Goal: Task Accomplishment & Management: Manage account settings

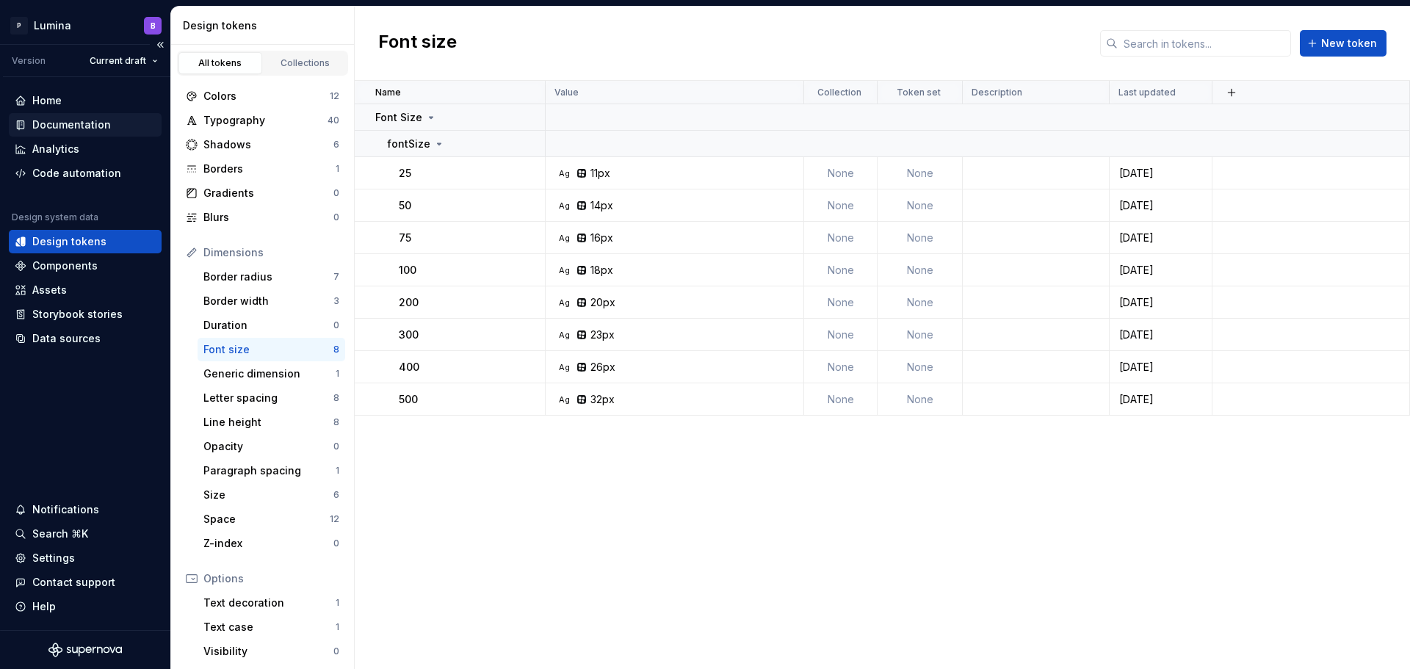
click at [60, 120] on div "Documentation" at bounding box center [71, 124] width 79 height 15
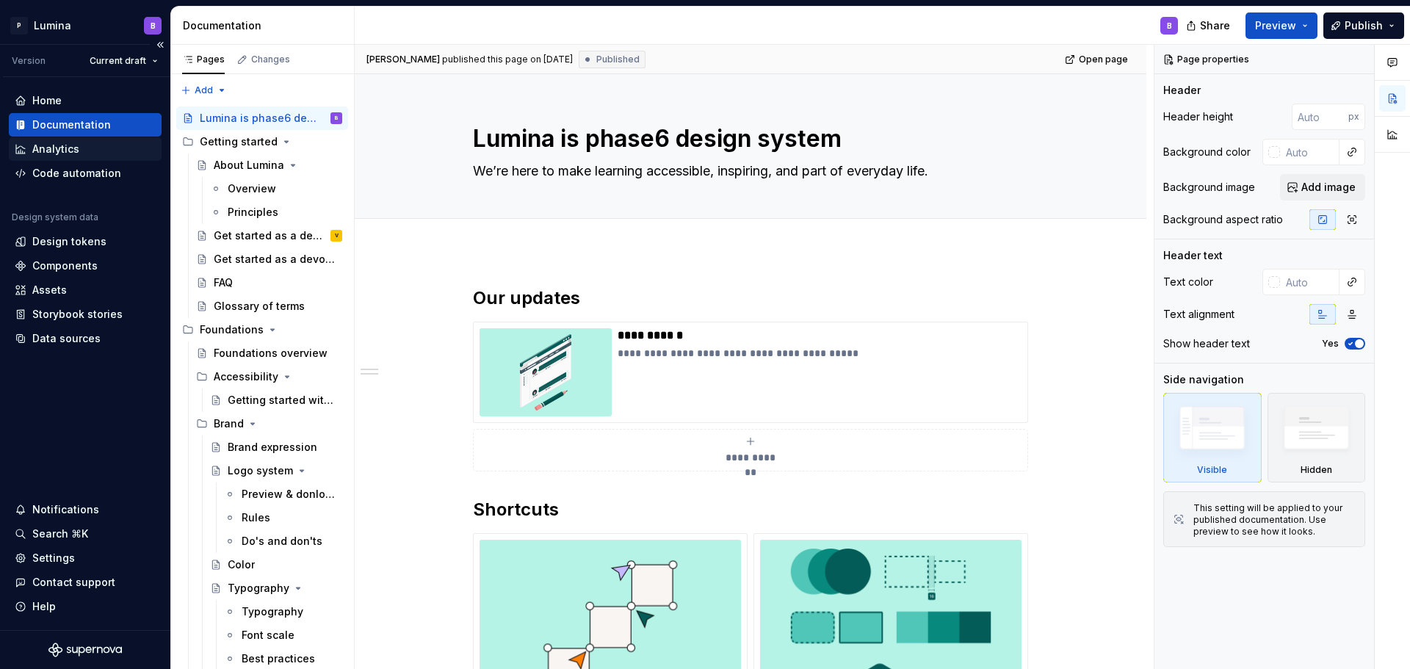
click at [68, 151] on div "Analytics" at bounding box center [55, 149] width 47 height 15
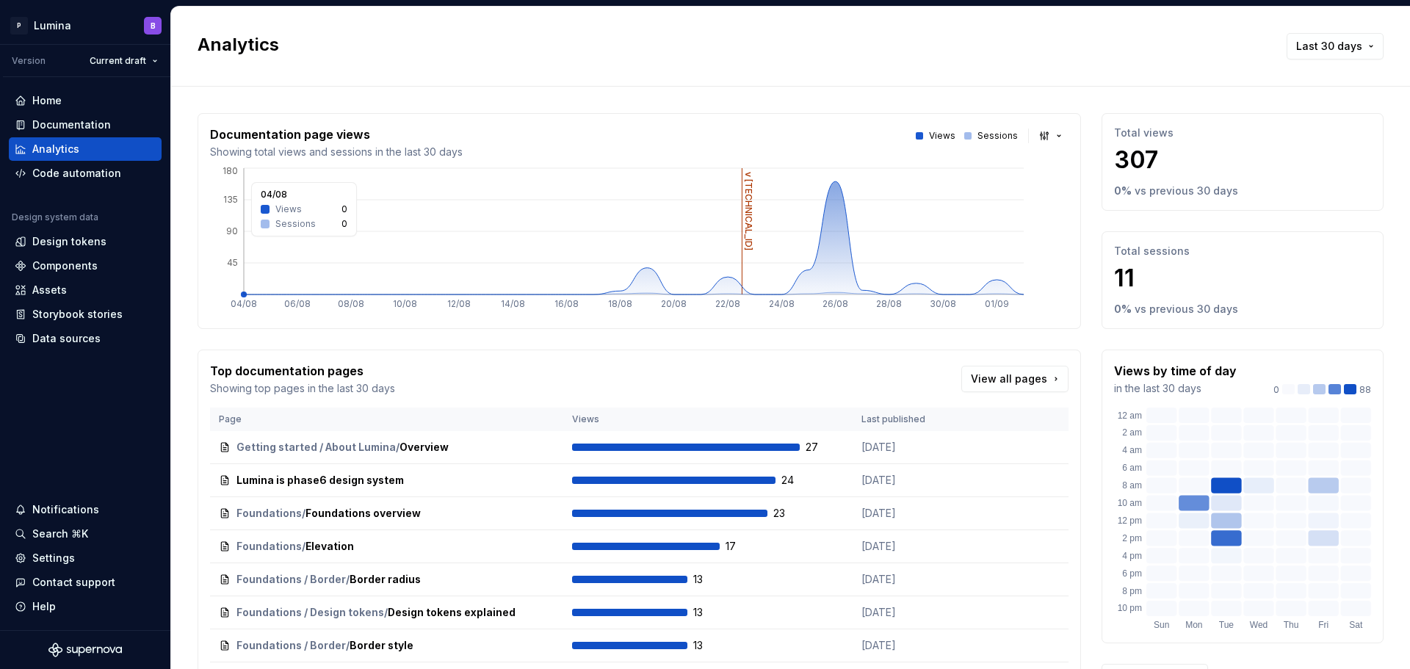
click at [827, 246] on icon at bounding box center [634, 237] width 780 height 113
click at [827, 250] on icon at bounding box center [634, 237] width 780 height 113
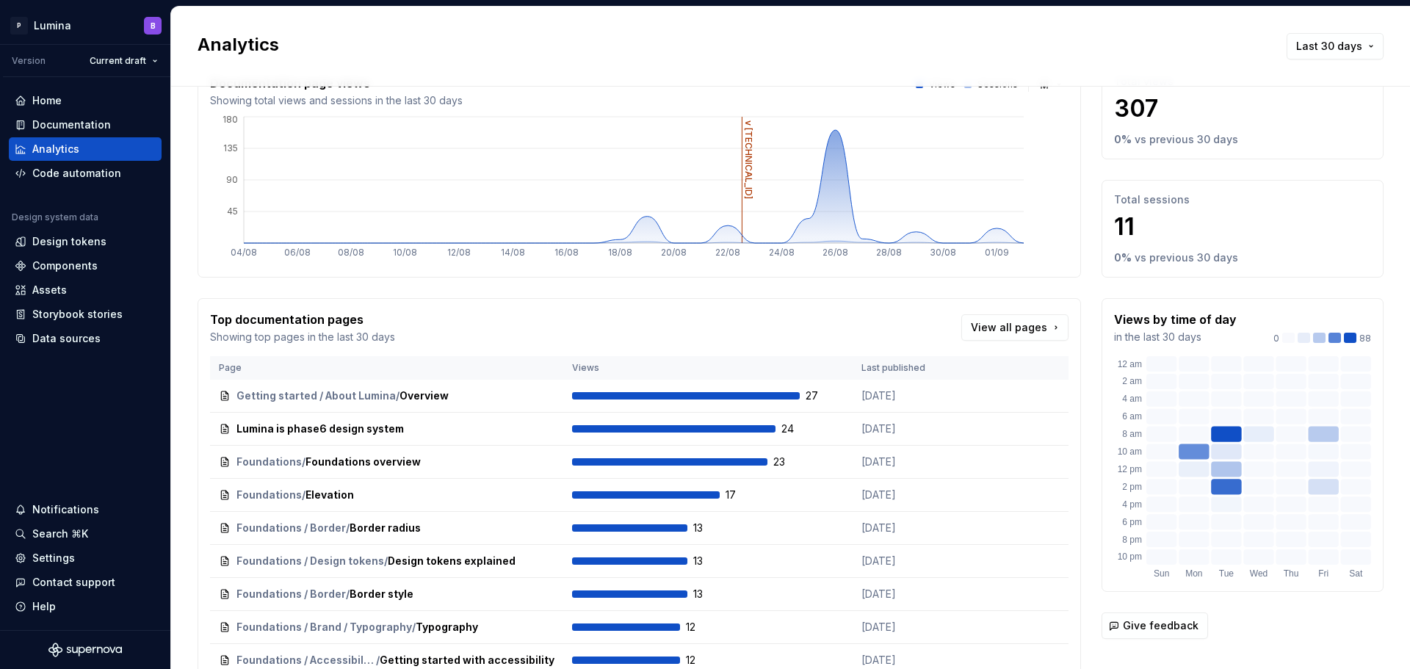
scroll to position [161, 0]
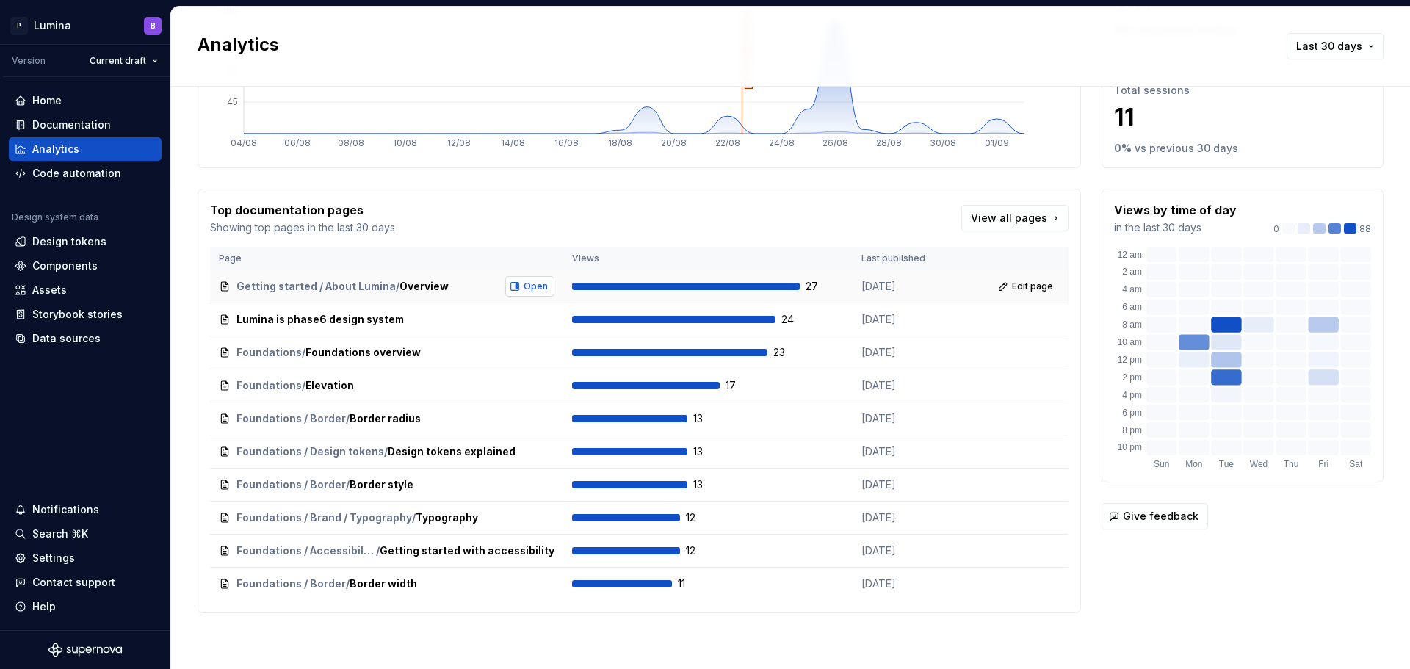
click at [523, 283] on span "Open" at bounding box center [535, 286] width 24 height 12
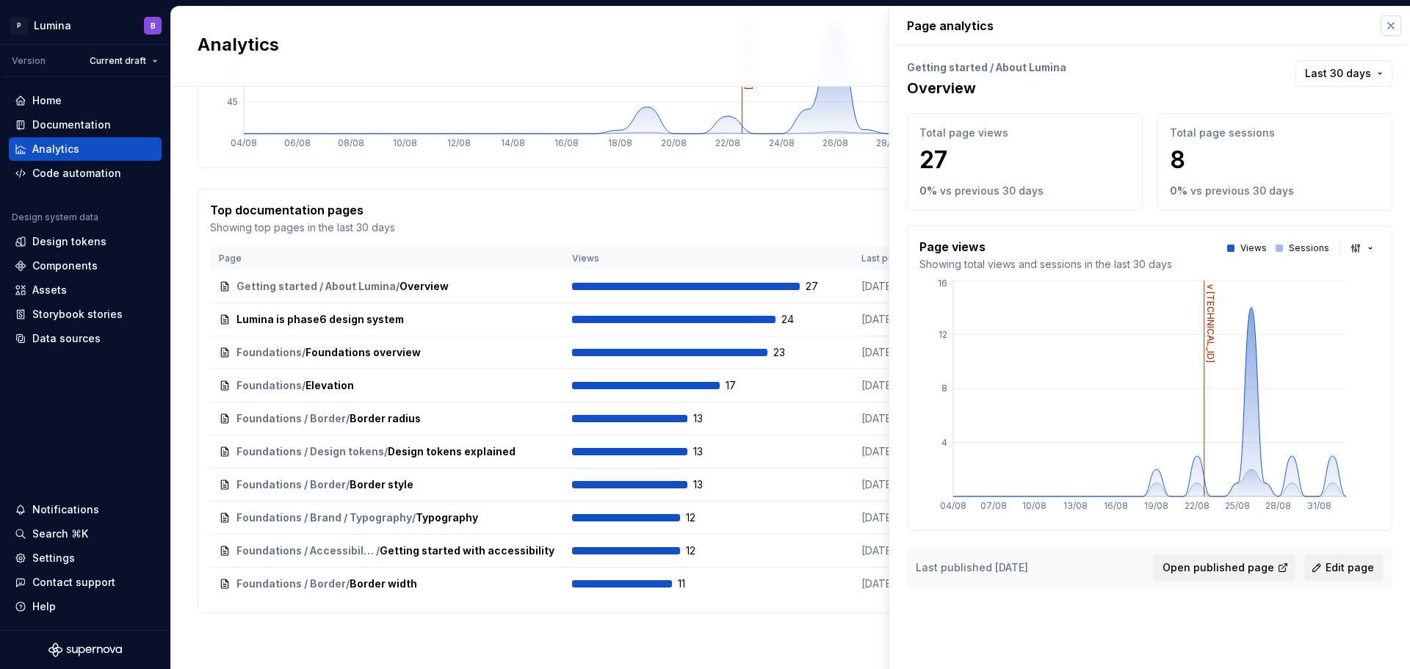
click at [1390, 29] on button "button" at bounding box center [1390, 25] width 21 height 21
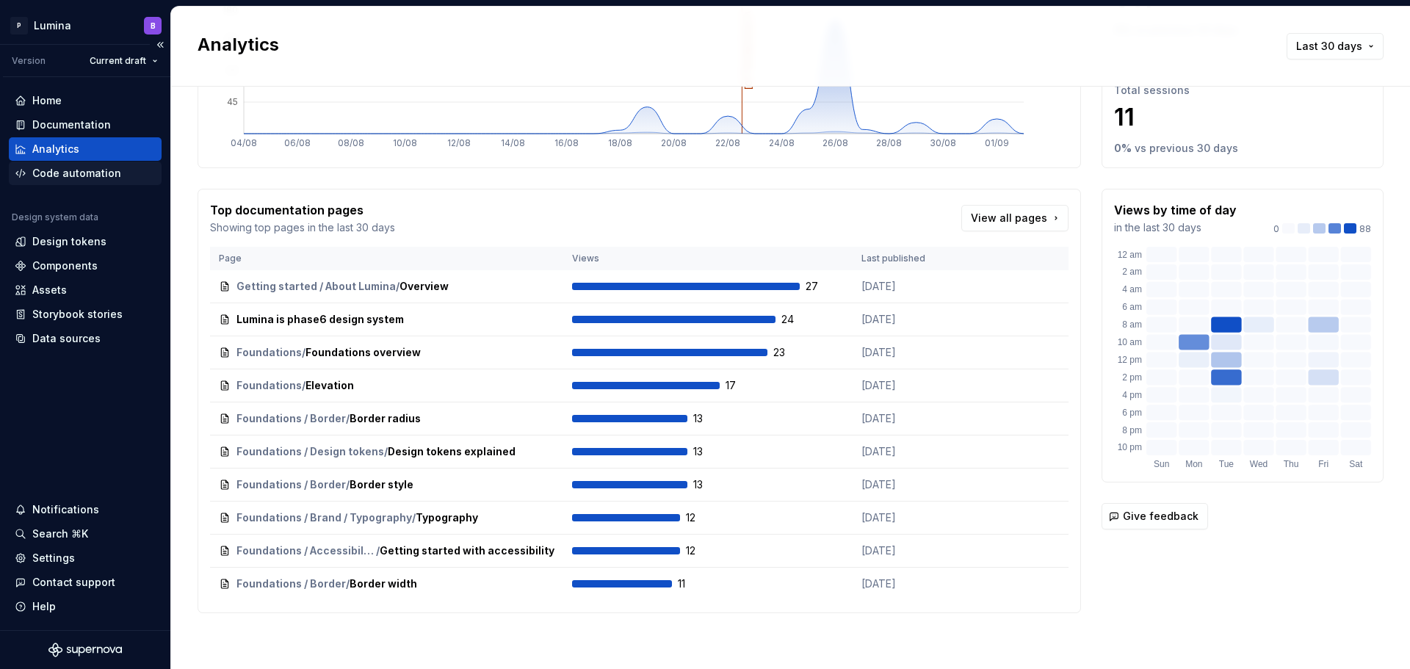
click at [72, 175] on div "Code automation" at bounding box center [76, 173] width 89 height 15
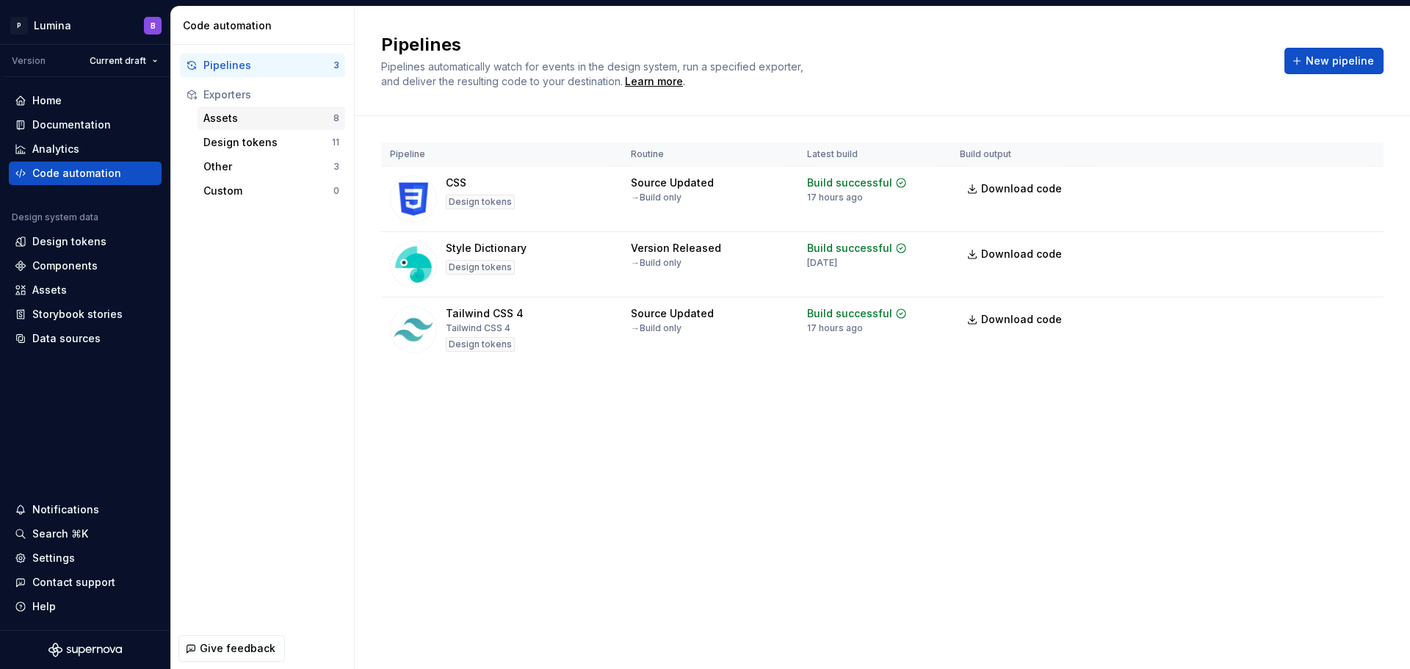
click at [250, 118] on div "Assets" at bounding box center [268, 118] width 130 height 15
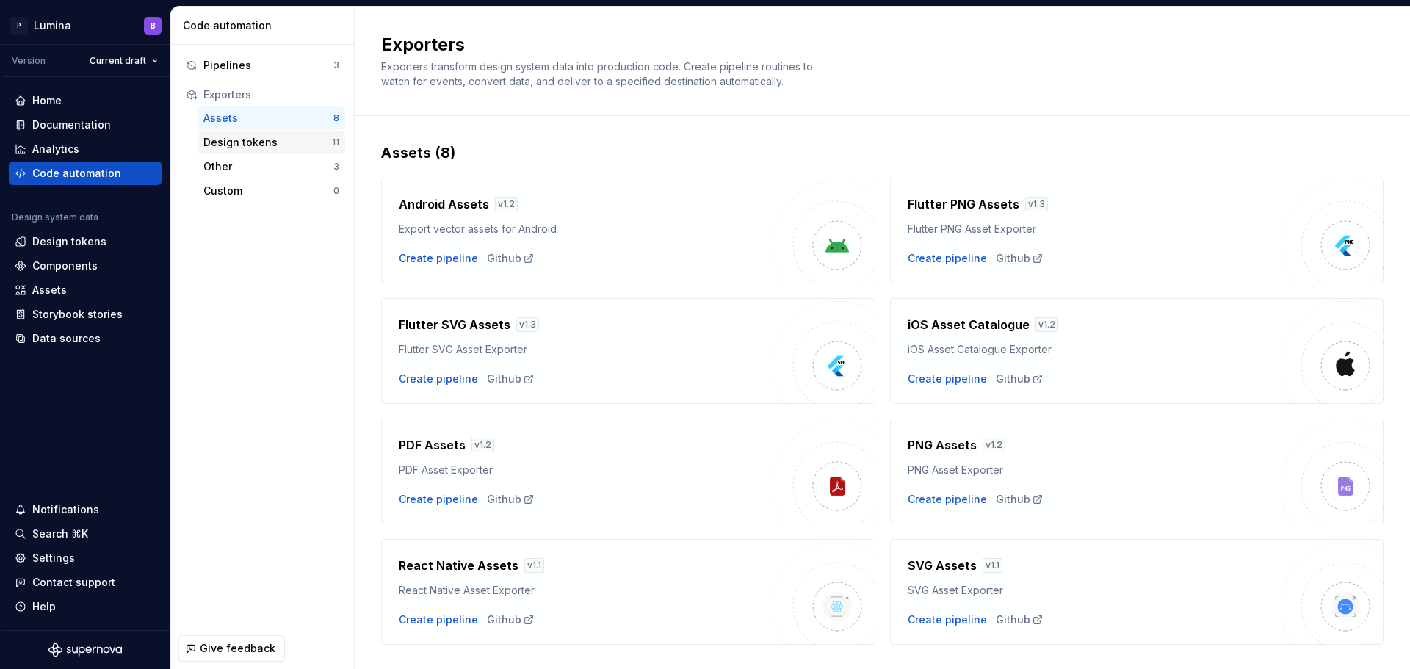
click at [225, 145] on div "Design tokens" at bounding box center [267, 142] width 128 height 15
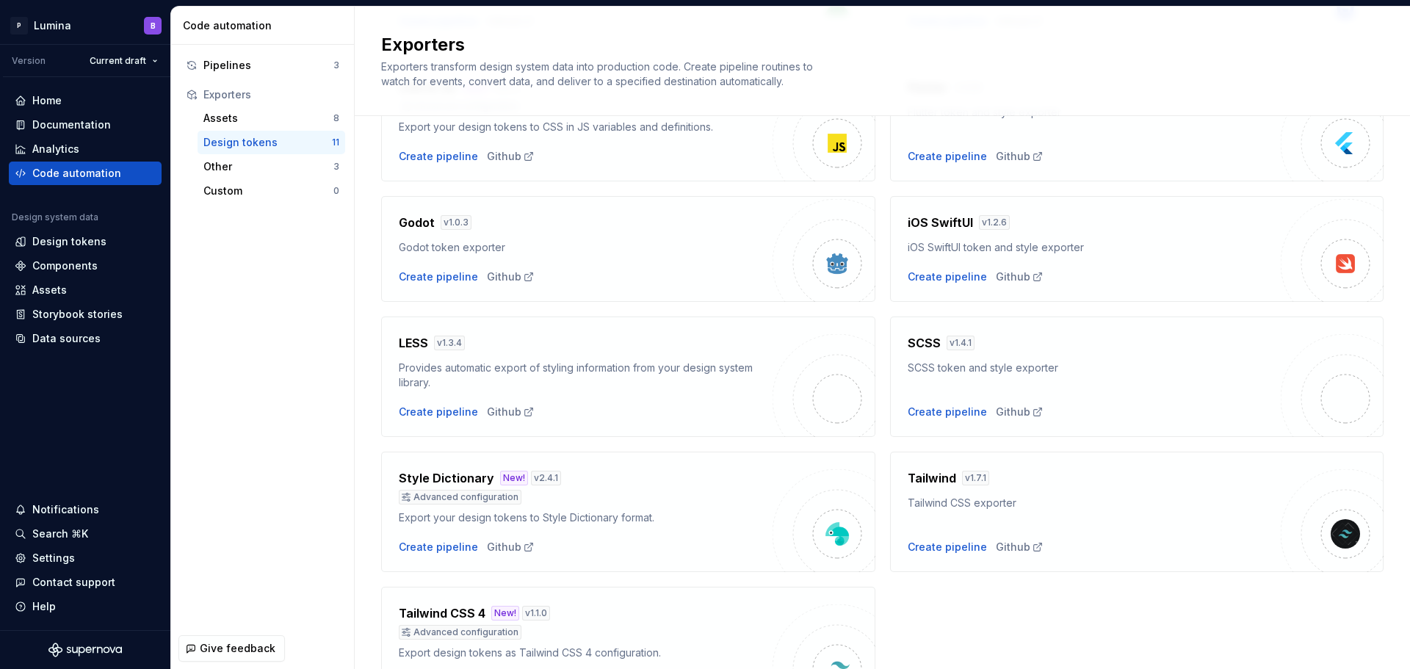
scroll to position [346, 0]
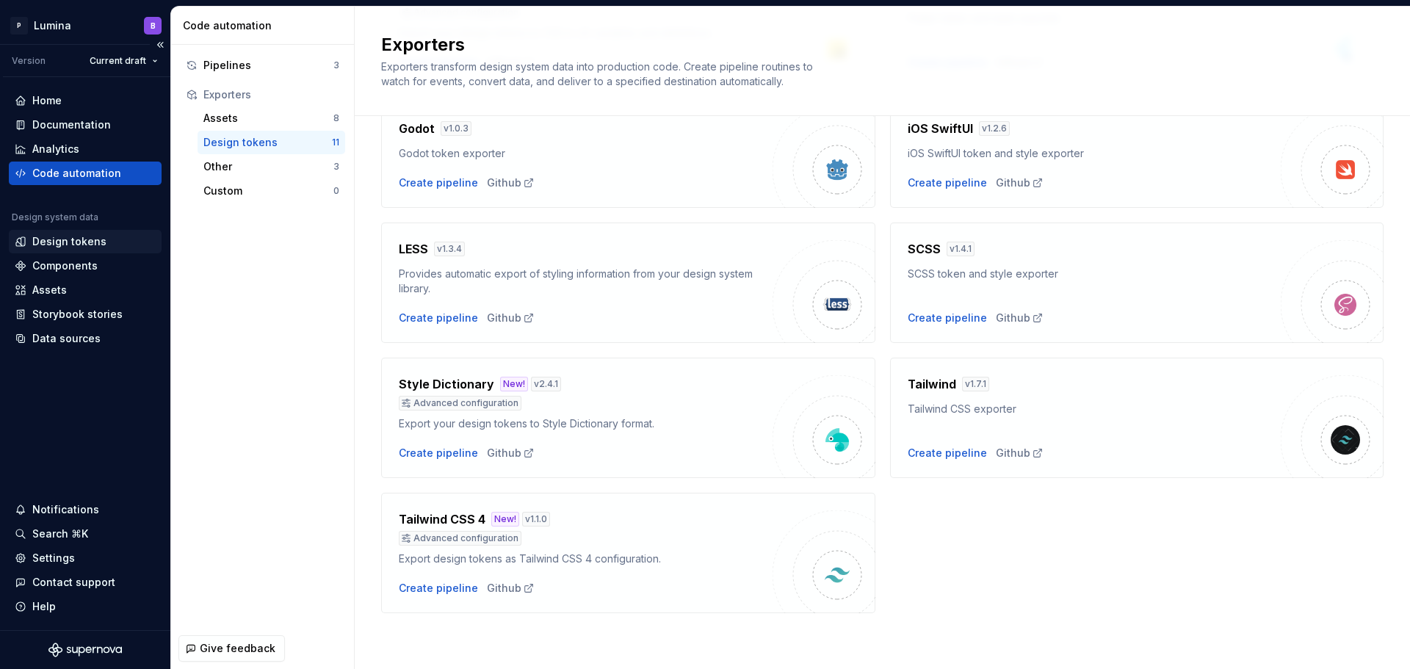
click at [72, 242] on div "Design tokens" at bounding box center [69, 241] width 74 height 15
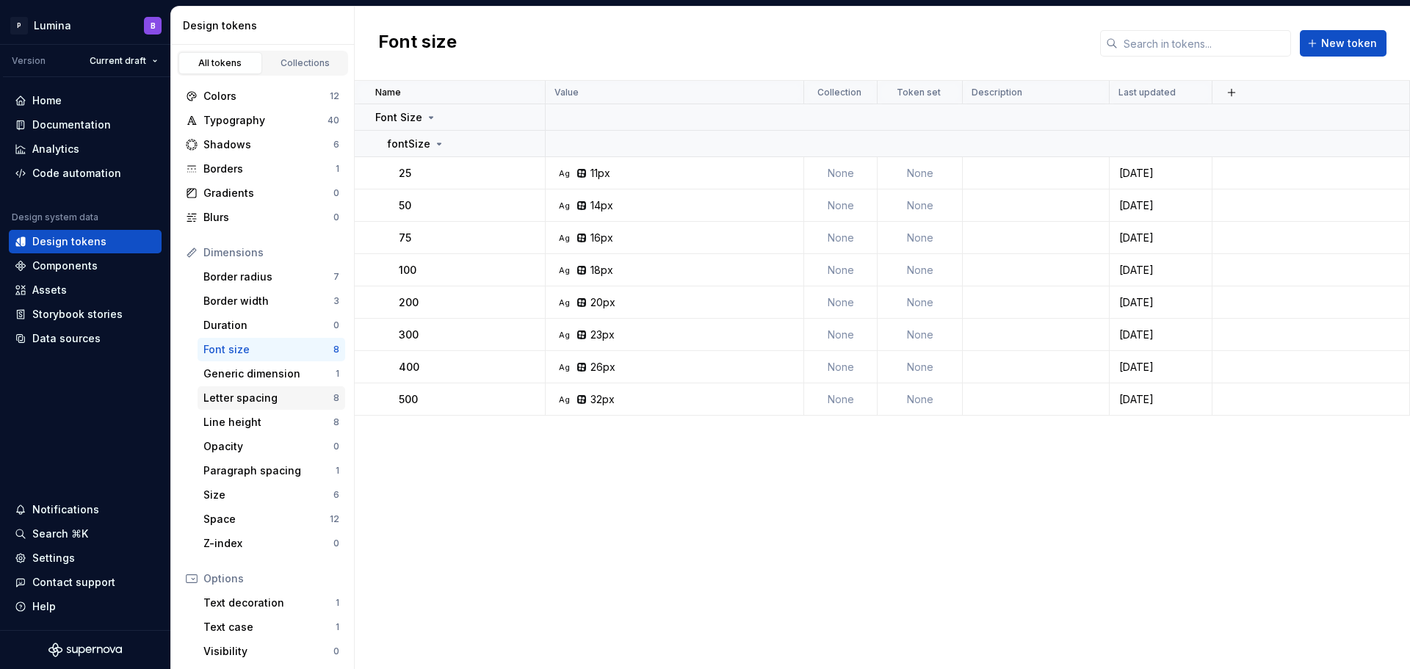
click at [239, 396] on div "Letter spacing" at bounding box center [268, 398] width 130 height 15
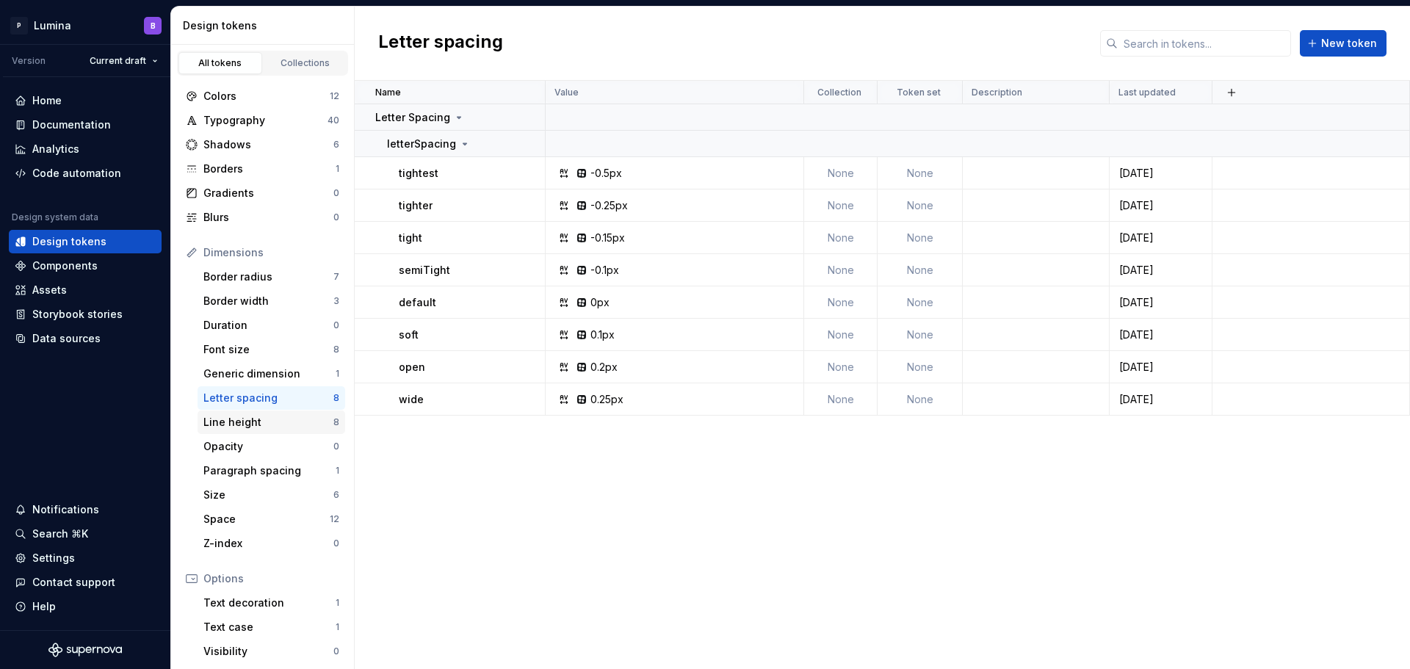
click at [233, 421] on div "Line height" at bounding box center [268, 422] width 130 height 15
click at [261, 443] on div "Opacity" at bounding box center [268, 446] width 130 height 15
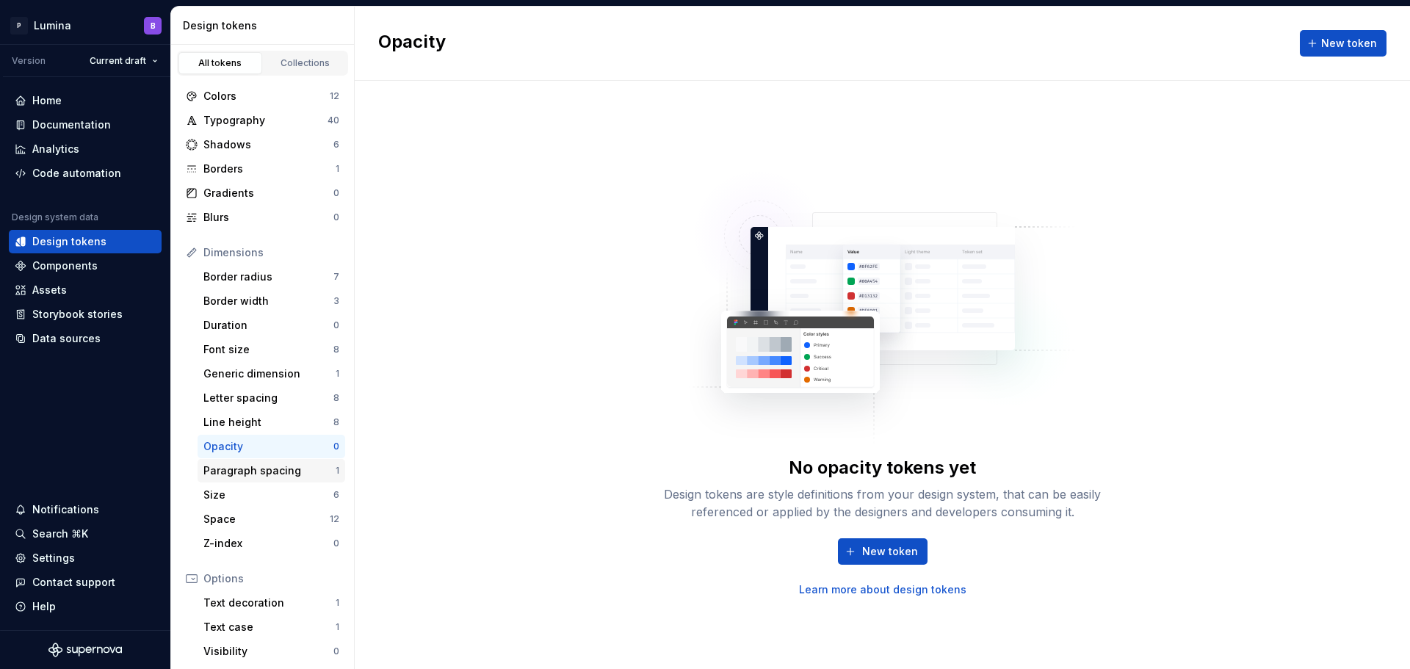
click at [247, 471] on div "Paragraph spacing" at bounding box center [269, 470] width 132 height 15
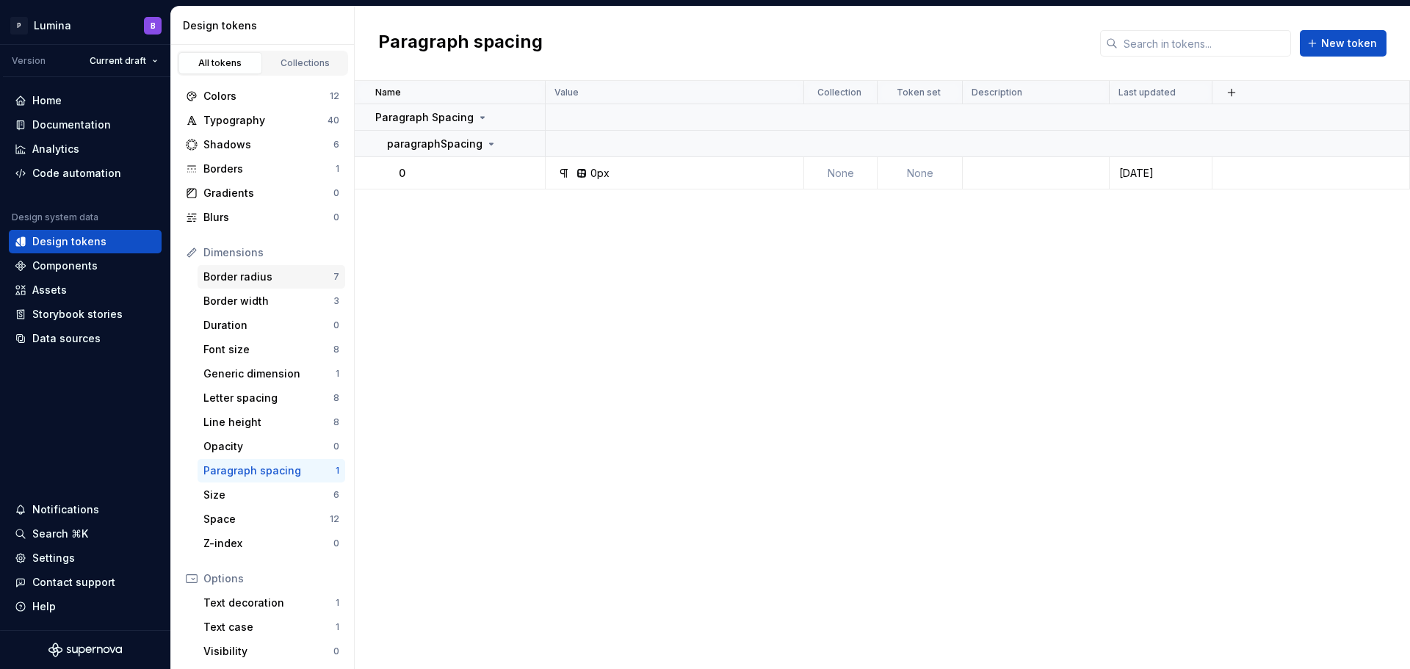
click at [247, 284] on div "Border radius 7" at bounding box center [272, 276] width 148 height 23
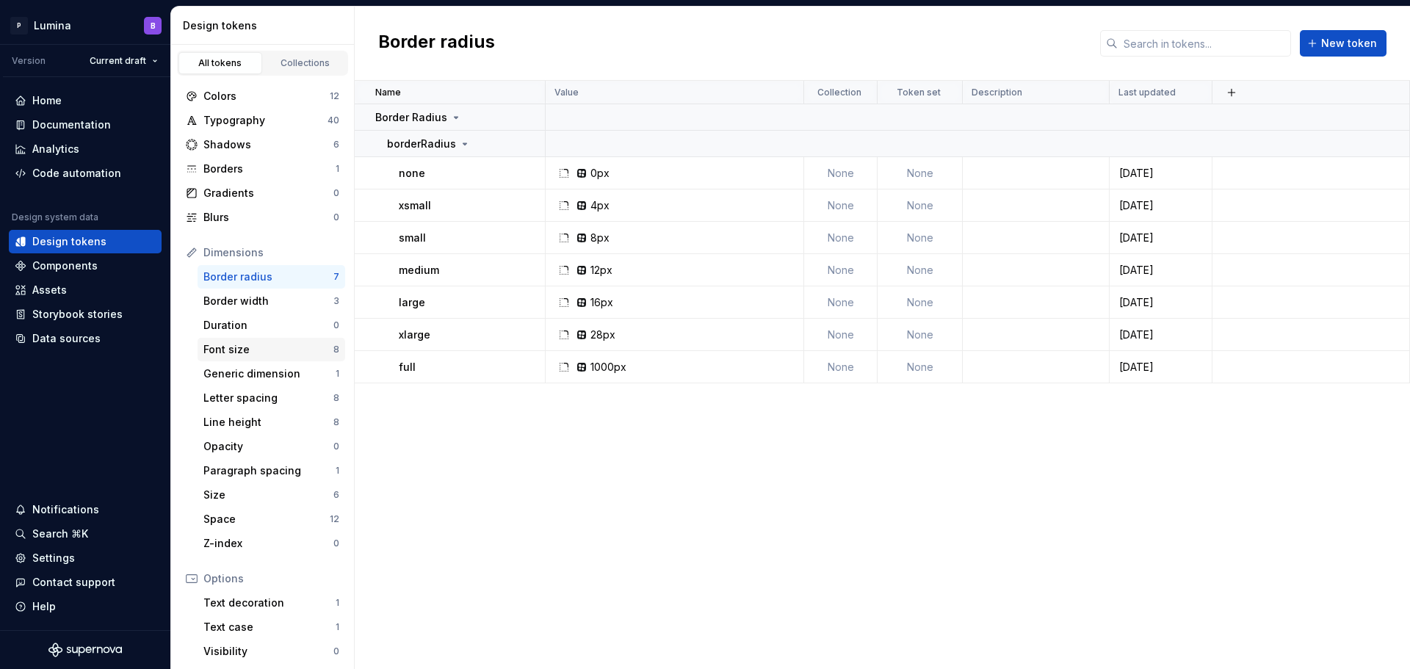
click at [230, 352] on div "Font size" at bounding box center [268, 349] width 130 height 15
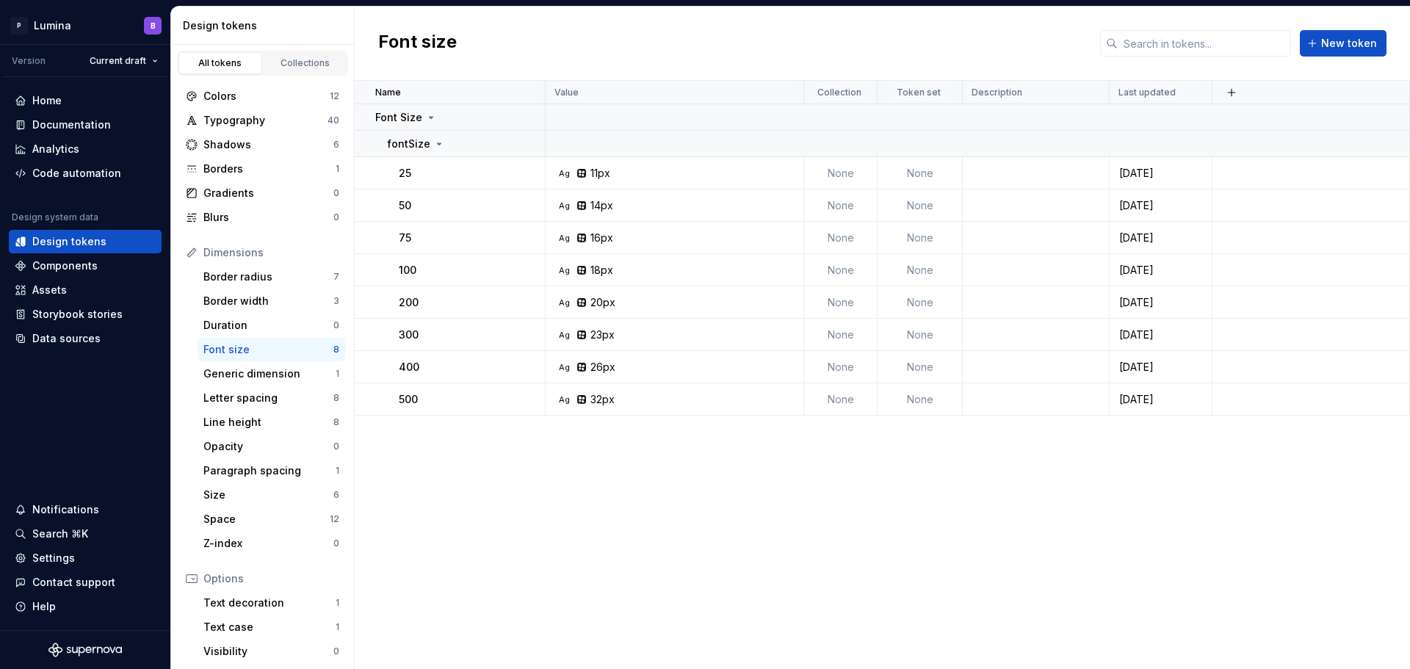
click at [477, 519] on div "Name Value Collection Token set Description Last updated Font Size fontSize 25 …" at bounding box center [882, 375] width 1055 height 588
click at [256, 373] on div "Generic dimension" at bounding box center [269, 373] width 132 height 15
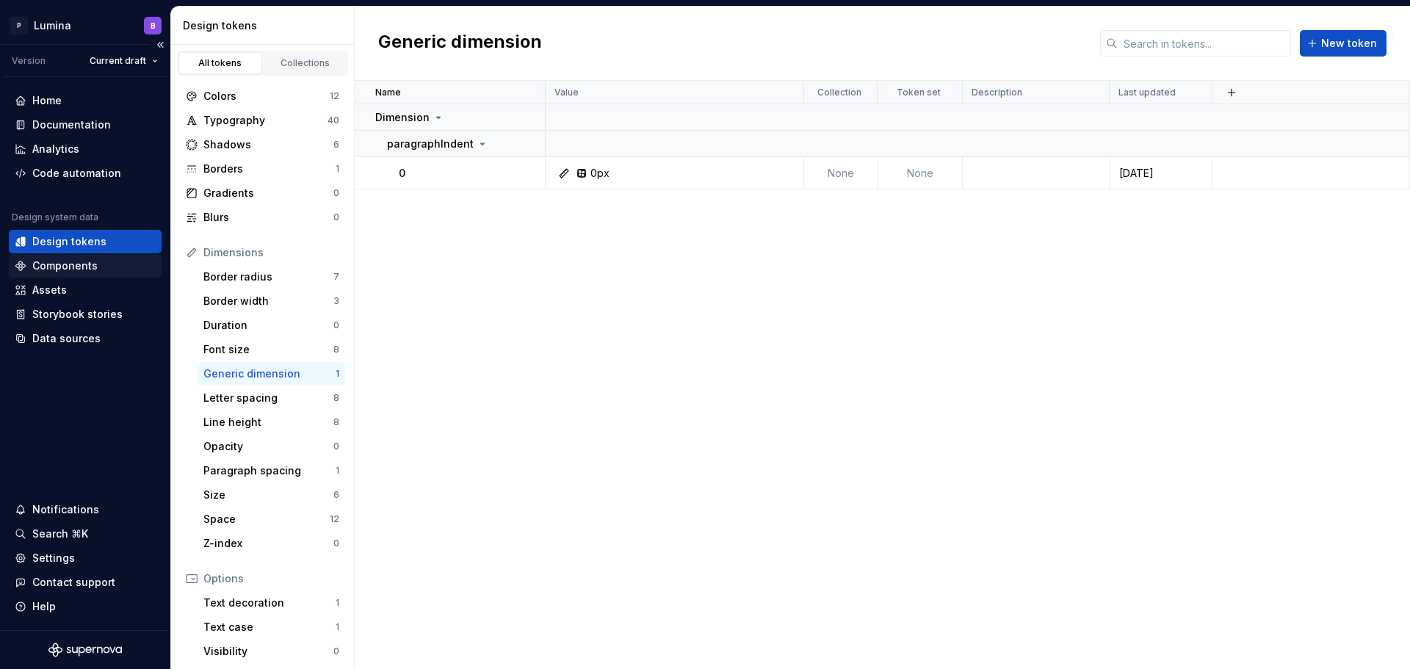
click at [79, 262] on div "Components" at bounding box center [64, 265] width 65 height 15
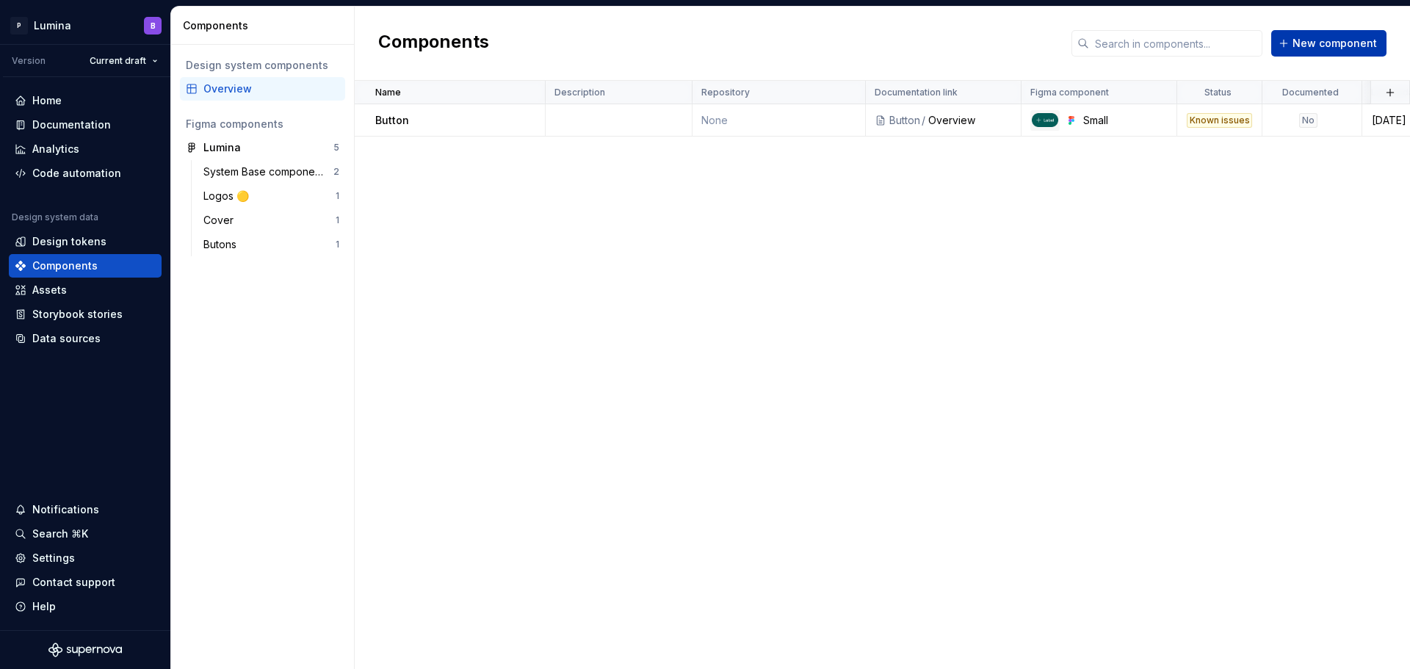
click at [1334, 49] on span "New component" at bounding box center [1334, 43] width 84 height 15
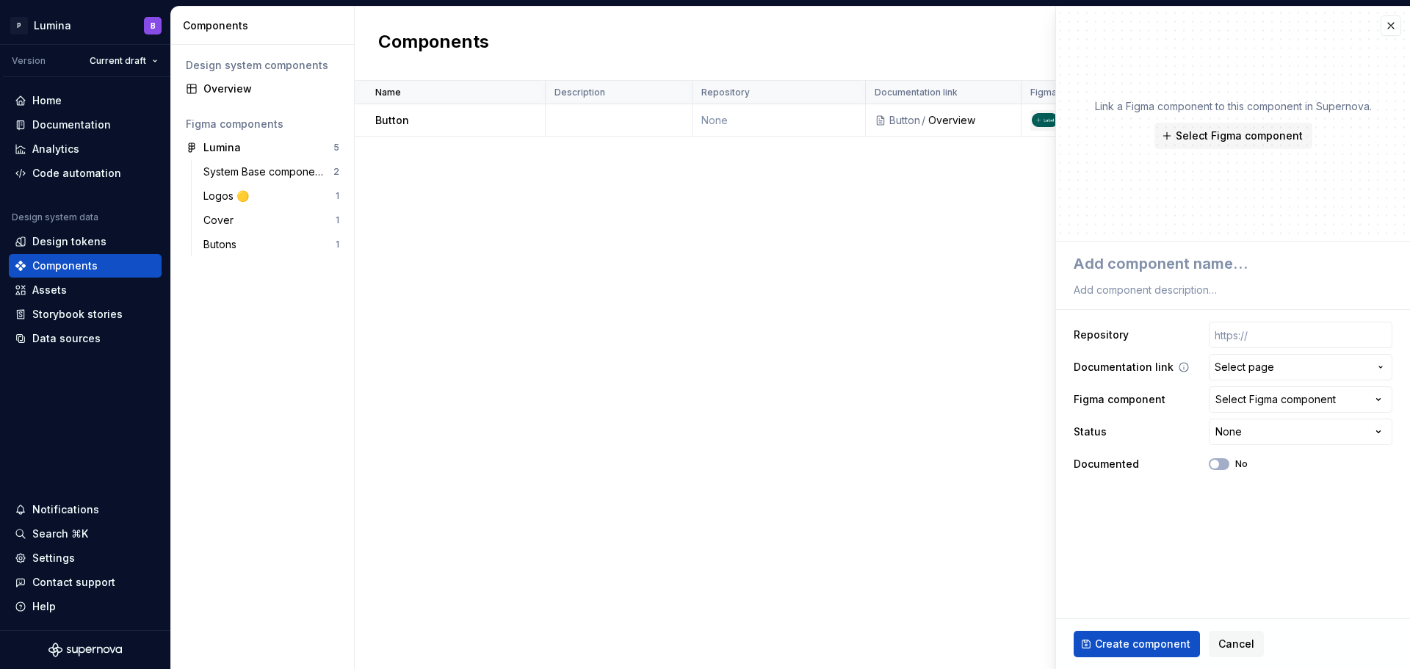
click at [1258, 360] on span "Select page" at bounding box center [1243, 367] width 59 height 15
click at [1173, 493] on html "**********" at bounding box center [705, 334] width 1410 height 669
click at [1248, 370] on span "Select page" at bounding box center [1243, 367] width 59 height 15
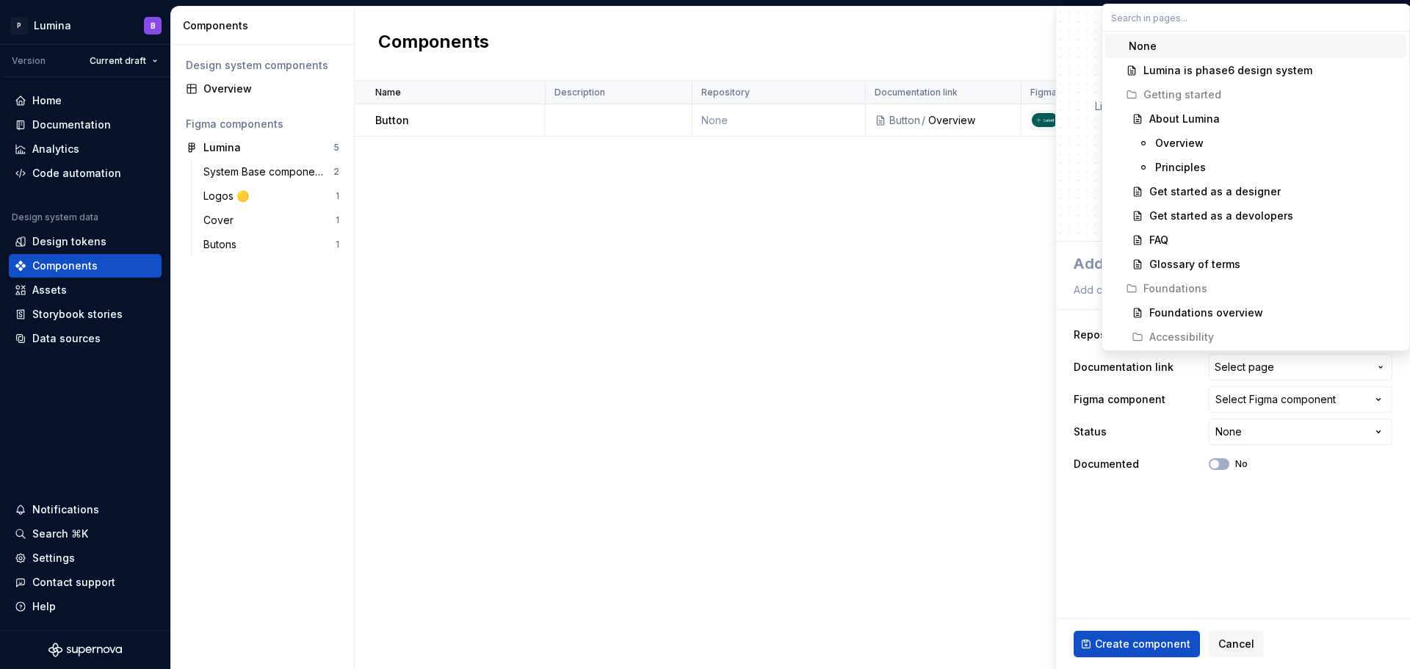
click at [1244, 548] on html "**********" at bounding box center [705, 334] width 1410 height 669
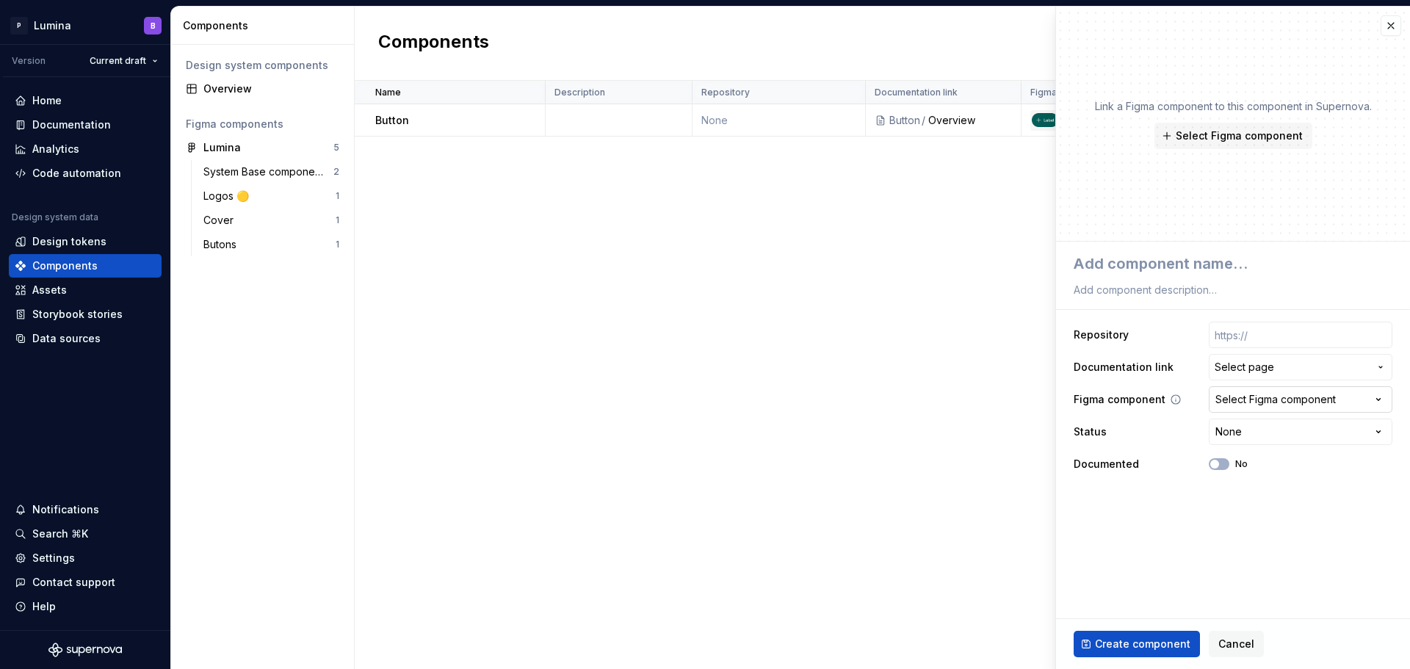
click at [1283, 403] on div "Select Figma component" at bounding box center [1275, 399] width 120 height 15
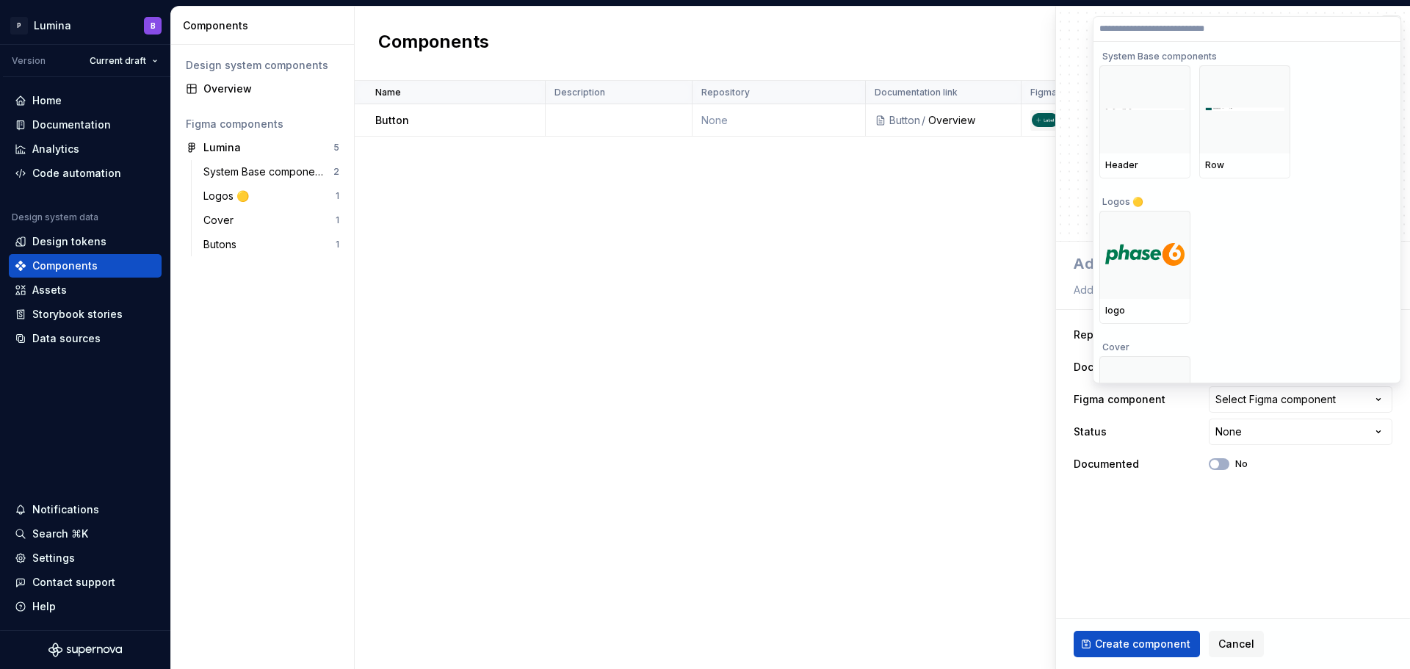
click at [1283, 566] on html "**********" at bounding box center [705, 334] width 1410 height 669
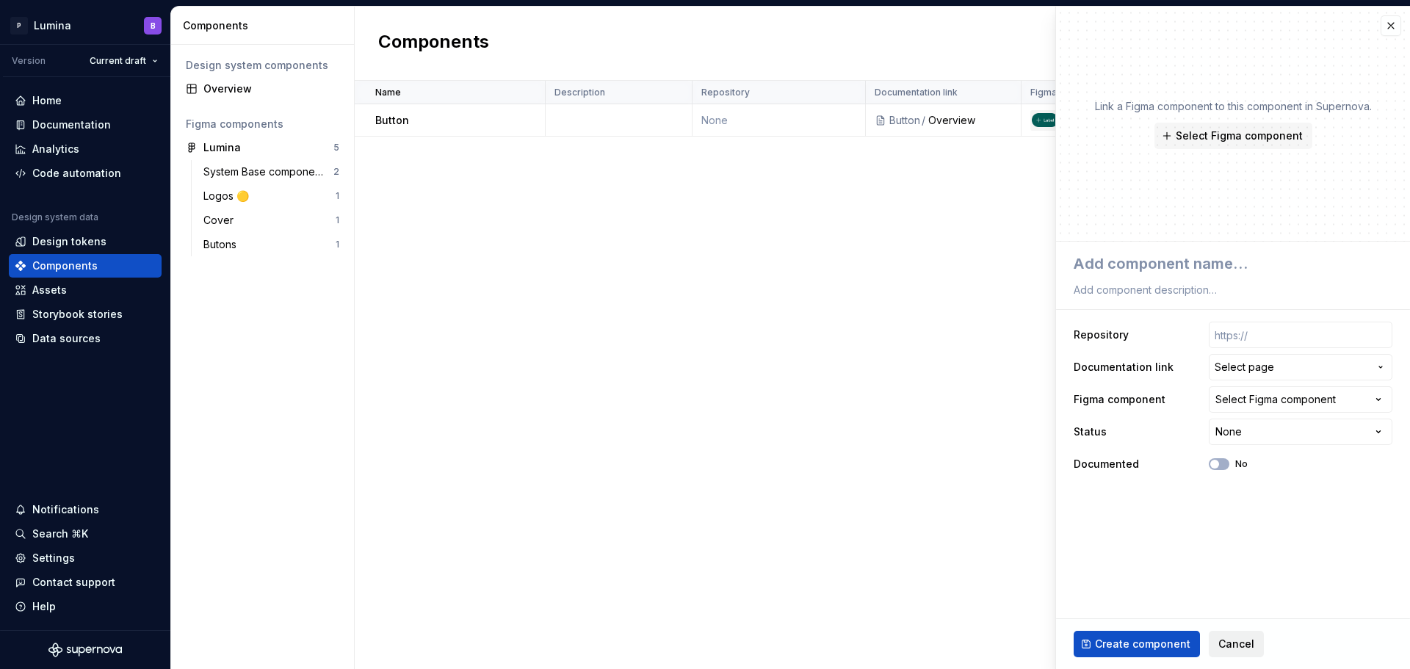
click at [1229, 641] on span "Cancel" at bounding box center [1236, 644] width 36 height 15
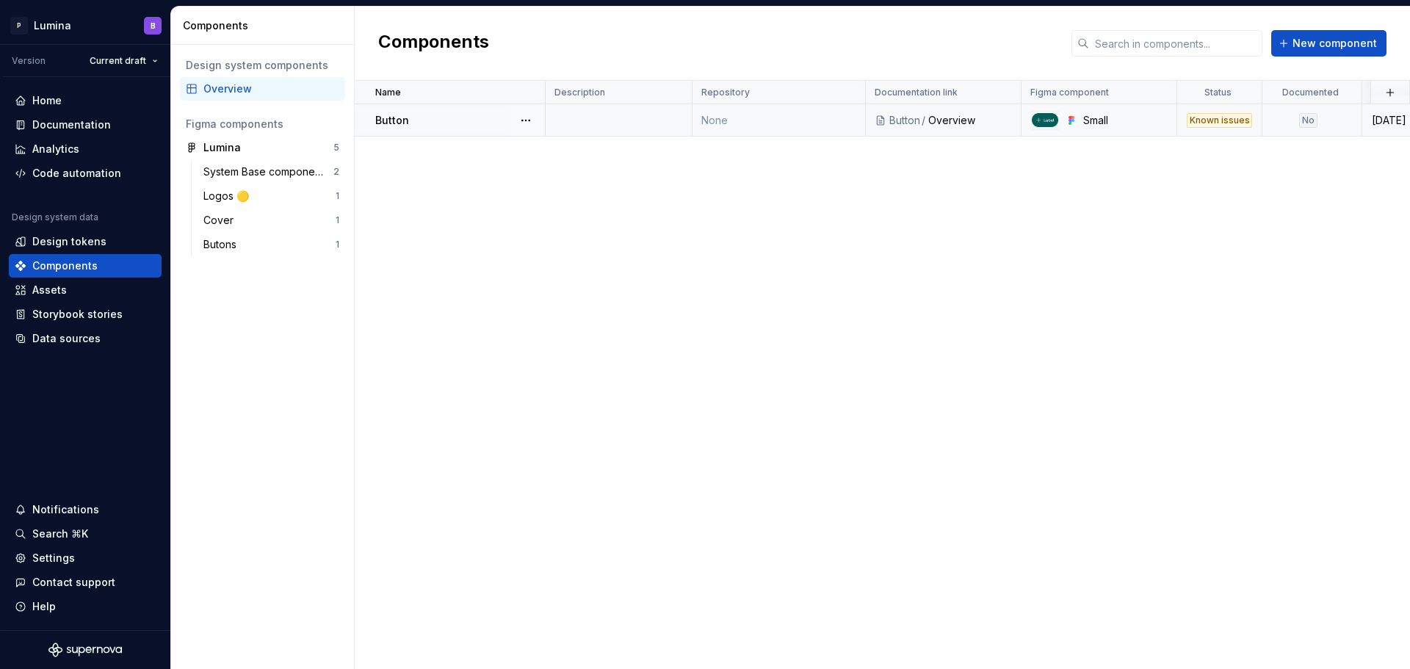
click at [1226, 124] on div "Known issues" at bounding box center [1218, 120] width 65 height 15
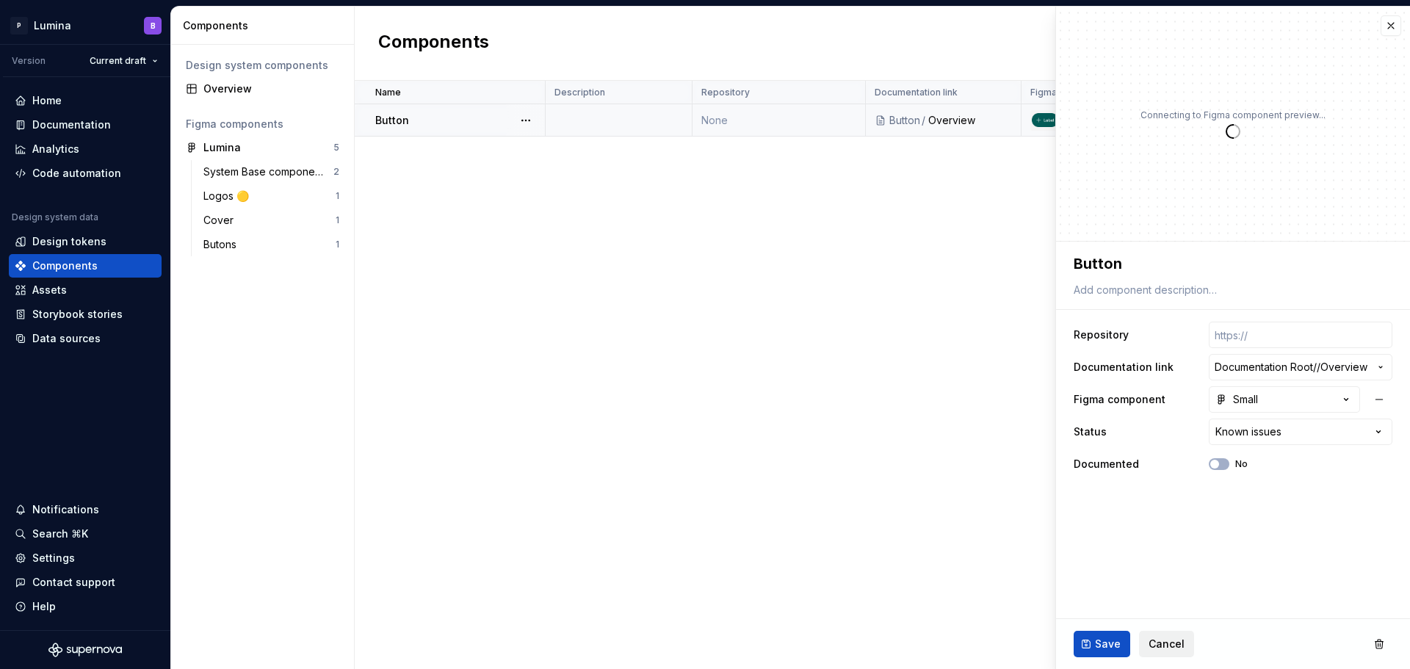
click at [1159, 639] on span "Cancel" at bounding box center [1166, 644] width 36 height 15
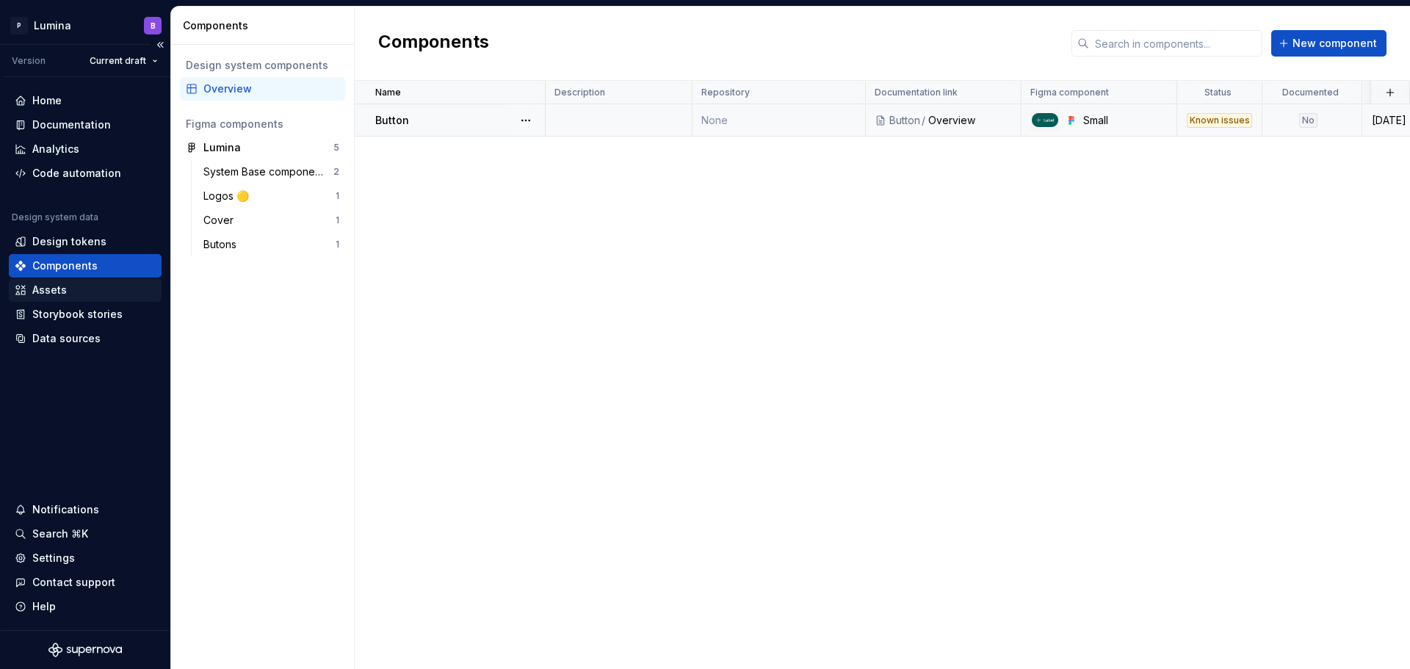
click at [78, 289] on div "Assets" at bounding box center [85, 290] width 141 height 15
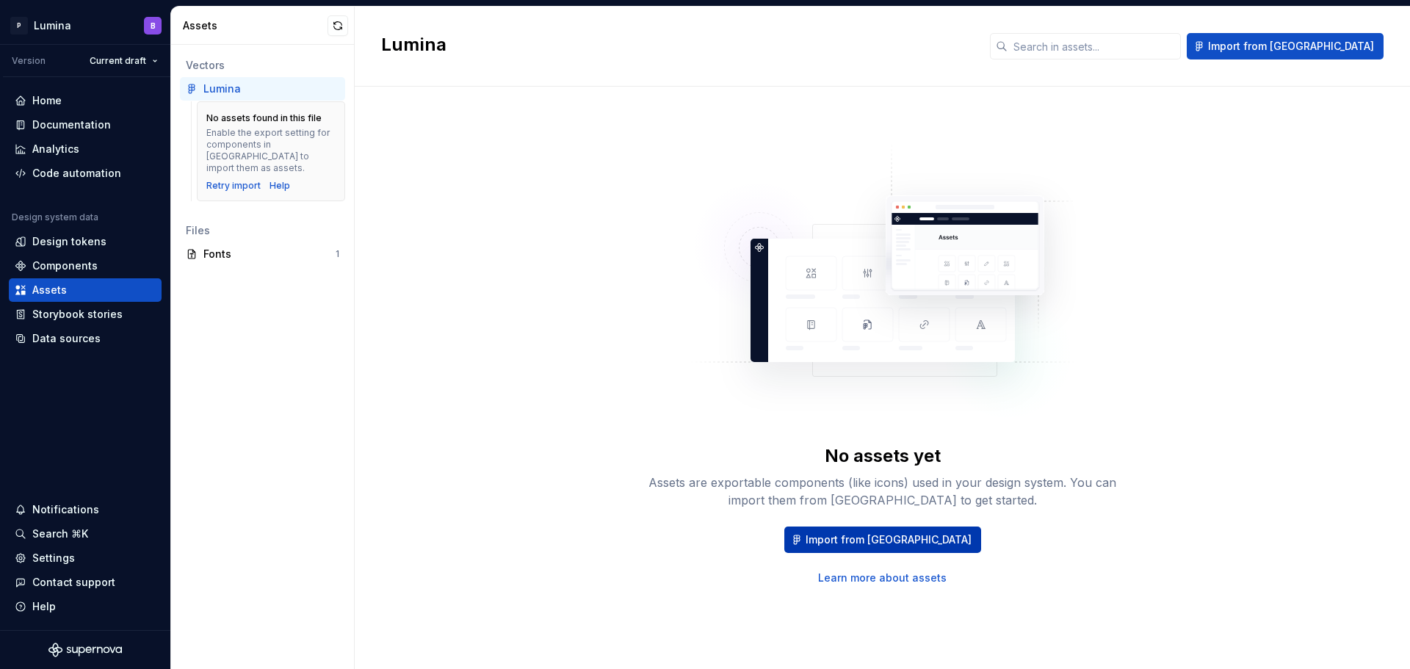
click at [894, 540] on span "Import from Figma" at bounding box center [888, 539] width 166 height 15
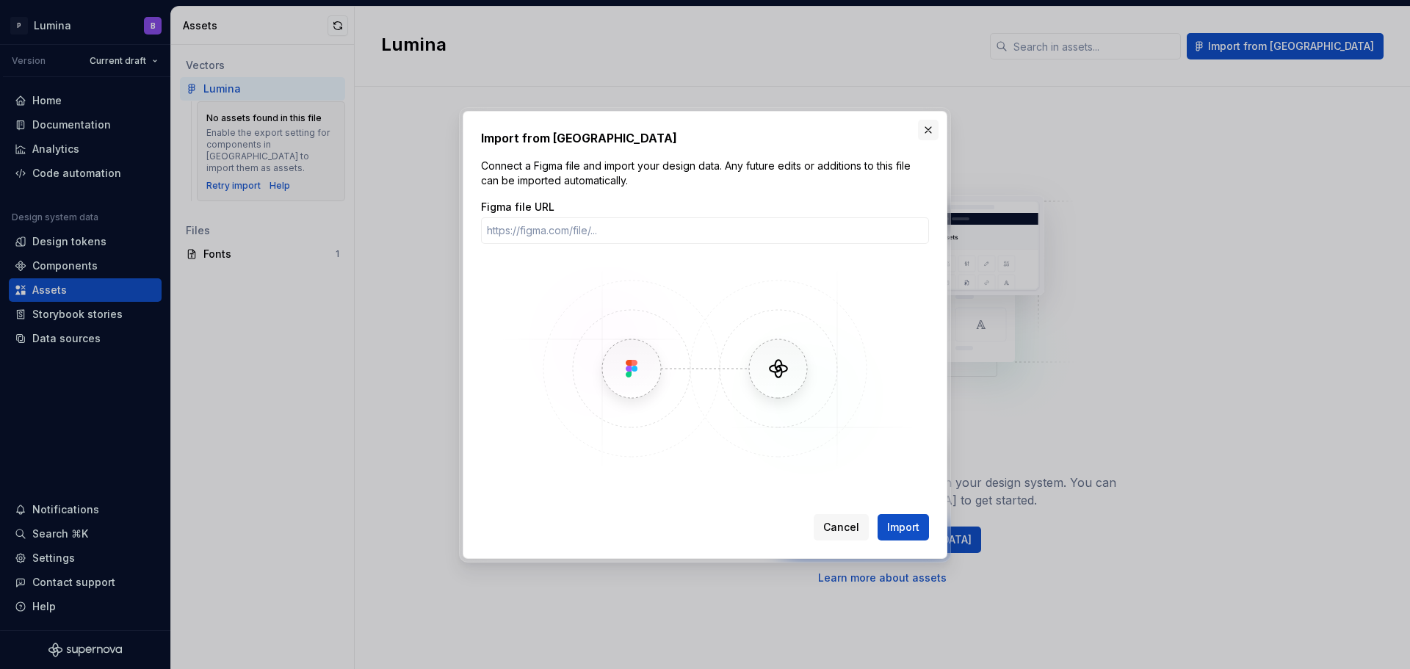
click at [932, 128] on button "button" at bounding box center [928, 130] width 21 height 21
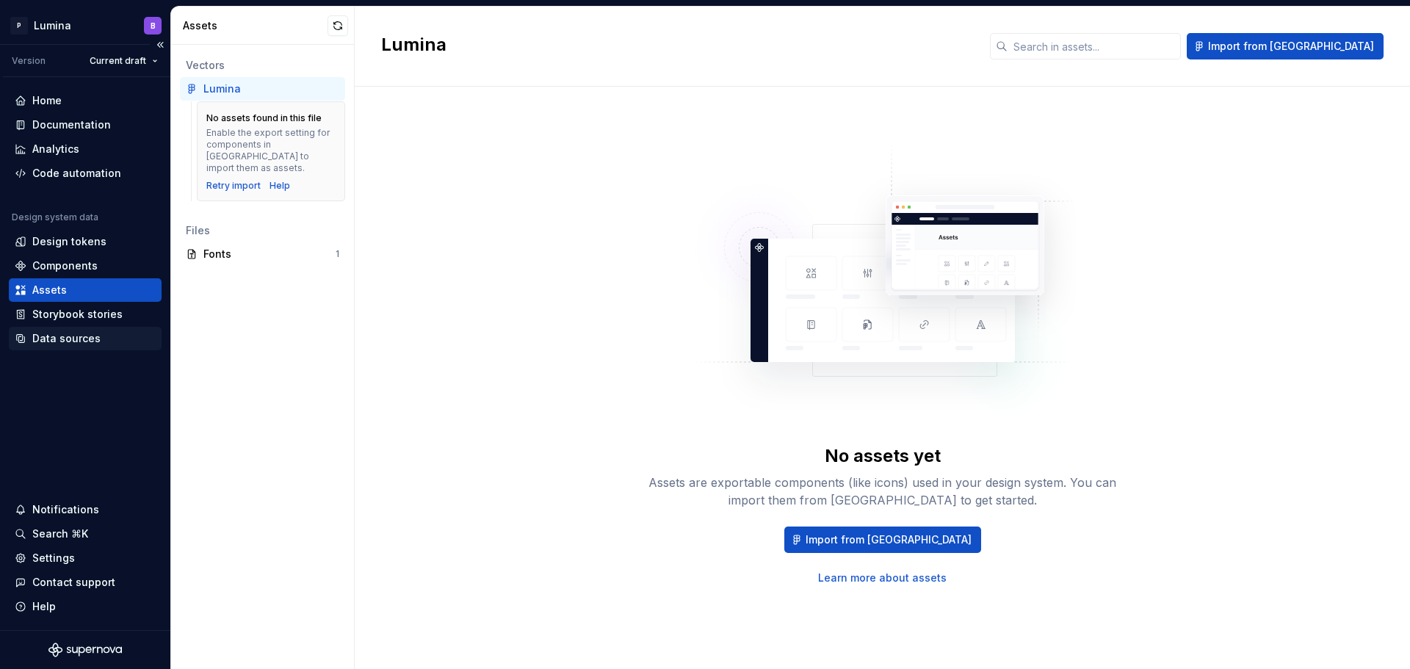
click at [70, 335] on div "Data sources" at bounding box center [66, 338] width 68 height 15
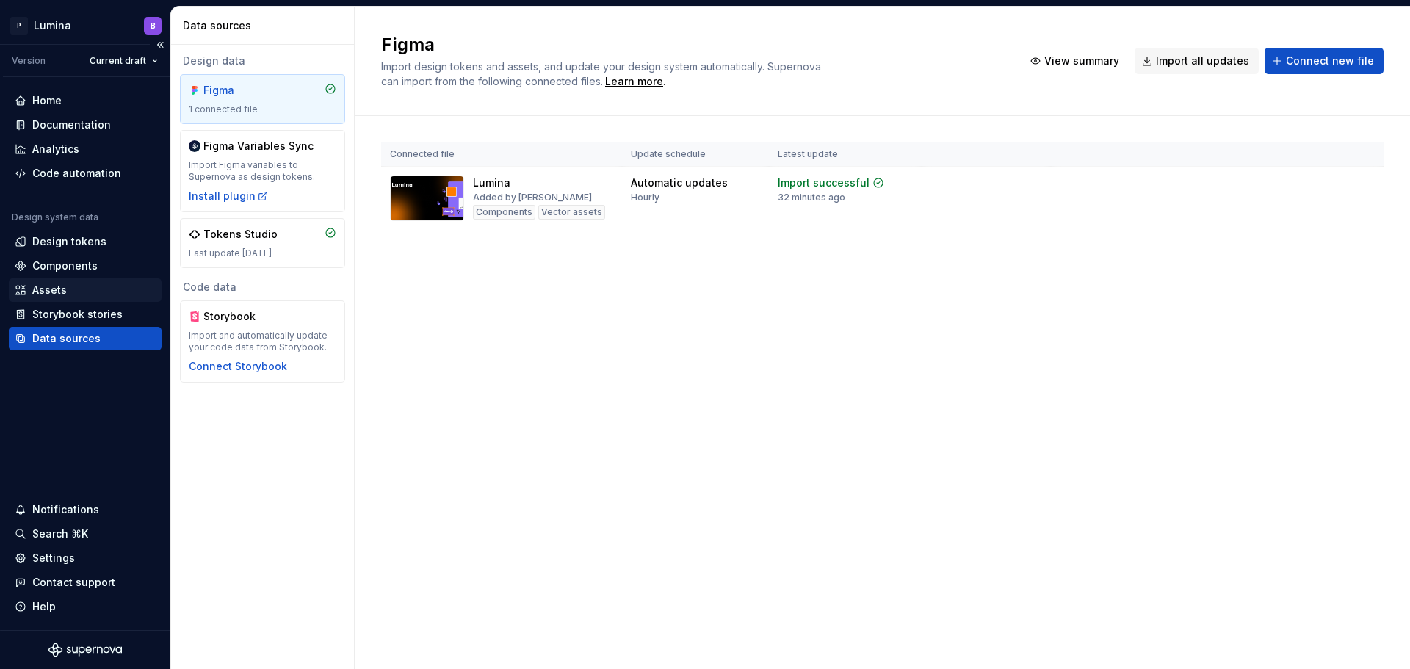
click at [51, 283] on div "Assets" at bounding box center [49, 290] width 35 height 15
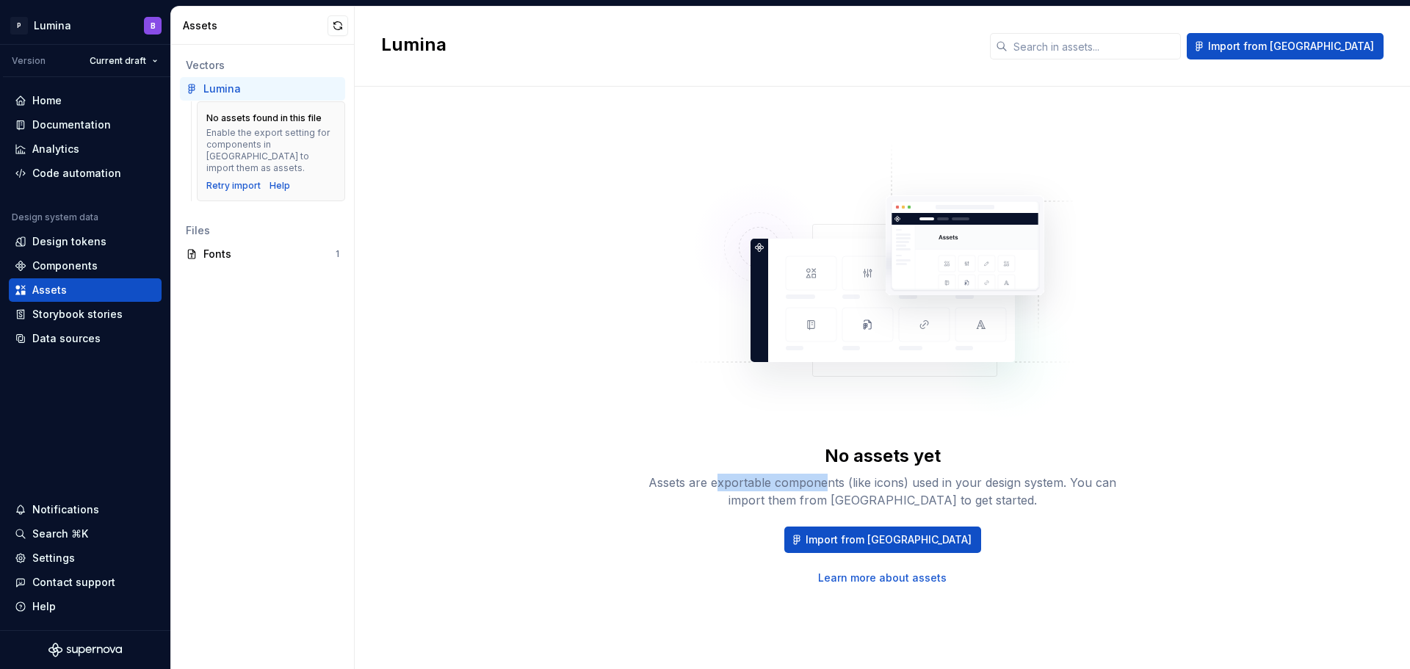
drag, startPoint x: 720, startPoint y: 484, endPoint x: 824, endPoint y: 484, distance: 103.5
click at [824, 484] on div "Assets are exportable components (like icons) used in your design system. You c…" at bounding box center [883, 491] width 470 height 35
drag, startPoint x: 833, startPoint y: 499, endPoint x: 935, endPoint y: 499, distance: 102.1
click at [935, 499] on div "Assets are exportable components (like icons) used in your design system. You c…" at bounding box center [883, 491] width 470 height 35
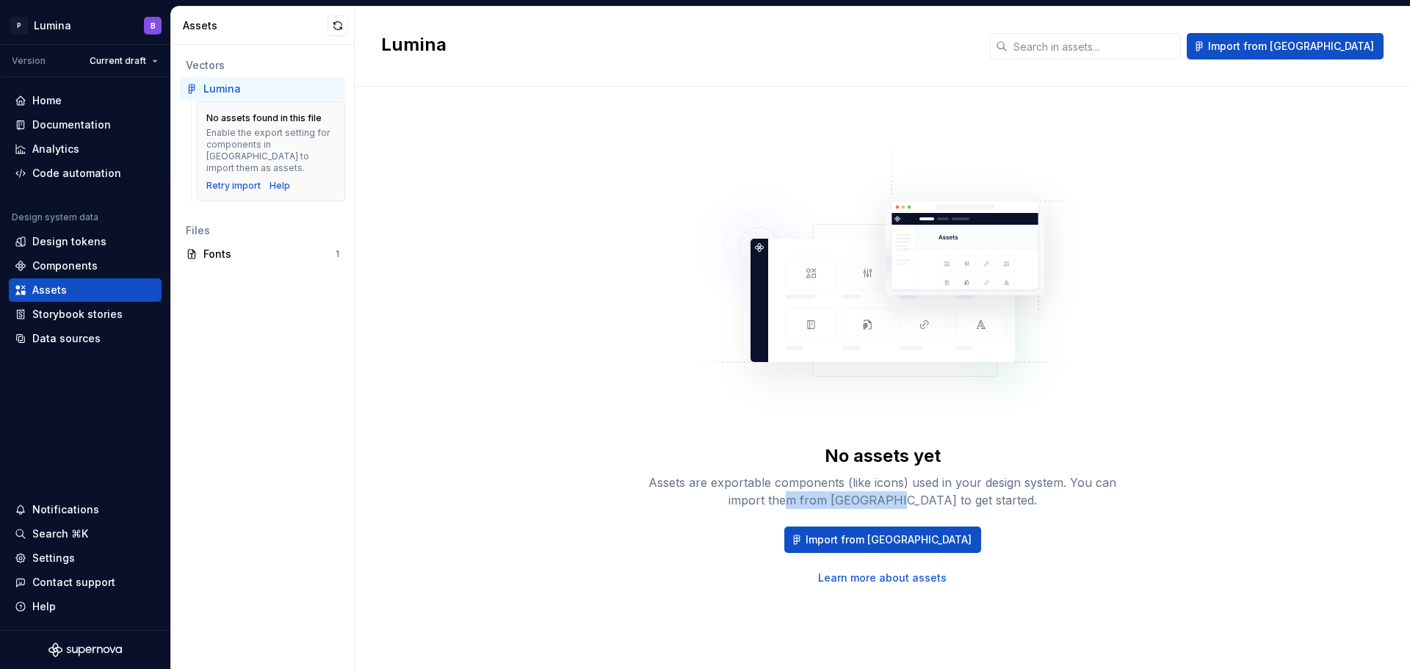
click at [932, 499] on div "Assets are exportable components (like icons) used in your design system. You c…" at bounding box center [883, 491] width 470 height 35
click at [526, 441] on div "No assets yet Assets are exportable components (like icons) used in your design…" at bounding box center [882, 363] width 1002 height 500
click at [239, 247] on div "Fonts" at bounding box center [269, 254] width 132 height 15
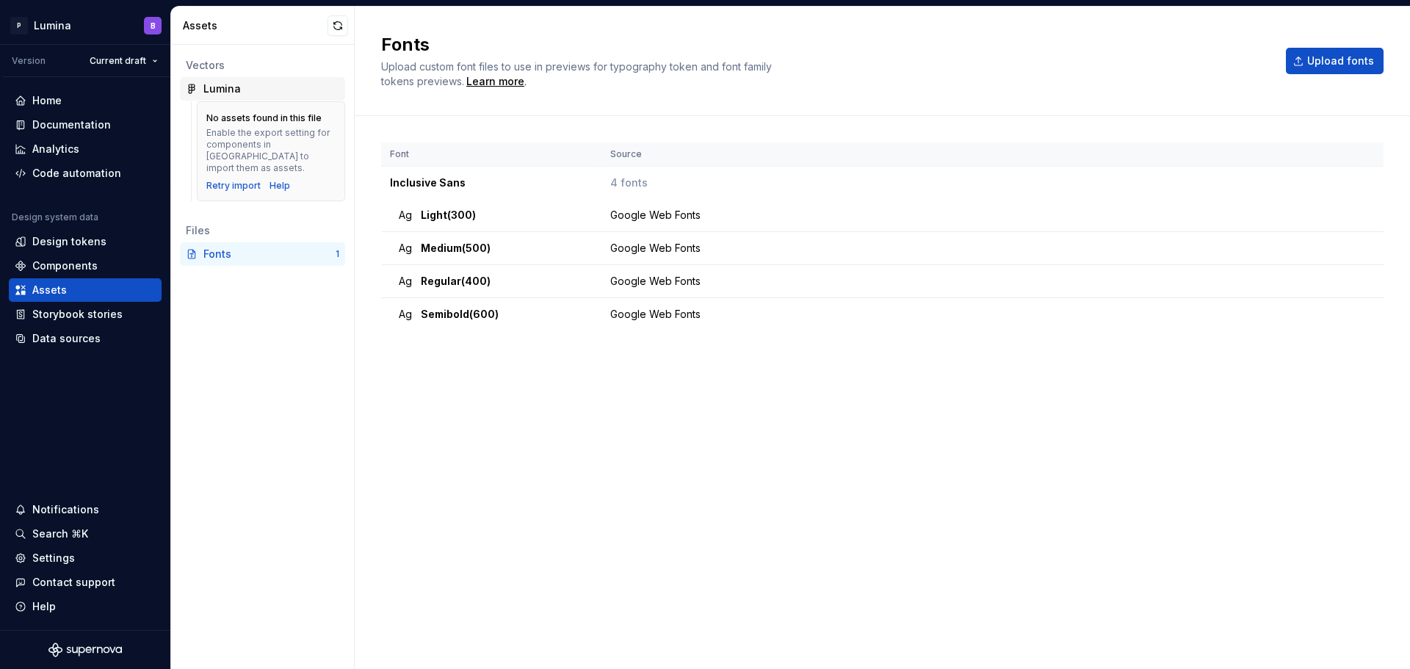
click at [222, 87] on div "Lumina" at bounding box center [221, 88] width 37 height 15
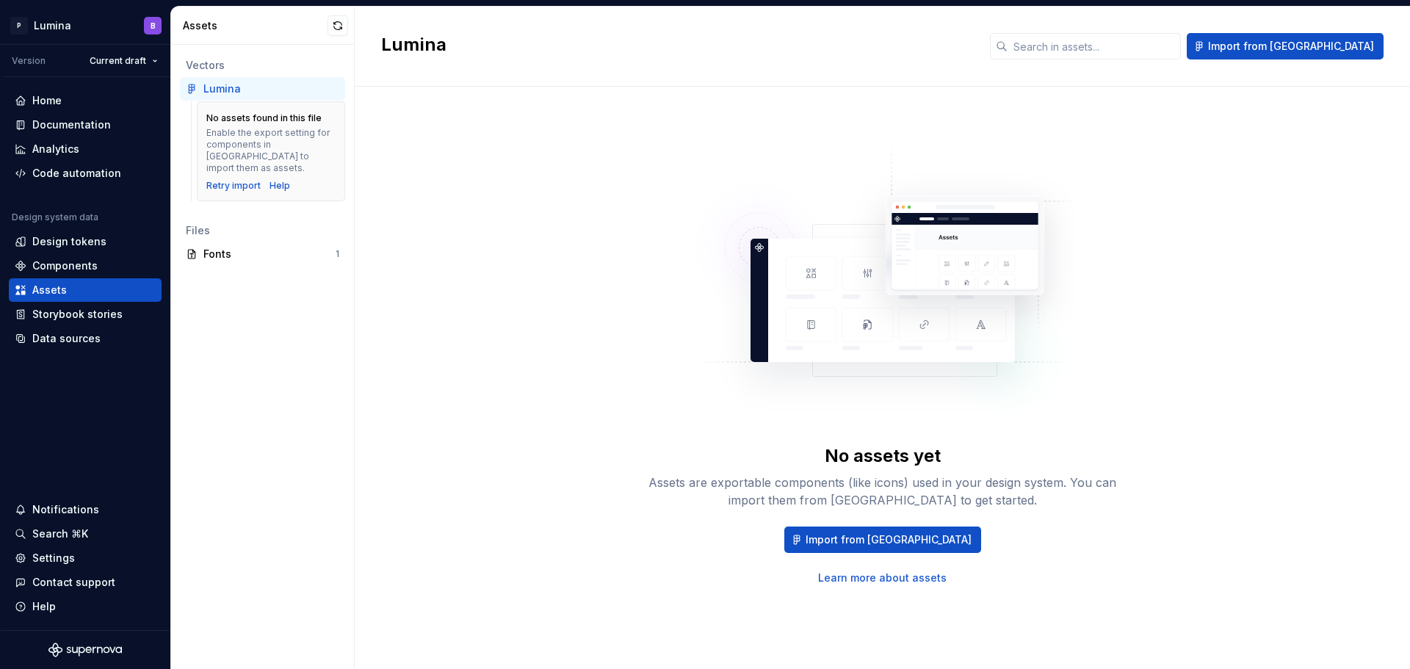
click at [572, 241] on div "No assets yet Assets are exportable components (like icons) used in your design…" at bounding box center [882, 363] width 1002 height 500
click at [532, 357] on div "No assets yet Assets are exportable components (like icons) used in your design…" at bounding box center [882, 363] width 1002 height 500
click at [43, 124] on div "Documentation" at bounding box center [71, 124] width 79 height 15
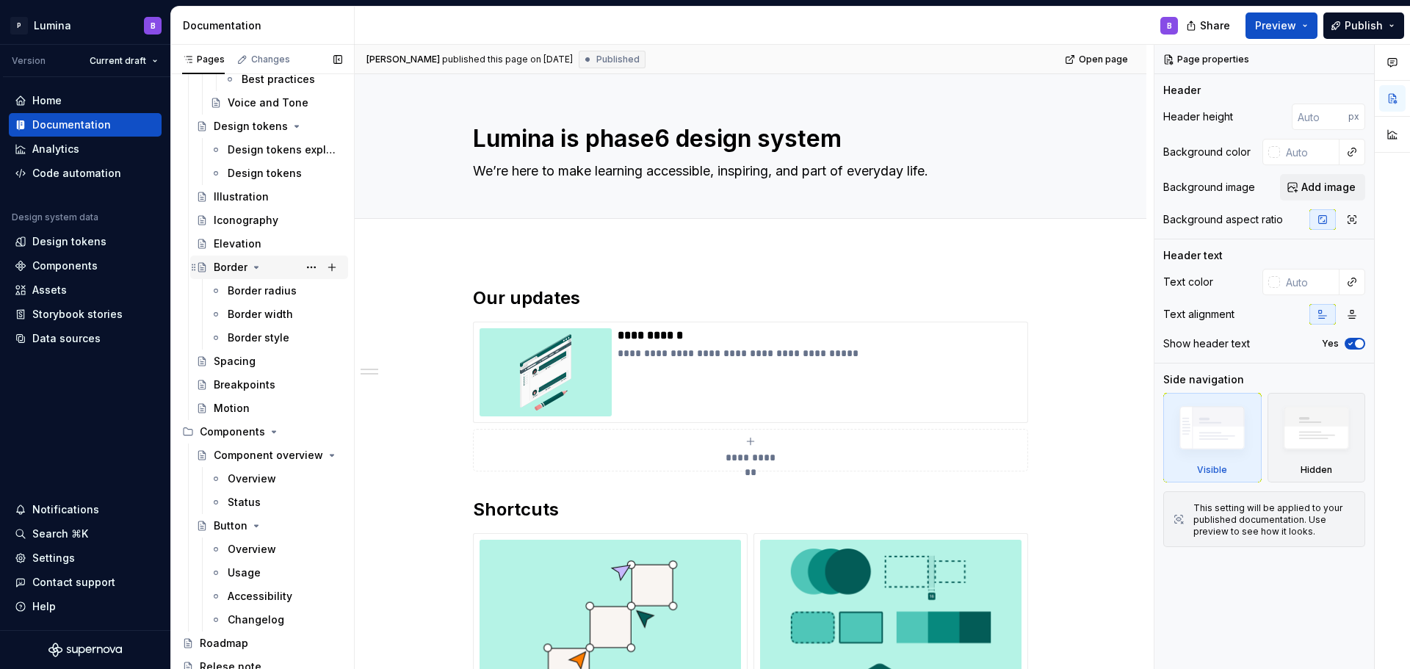
scroll to position [609, 0]
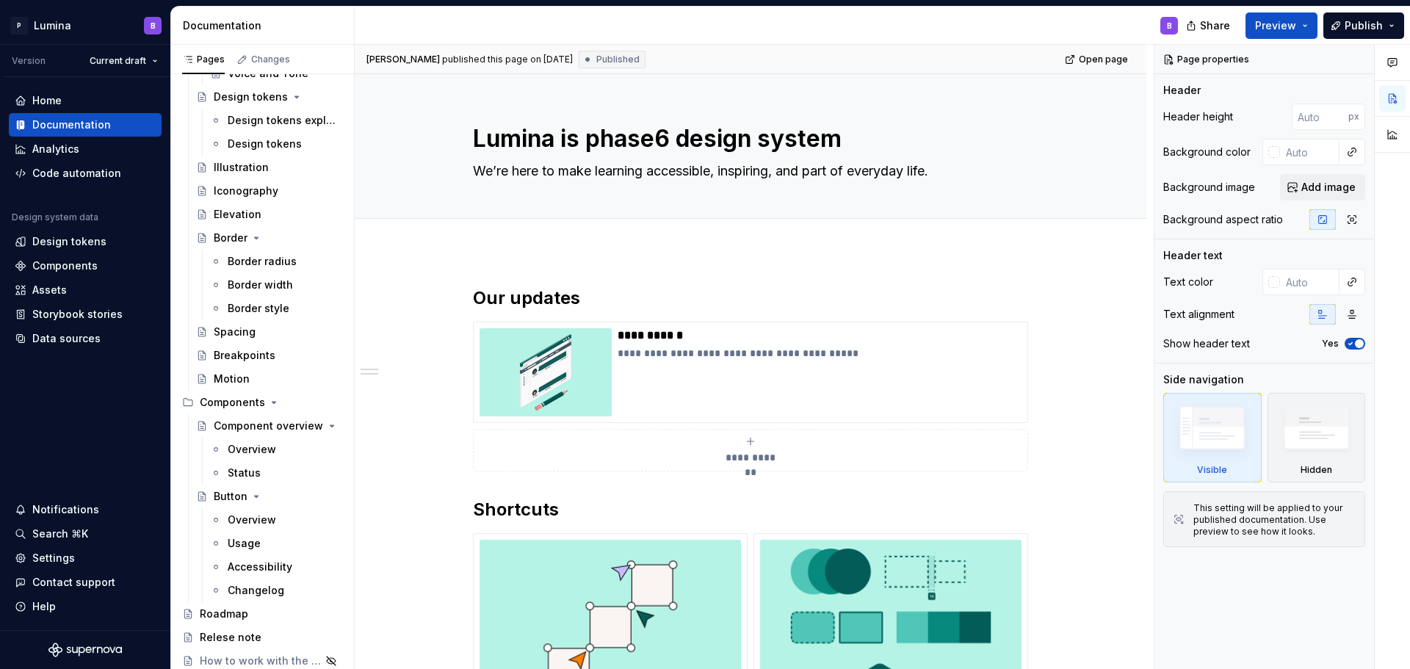
type textarea "*"
click at [63, 553] on div "Settings" at bounding box center [53, 558] width 43 height 15
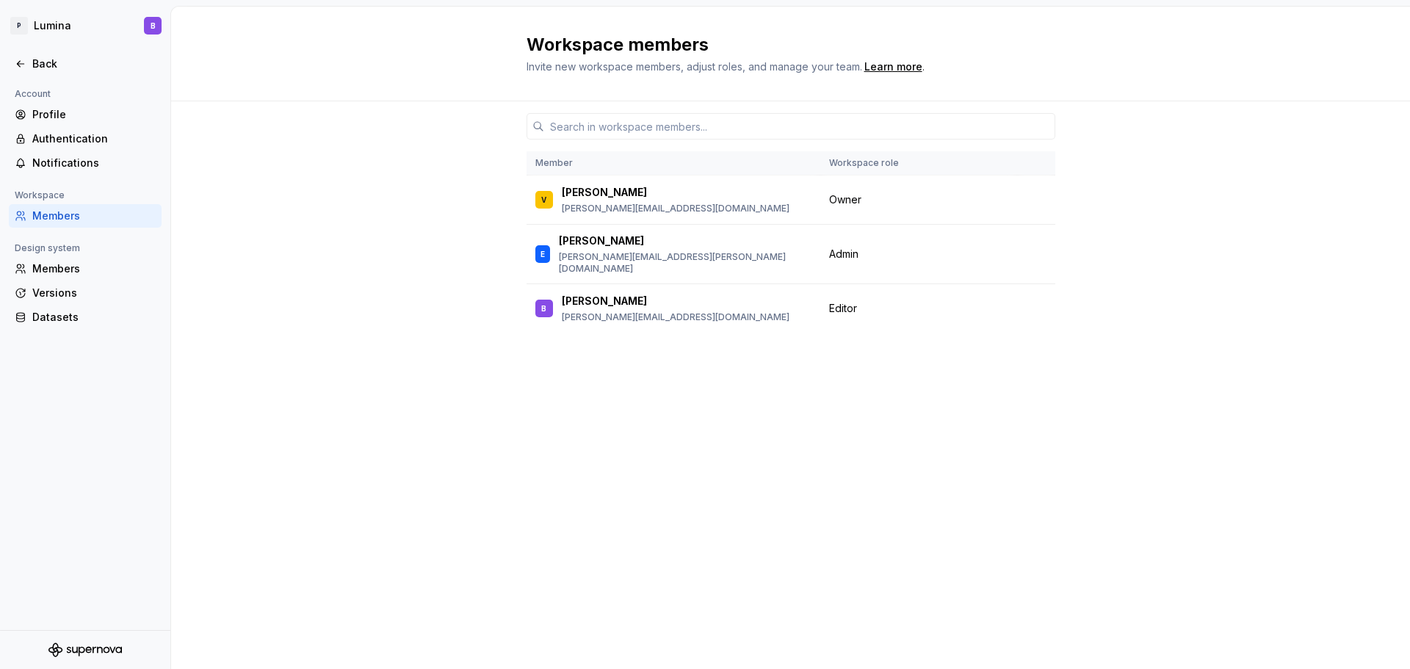
click at [59, 479] on div "Account Profile Authentication Notifications Workspace Members Design system Me…" at bounding box center [85, 357] width 170 height 545
click at [70, 441] on div "Account Profile Authentication Notifications Workspace Members Design system Me…" at bounding box center [85, 357] width 170 height 545
click at [850, 301] on span "Editor" at bounding box center [843, 308] width 28 height 15
click at [848, 382] on div "Member Workspace role V Vanessa [EMAIL_ADDRESS][DOMAIN_NAME] Owner E [PERSON_NA…" at bounding box center [790, 357] width 529 height 512
click at [848, 301] on span "Editor" at bounding box center [843, 308] width 28 height 15
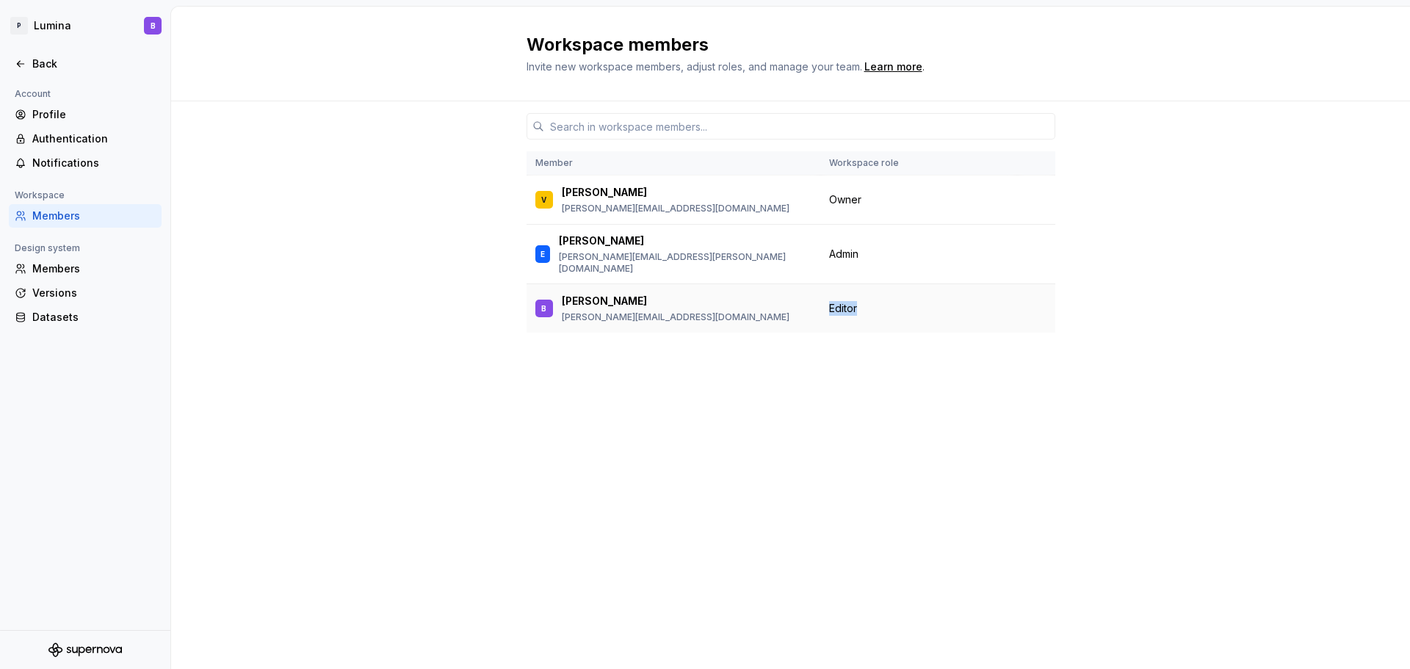
click at [848, 301] on span "Editor" at bounding box center [843, 308] width 28 height 15
click at [852, 343] on div "Member Workspace role V Vanessa [EMAIL_ADDRESS][DOMAIN_NAME] Owner E [PERSON_NA…" at bounding box center [790, 357] width 529 height 512
click at [244, 246] on div "Member Workspace role V Vanessa [EMAIL_ADDRESS][DOMAIN_NAME] Owner E [PERSON_NA…" at bounding box center [790, 385] width 1239 height 568
click at [1105, 449] on div "Member Workspace role V Vanessa [EMAIL_ADDRESS][DOMAIN_NAME] Owner E [PERSON_NA…" at bounding box center [790, 385] width 1239 height 568
click at [918, 438] on div "Member Workspace role V Vanessa [EMAIL_ADDRESS][DOMAIN_NAME] Owner E [PERSON_NA…" at bounding box center [790, 357] width 529 height 512
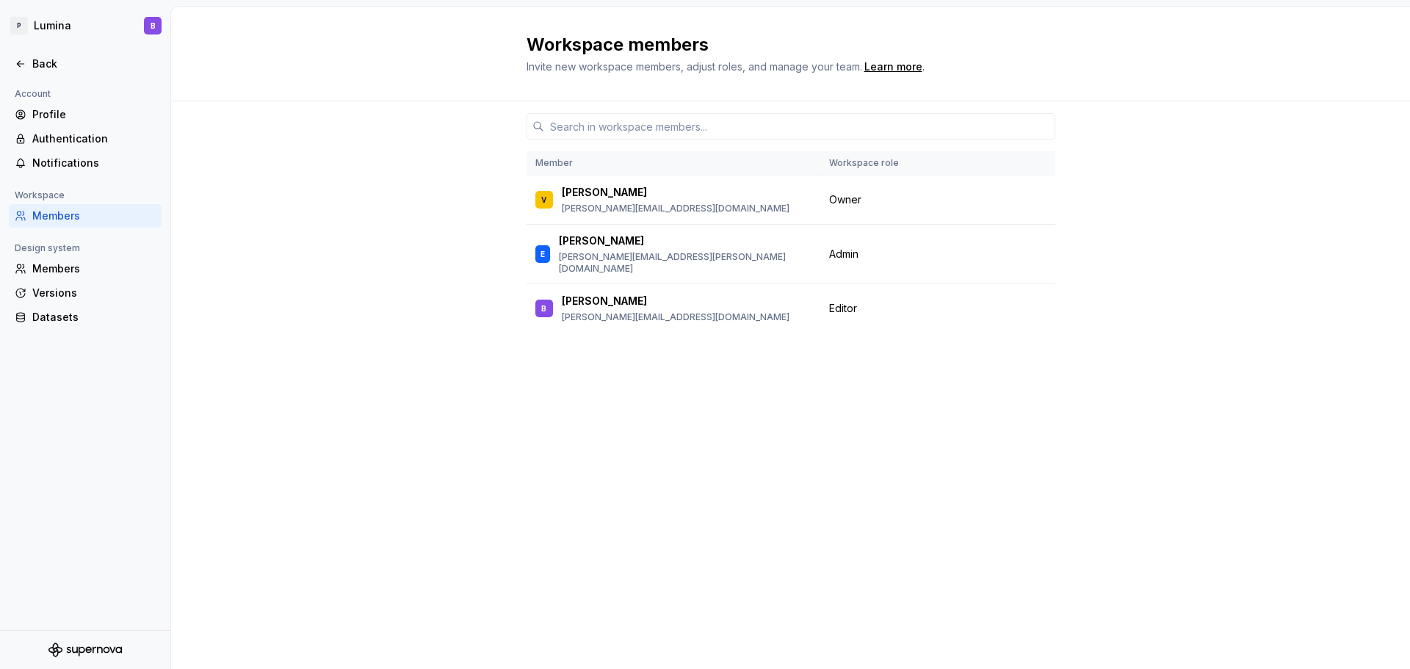
click at [998, 431] on div "Member Workspace role V Vanessa [EMAIL_ADDRESS][DOMAIN_NAME] Owner E [PERSON_NA…" at bounding box center [790, 357] width 529 height 512
click at [777, 446] on div "Member Workspace role V Vanessa [EMAIL_ADDRESS][DOMAIN_NAME] Owner E [PERSON_NA…" at bounding box center [790, 357] width 529 height 512
click at [750, 433] on div "Member Workspace role V Vanessa [EMAIL_ADDRESS][DOMAIN_NAME] Owner E [PERSON_NA…" at bounding box center [790, 357] width 529 height 512
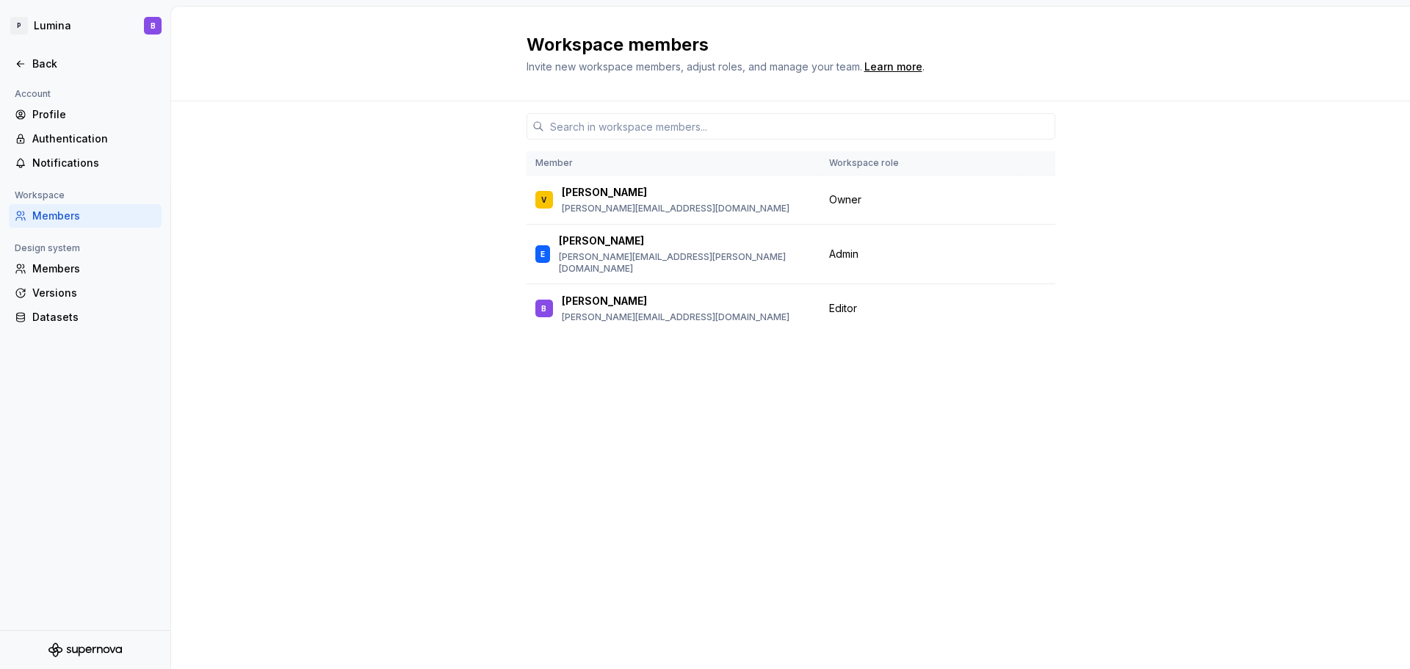
click at [750, 433] on div "Member Workspace role V Vanessa [EMAIL_ADDRESS][DOMAIN_NAME] Owner E [PERSON_NA…" at bounding box center [790, 357] width 529 height 512
click at [642, 418] on div "Member Workspace role V Vanessa [EMAIL_ADDRESS][DOMAIN_NAME] Owner E [PERSON_NA…" at bounding box center [790, 357] width 529 height 512
click at [975, 407] on div "Member Workspace role V Vanessa [EMAIL_ADDRESS][DOMAIN_NAME] Owner E [PERSON_NA…" at bounding box center [790, 357] width 529 height 512
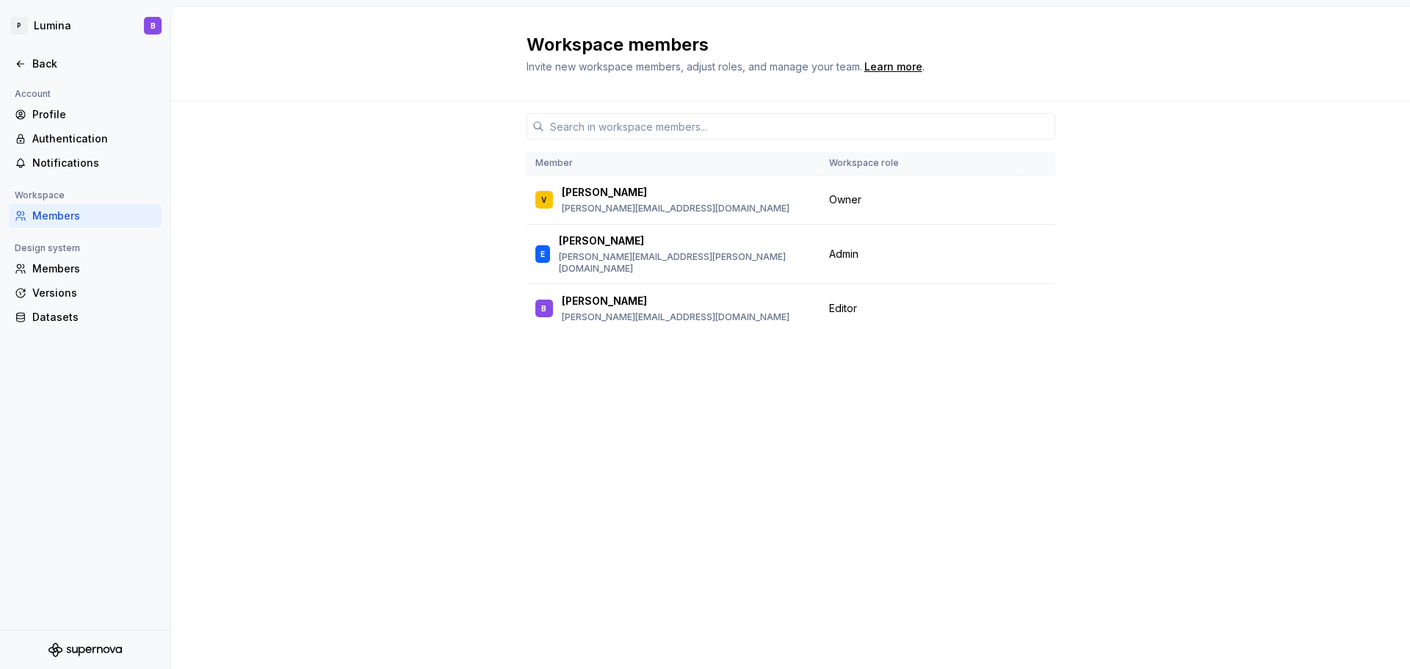
click at [960, 407] on div "Member Workspace role V Vanessa [EMAIL_ADDRESS][DOMAIN_NAME] Owner E [PERSON_NA…" at bounding box center [790, 357] width 529 height 512
click at [1054, 45] on div "Workspace members Invite new workspace members, adjust roles, and manage your t…" at bounding box center [790, 53] width 529 height 41
drag, startPoint x: 529, startPoint y: 40, endPoint x: 705, endPoint y: 47, distance: 176.4
click at [705, 47] on h2 "Workspace members" at bounding box center [781, 44] width 511 height 23
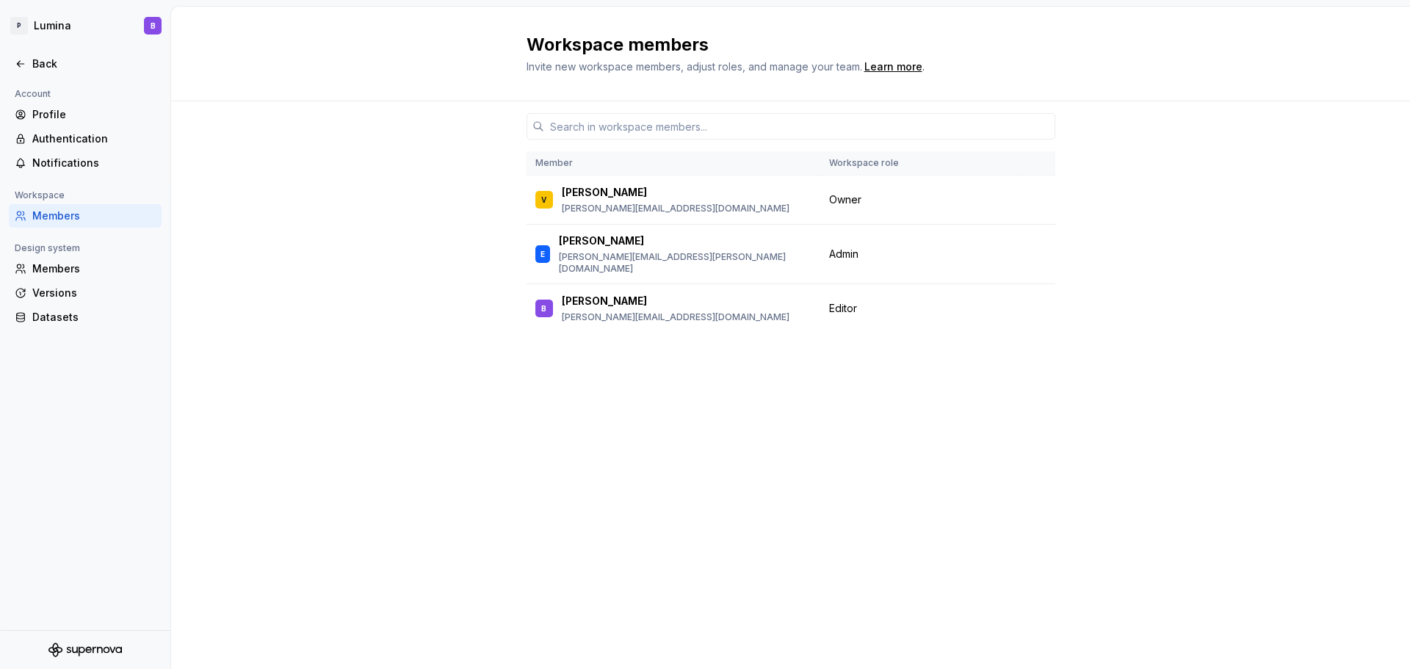
click at [1042, 94] on div "Workspace members Invite new workspace members, adjust roles, and manage your t…" at bounding box center [790, 54] width 1239 height 95
click at [1046, 93] on div "Workspace members Invite new workspace members, adjust roles, and manage your t…" at bounding box center [790, 54] width 1239 height 95
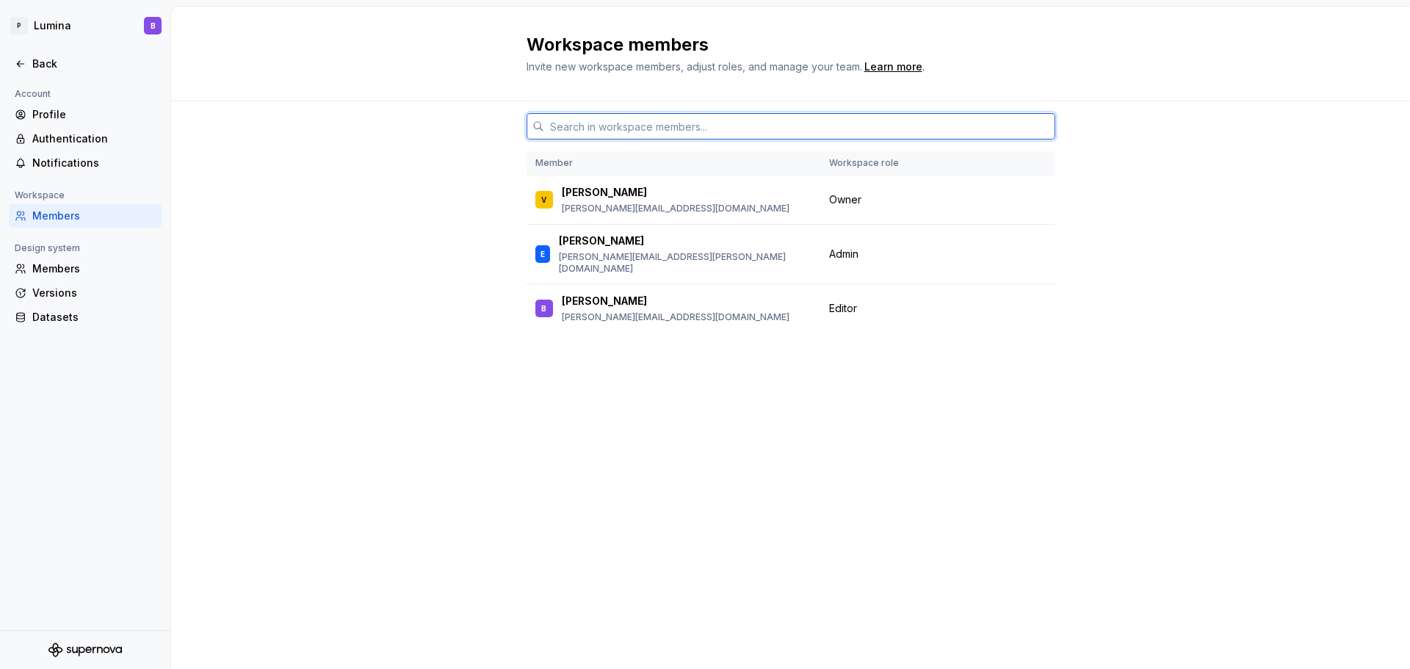
click at [1037, 115] on input "text" at bounding box center [799, 126] width 511 height 26
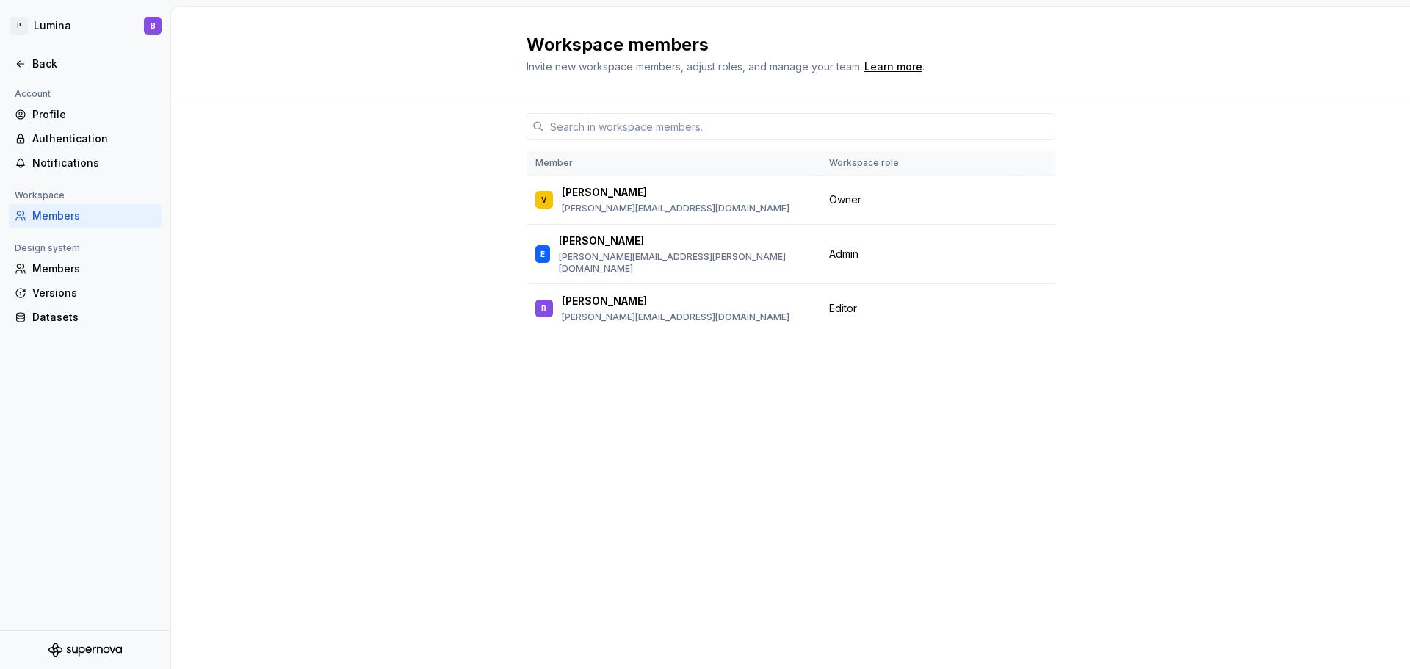
click at [1145, 128] on div "Member Workspace role V Vanessa [EMAIL_ADDRESS][DOMAIN_NAME] Owner E [PERSON_NA…" at bounding box center [790, 385] width 1239 height 568
click at [743, 39] on h2 "Workspace members" at bounding box center [781, 44] width 511 height 23
click at [1093, 70] on div "Workspace members Invite new workspace members, adjust roles, and manage your t…" at bounding box center [790, 54] width 1239 height 95
click at [374, 125] on div "Member Workspace role V Vanessa [EMAIL_ADDRESS][DOMAIN_NAME] Owner E [PERSON_NA…" at bounding box center [790, 385] width 1239 height 568
click at [1237, 235] on div "Member Workspace role V Vanessa [EMAIL_ADDRESS][DOMAIN_NAME] Owner E [PERSON_NA…" at bounding box center [790, 385] width 1239 height 568
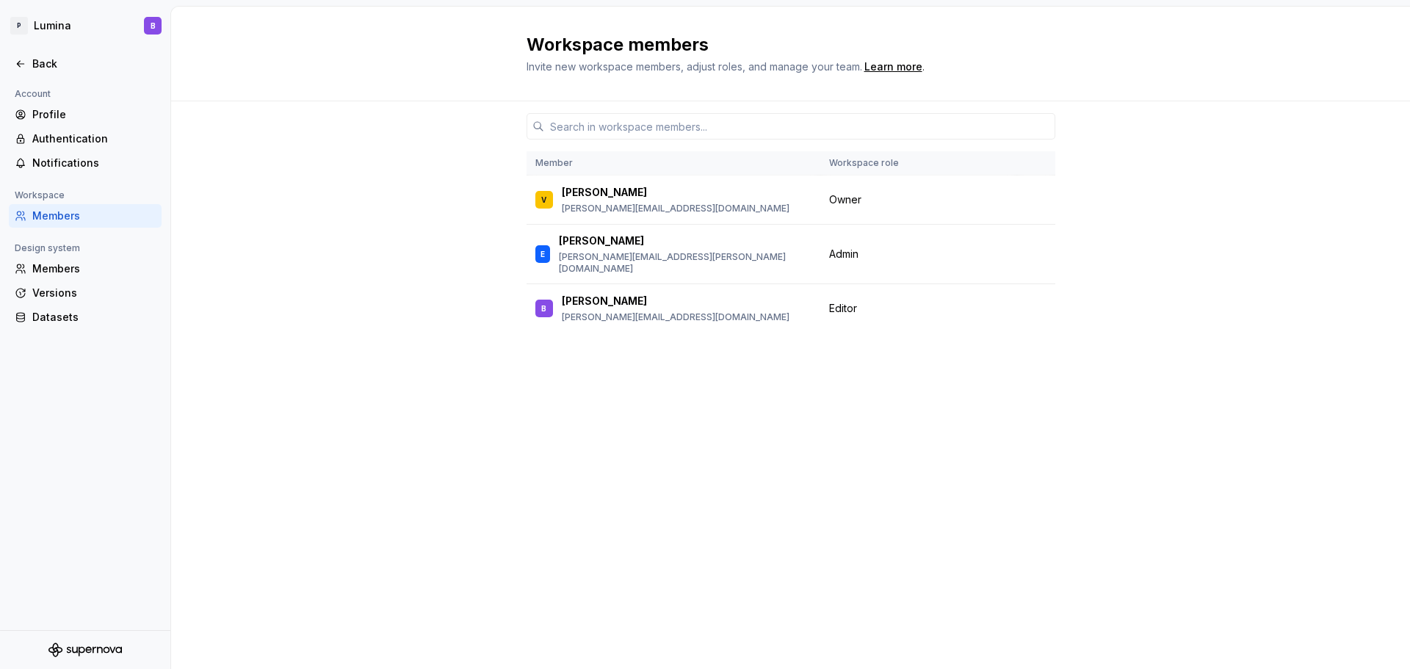
click at [308, 241] on div "Member Workspace role V Vanessa [EMAIL_ADDRESS][DOMAIN_NAME] Owner E [PERSON_NA…" at bounding box center [790, 385] width 1239 height 568
click at [342, 221] on div "Member Workspace role V Vanessa [EMAIL_ADDRESS][DOMAIN_NAME] Owner E [PERSON_NA…" at bounding box center [790, 385] width 1239 height 568
click at [355, 138] on div "Member Workspace role V Vanessa [EMAIL_ADDRESS][DOMAIN_NAME] Owner E [PERSON_NA…" at bounding box center [790, 385] width 1239 height 568
click at [314, 182] on div "Member Workspace role V Vanessa [EMAIL_ADDRESS][DOMAIN_NAME] Owner E [PERSON_NA…" at bounding box center [790, 385] width 1239 height 568
click at [308, 60] on div "Workspace members Invite new workspace members, adjust roles, and manage your t…" at bounding box center [790, 54] width 1239 height 95
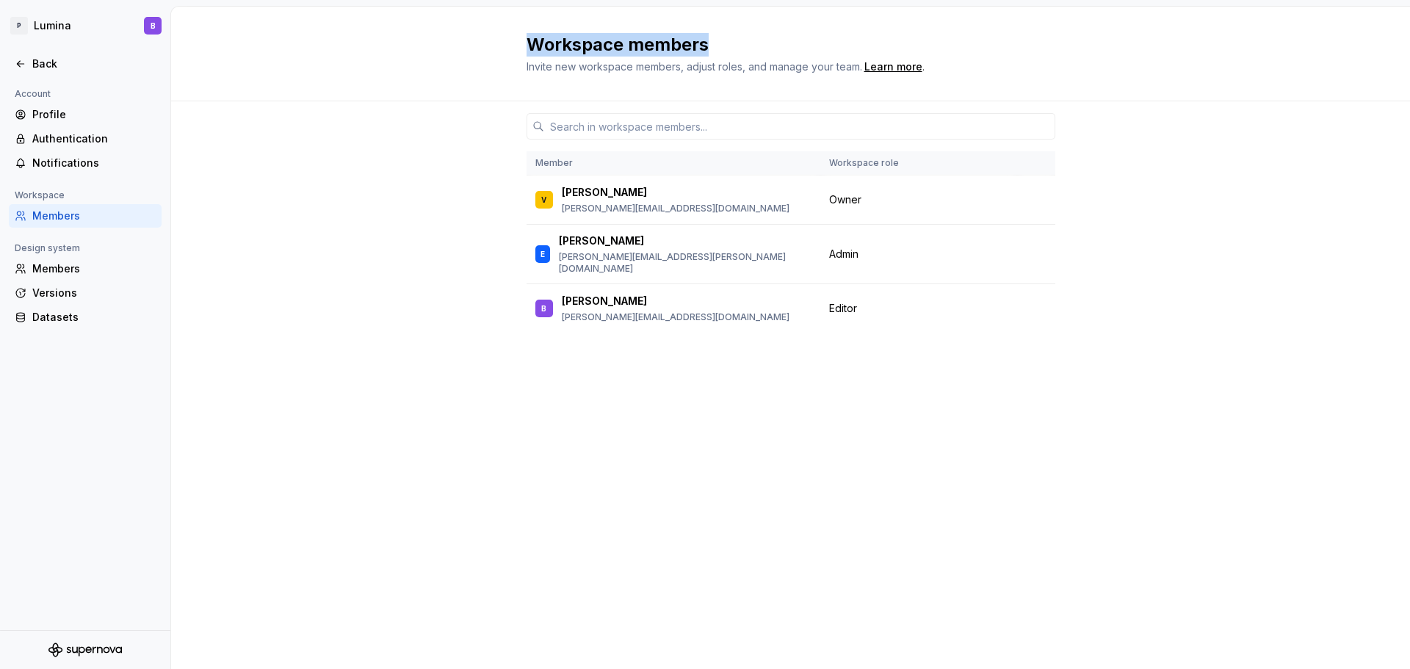
drag, startPoint x: 532, startPoint y: 46, endPoint x: 805, endPoint y: 54, distance: 273.2
click at [805, 54] on h2 "Workspace members" at bounding box center [781, 44] width 511 height 23
drag, startPoint x: 527, startPoint y: 43, endPoint x: 695, endPoint y: 64, distance: 169.4
click at [695, 64] on div "Workspace members Invite new workspace members, adjust roles, and manage your t…" at bounding box center [781, 53] width 511 height 41
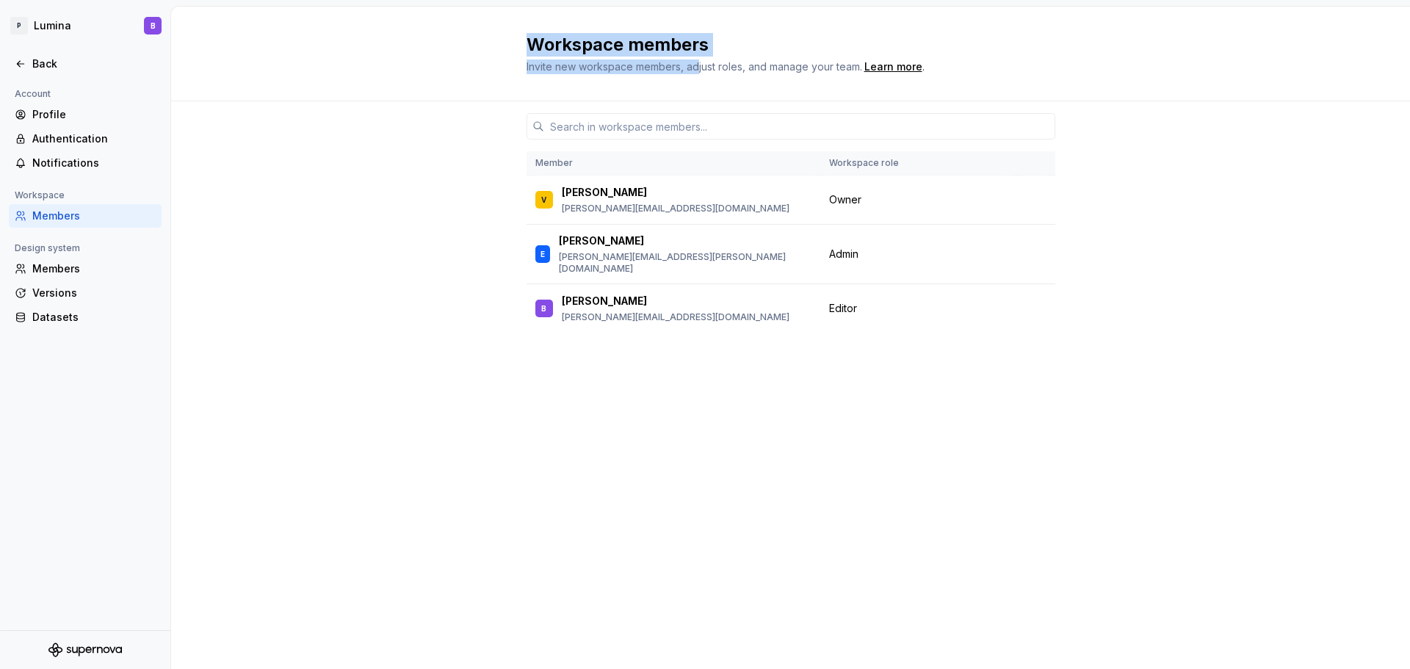
click at [695, 64] on span "Invite new workspace members, adjust roles, and manage your team." at bounding box center [694, 66] width 336 height 12
click at [711, 392] on div "Member Workspace role V Vanessa [EMAIL_ADDRESS][DOMAIN_NAME] Owner E [PERSON_NA…" at bounding box center [790, 357] width 529 height 512
click at [259, 344] on div "Member Workspace role V Vanessa [EMAIL_ADDRESS][DOMAIN_NAME] Owner E [PERSON_NA…" at bounding box center [790, 385] width 1239 height 568
click at [41, 299] on div "Versions" at bounding box center [93, 293] width 123 height 15
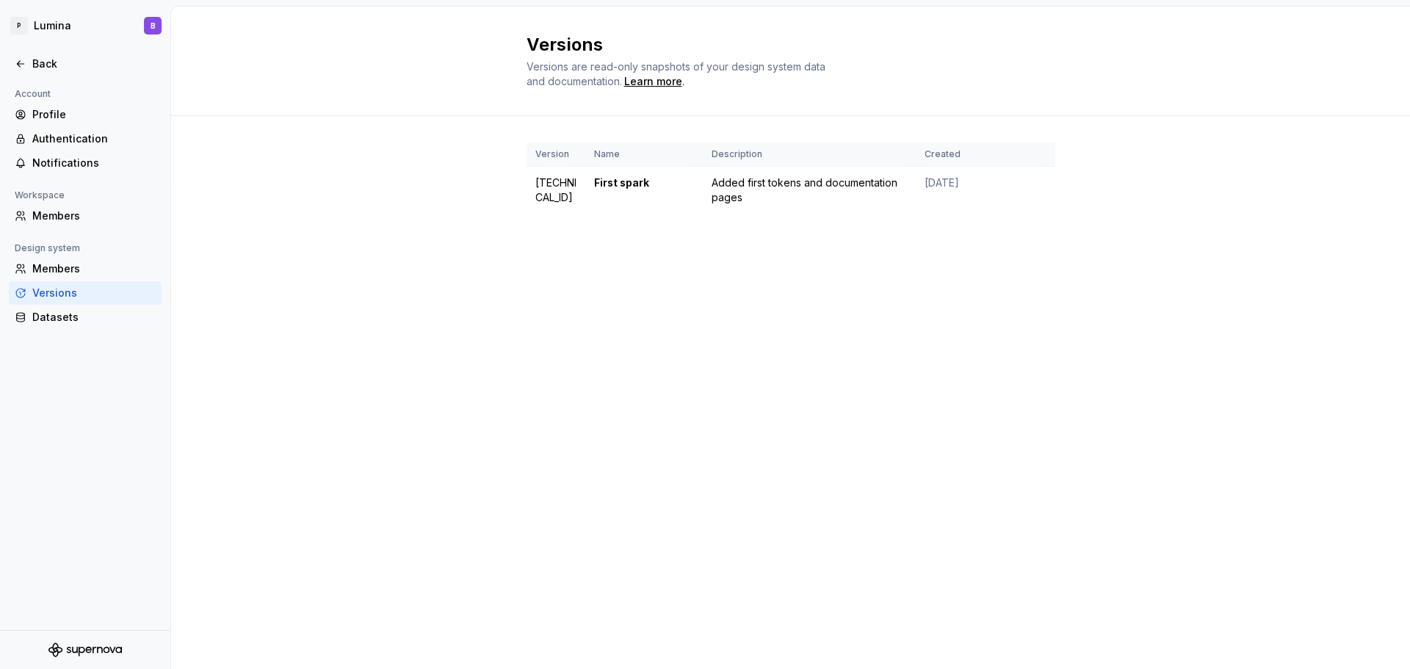
click at [1076, 314] on div "Versions Versions are read-only snapshots of your design system data and docume…" at bounding box center [790, 338] width 1239 height 662
click at [51, 312] on div "Datasets" at bounding box center [93, 317] width 123 height 15
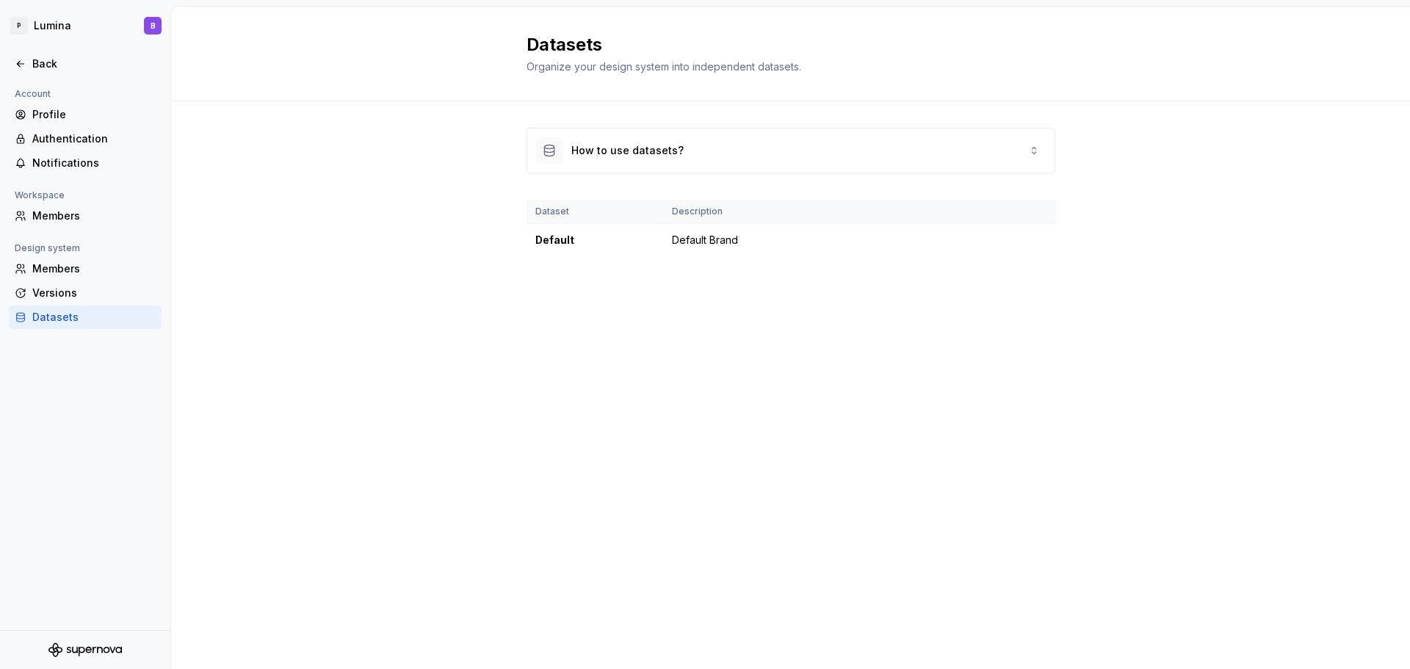
click at [649, 326] on div "Datasets Organize your design system into independent datasets. How to use data…" at bounding box center [790, 338] width 1239 height 662
click at [734, 294] on div "How to use datasets? Dataset Description Default Default Brand" at bounding box center [790, 206] width 529 height 211
click at [62, 112] on div "Profile" at bounding box center [93, 114] width 123 height 15
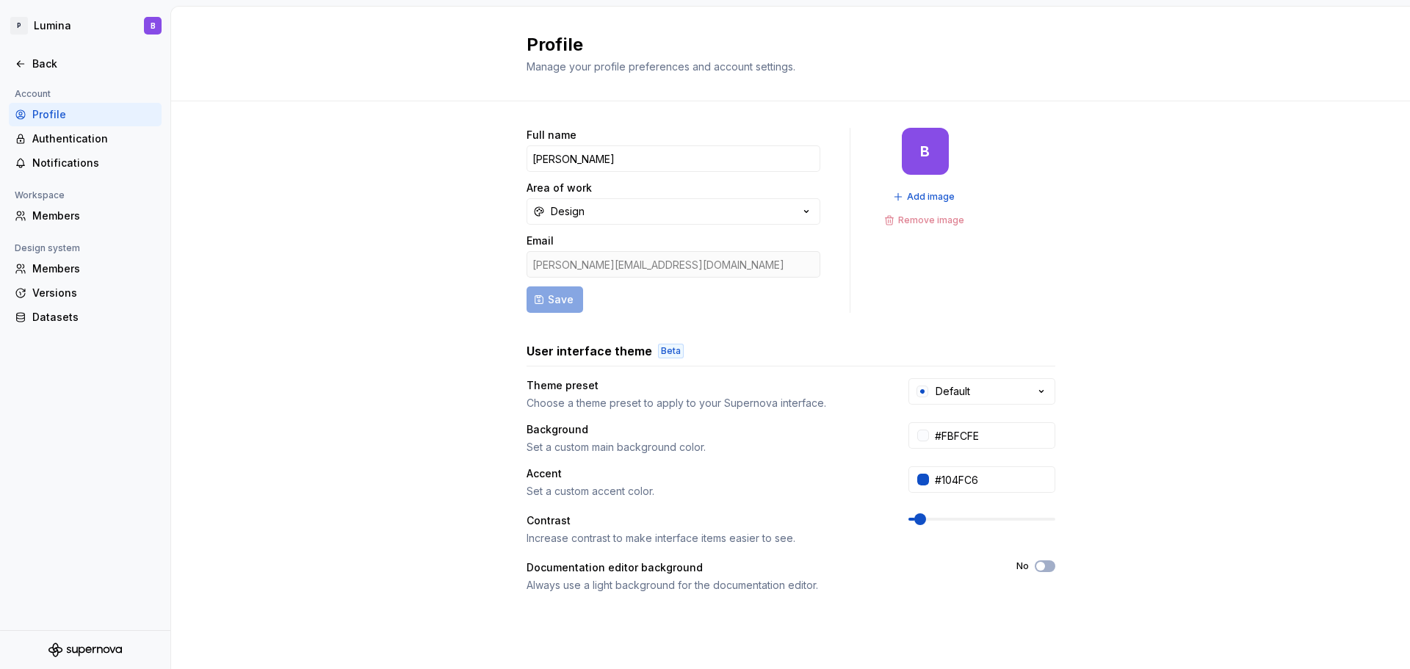
click at [370, 147] on div "Full name [PERSON_NAME] Area of work Design Email [PERSON_NAME][EMAIL_ADDRESS][…" at bounding box center [790, 471] width 1239 height 740
click at [1156, 434] on div "Full name [PERSON_NAME] Area of work Design Email [PERSON_NAME][EMAIL_ADDRESS][…" at bounding box center [790, 471] width 1239 height 740
click at [389, 247] on div "Full name [PERSON_NAME] Area of work Design Email [PERSON_NAME][EMAIL_ADDRESS][…" at bounding box center [790, 471] width 1239 height 740
click at [379, 228] on div "Full name [PERSON_NAME] Area of work Design Email [PERSON_NAME][EMAIL_ADDRESS][…" at bounding box center [790, 471] width 1239 height 740
click at [35, 64] on div "Back" at bounding box center [93, 64] width 123 height 15
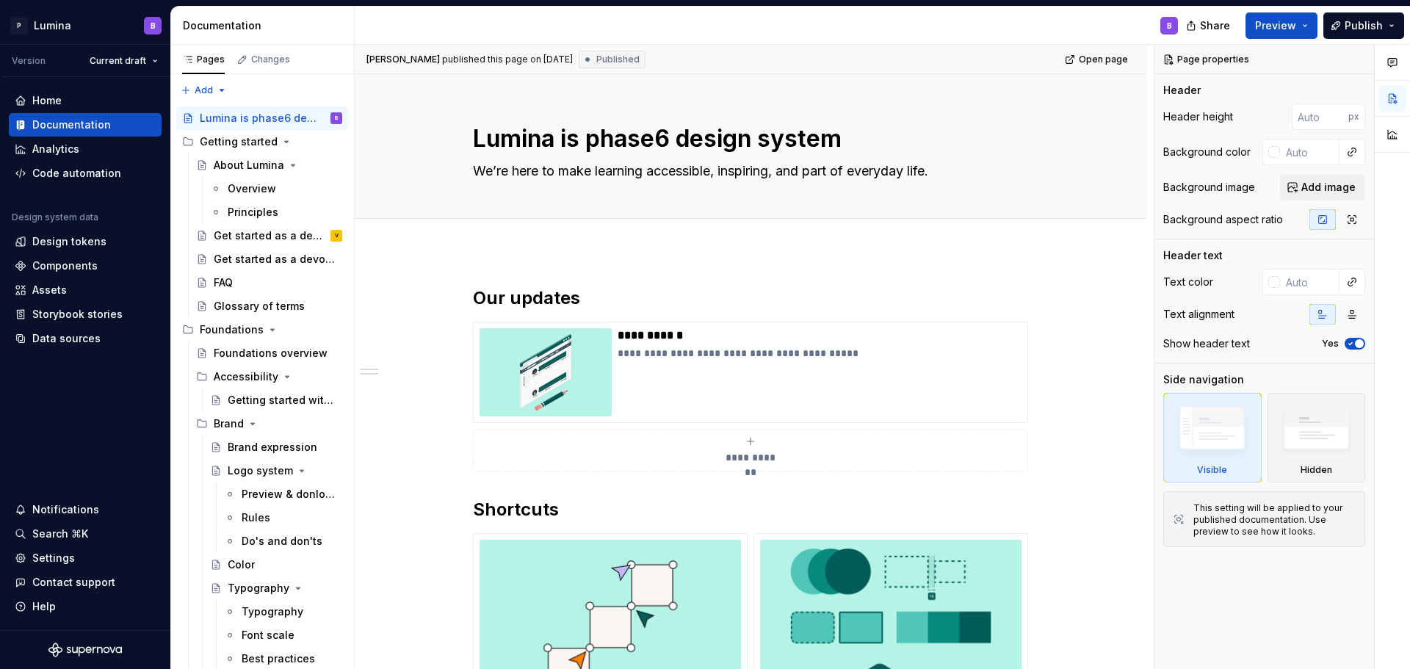
click at [773, 23] on div "B" at bounding box center [772, 26] width 835 height 38
click at [253, 404] on div "Getting started with accessibility" at bounding box center [263, 400] width 70 height 15
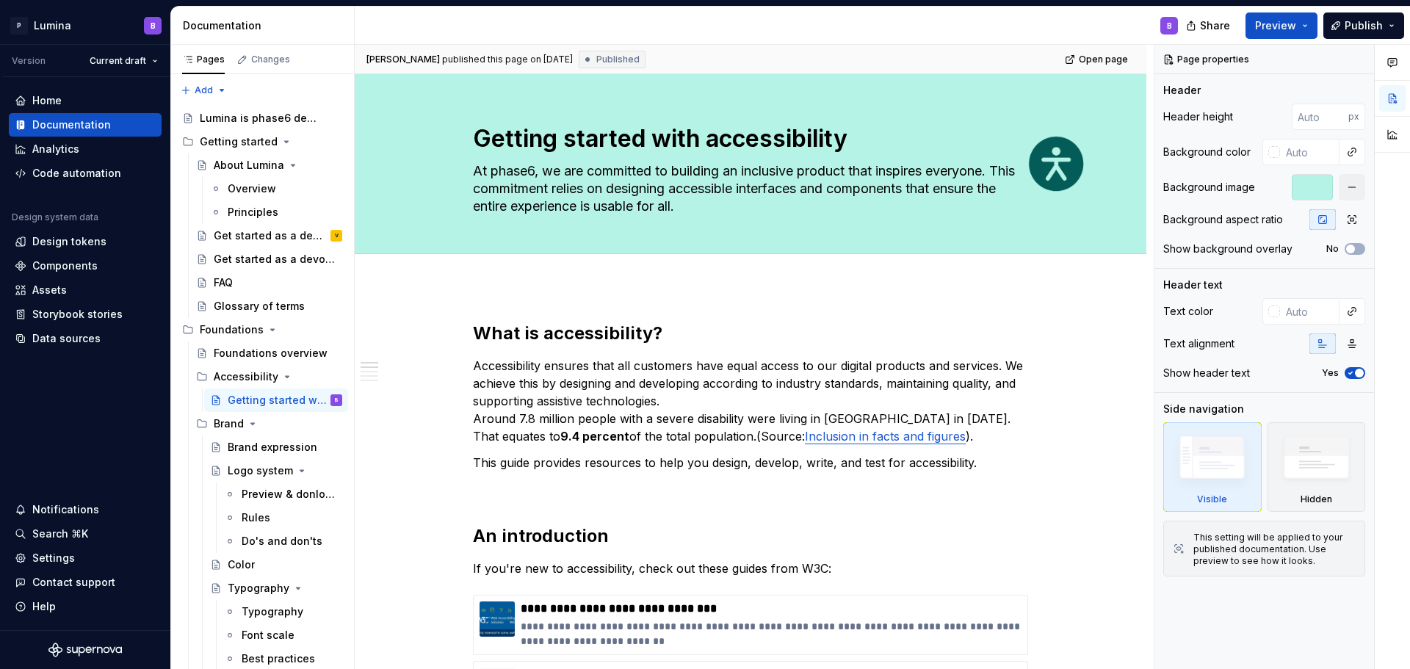
click at [660, 26] on div "B" at bounding box center [772, 26] width 835 height 38
click at [229, 167] on div "About Lumina" at bounding box center [249, 165] width 70 height 15
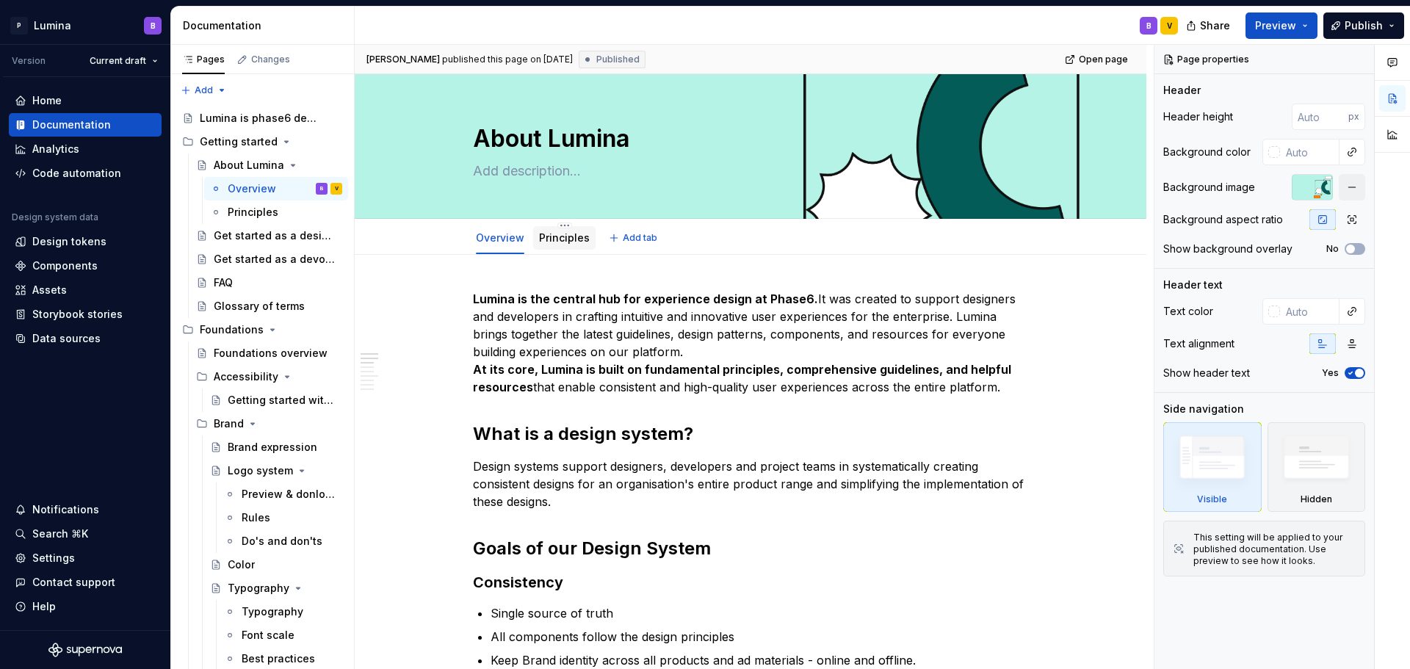
click at [562, 238] on link "Principles" at bounding box center [564, 237] width 51 height 12
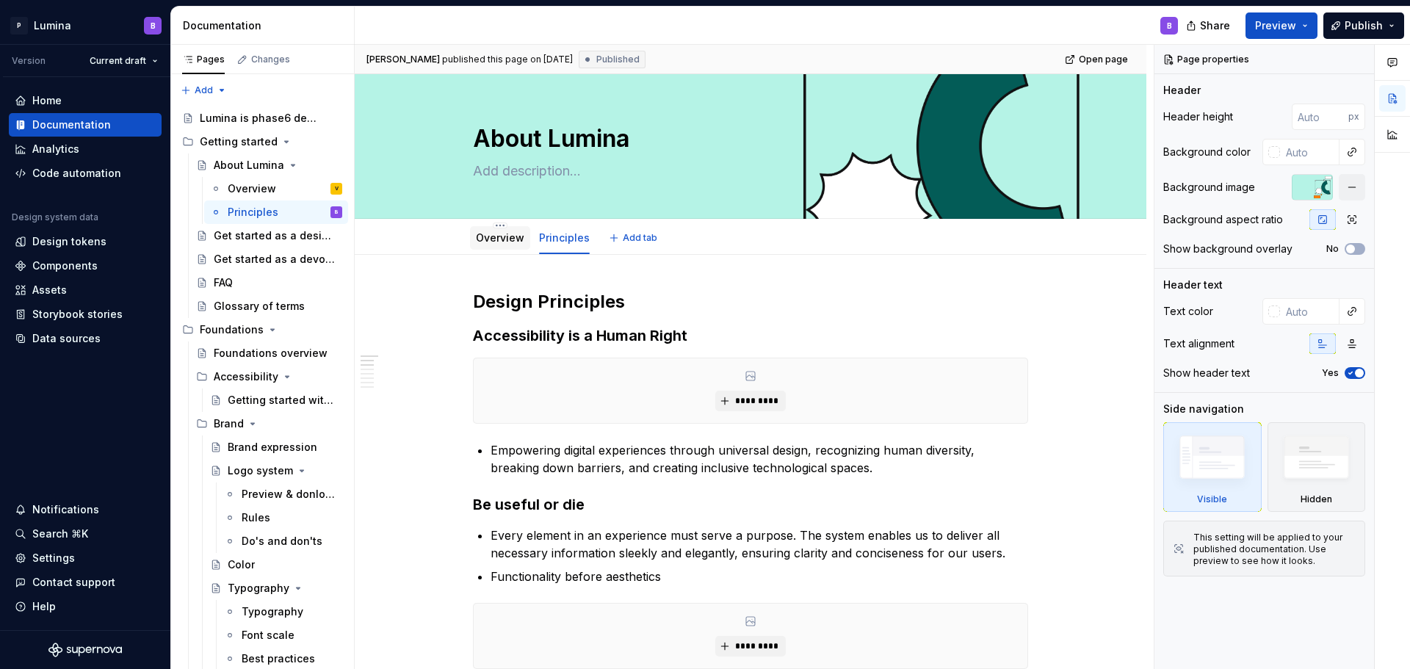
click at [479, 237] on link "Overview" at bounding box center [500, 237] width 48 height 12
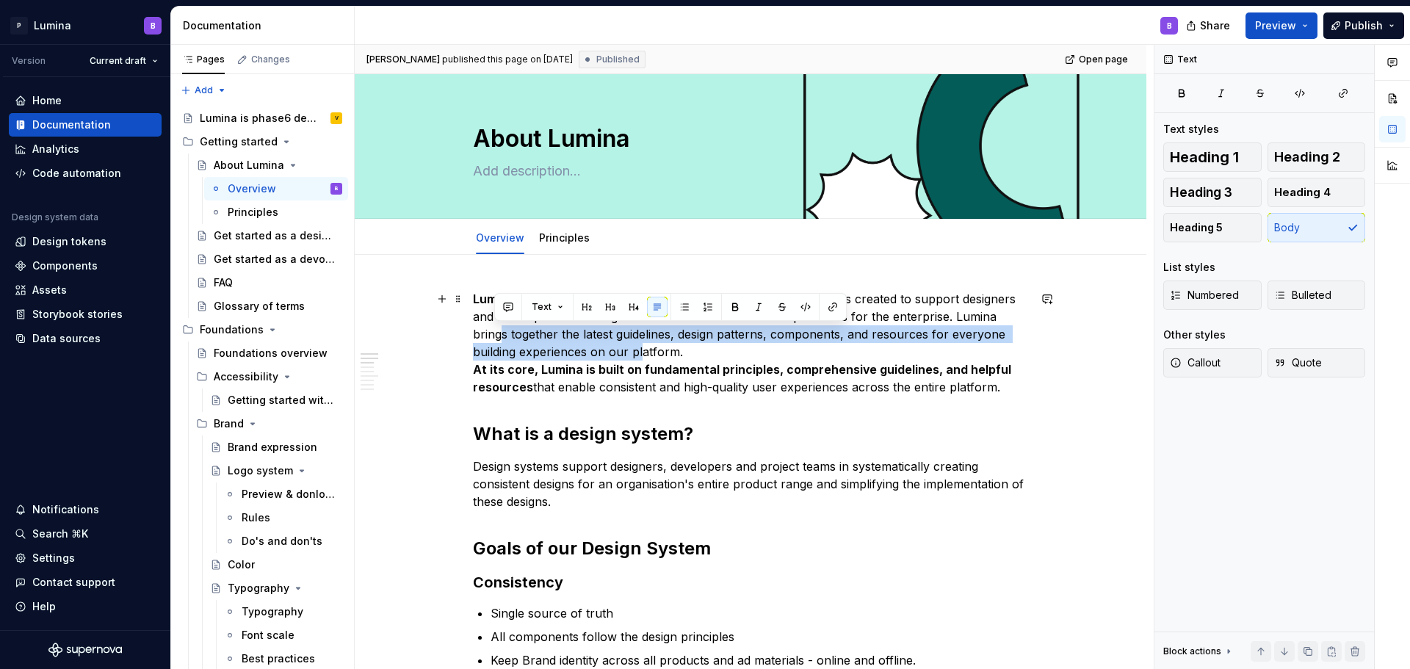
drag, startPoint x: 496, startPoint y: 326, endPoint x: 636, endPoint y: 345, distance: 140.8
click at [636, 345] on p "Lumina is the central hub for experience design at Phase6. It was created to su…" at bounding box center [750, 343] width 555 height 106
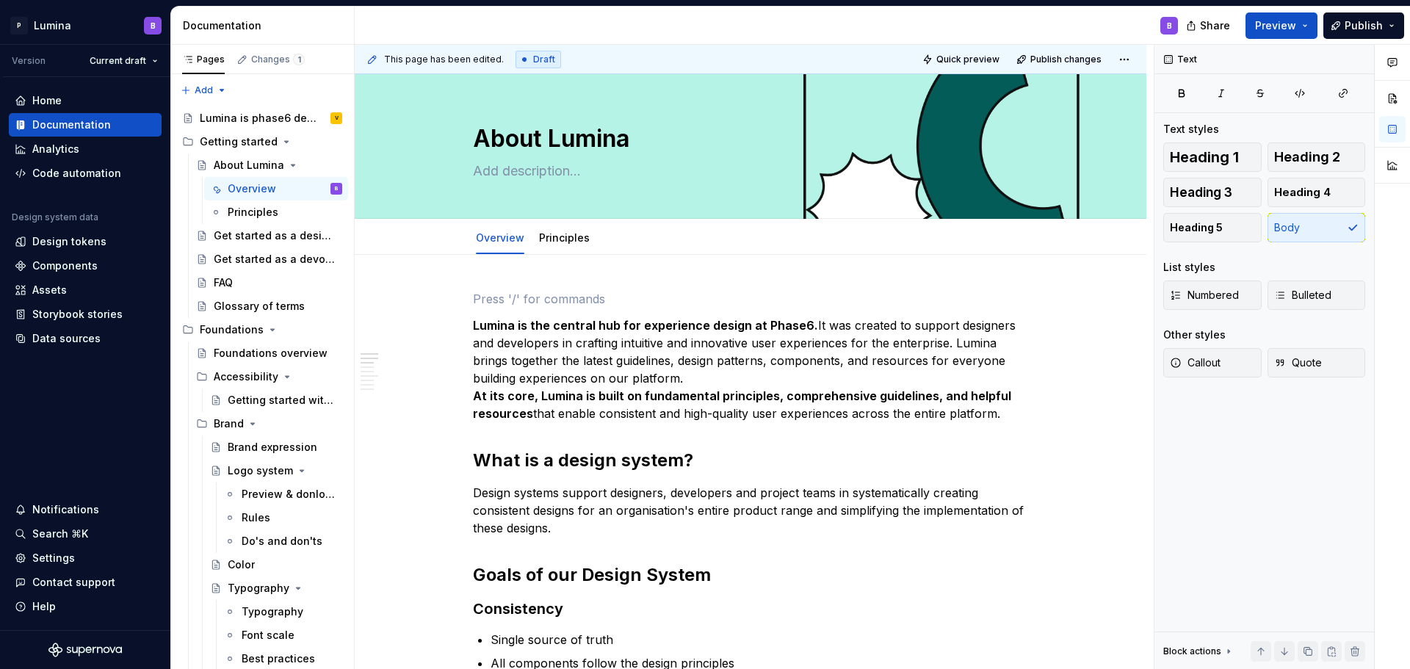
click at [627, 35] on div "B" at bounding box center [772, 26] width 835 height 38
drag, startPoint x: 407, startPoint y: 60, endPoint x: 479, endPoint y: 60, distance: 72.0
click at [479, 60] on span "This page has been edited." at bounding box center [444, 60] width 120 height 12
click at [953, 56] on span "Quick preview" at bounding box center [967, 60] width 63 height 12
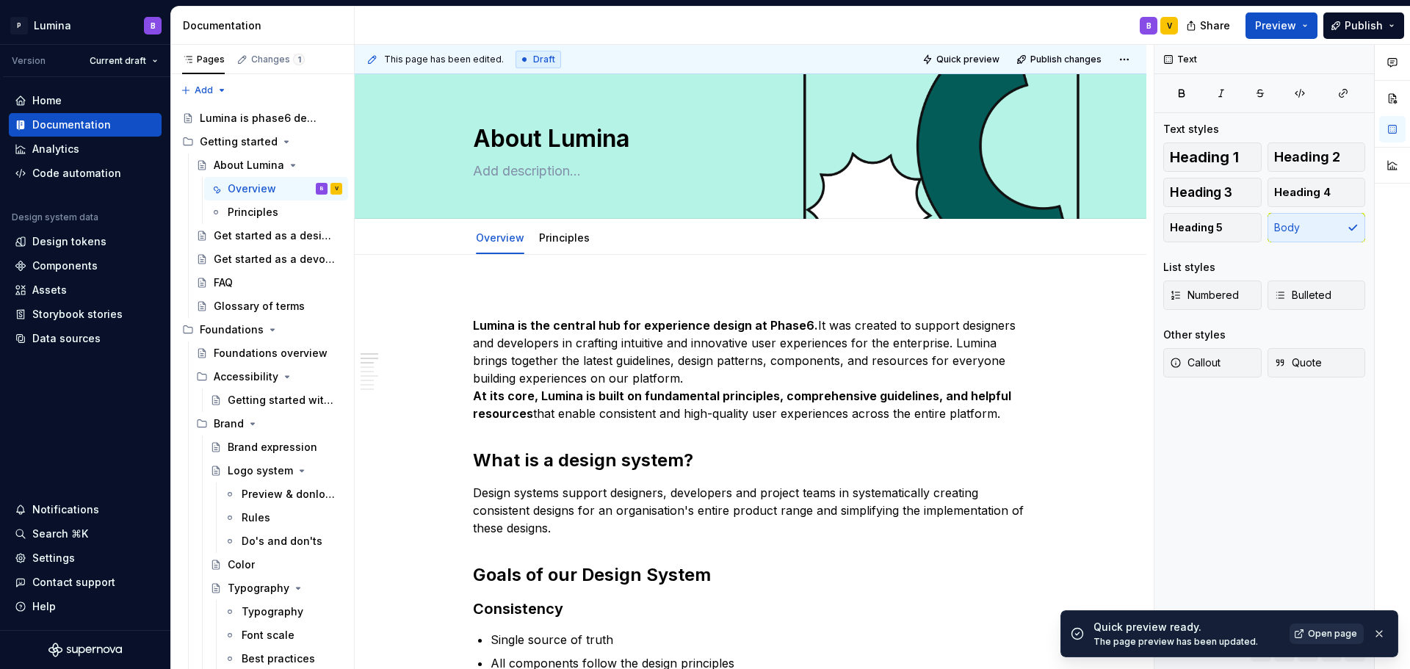
click at [1325, 638] on span "Open page" at bounding box center [1332, 634] width 49 height 12
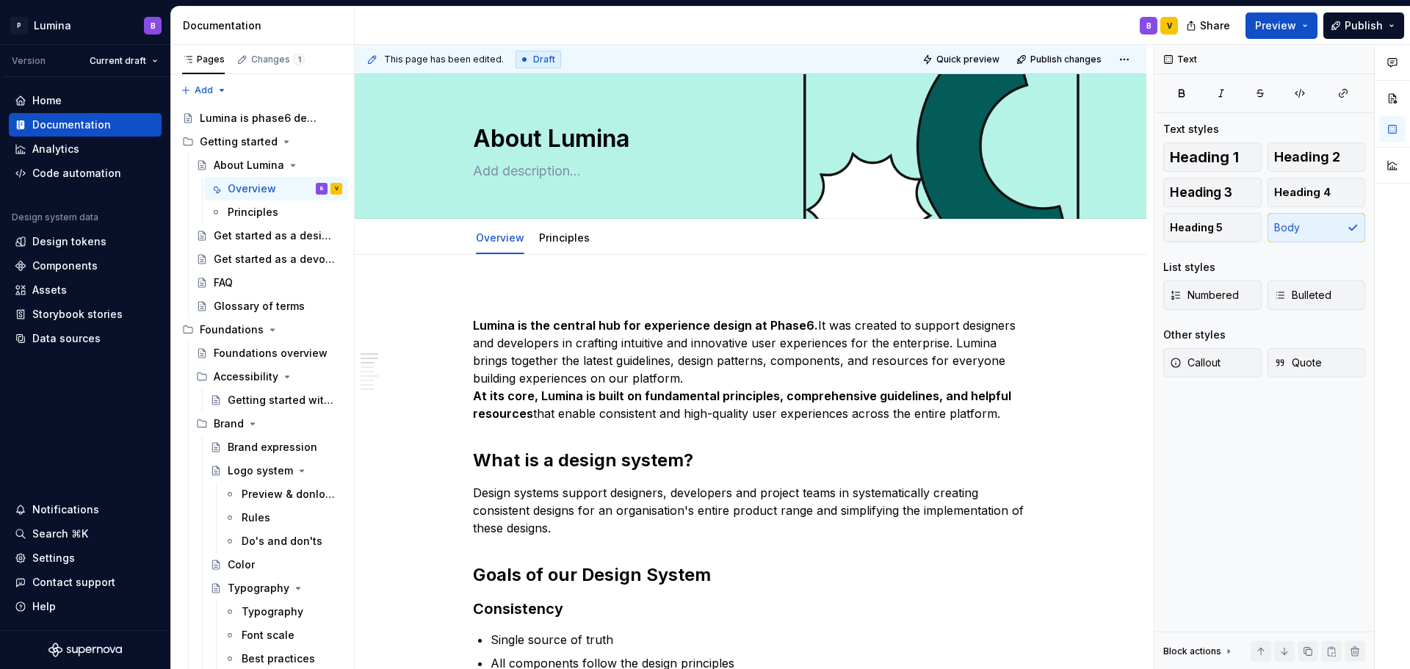
click at [784, 30] on div "B V" at bounding box center [772, 26] width 835 height 38
click at [1391, 26] on button "Publish" at bounding box center [1363, 25] width 81 height 26
click at [867, 37] on div "B V" at bounding box center [772, 26] width 835 height 38
click at [869, 40] on div "B V" at bounding box center [772, 26] width 835 height 38
click at [231, 350] on div "Foundations overview" at bounding box center [256, 353] width 84 height 15
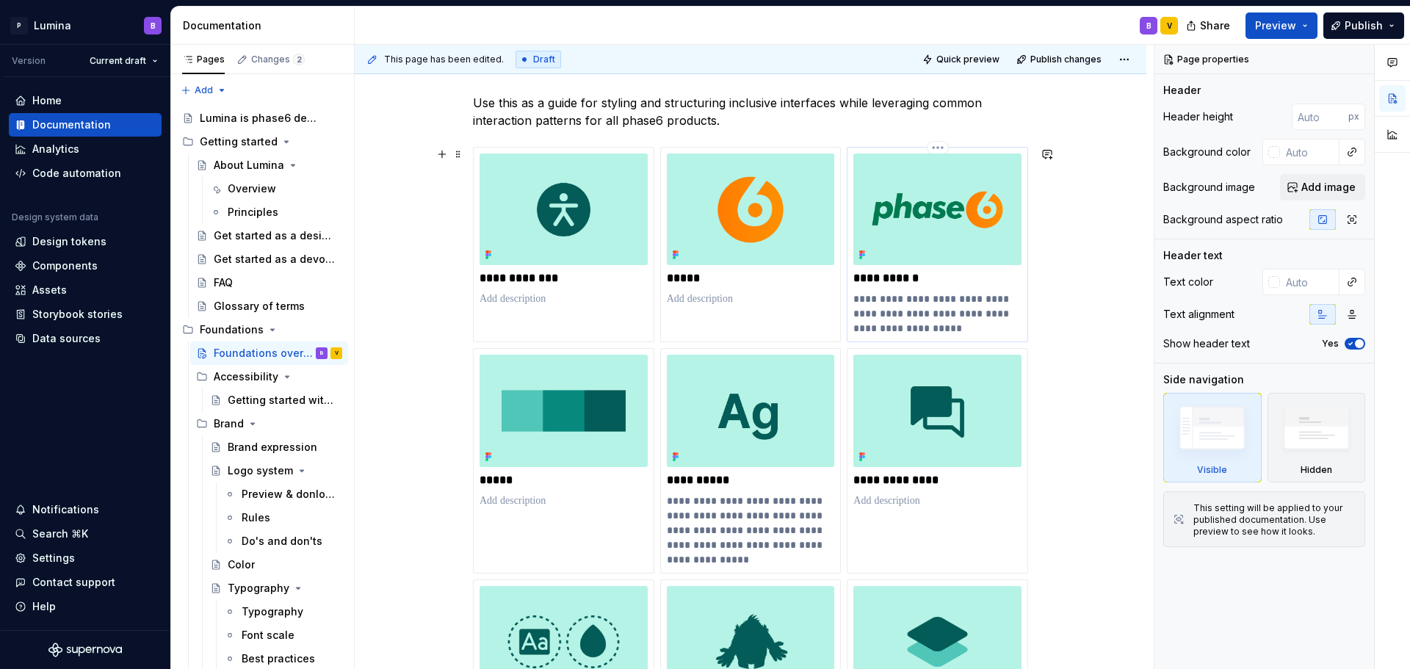
scroll to position [220, 0]
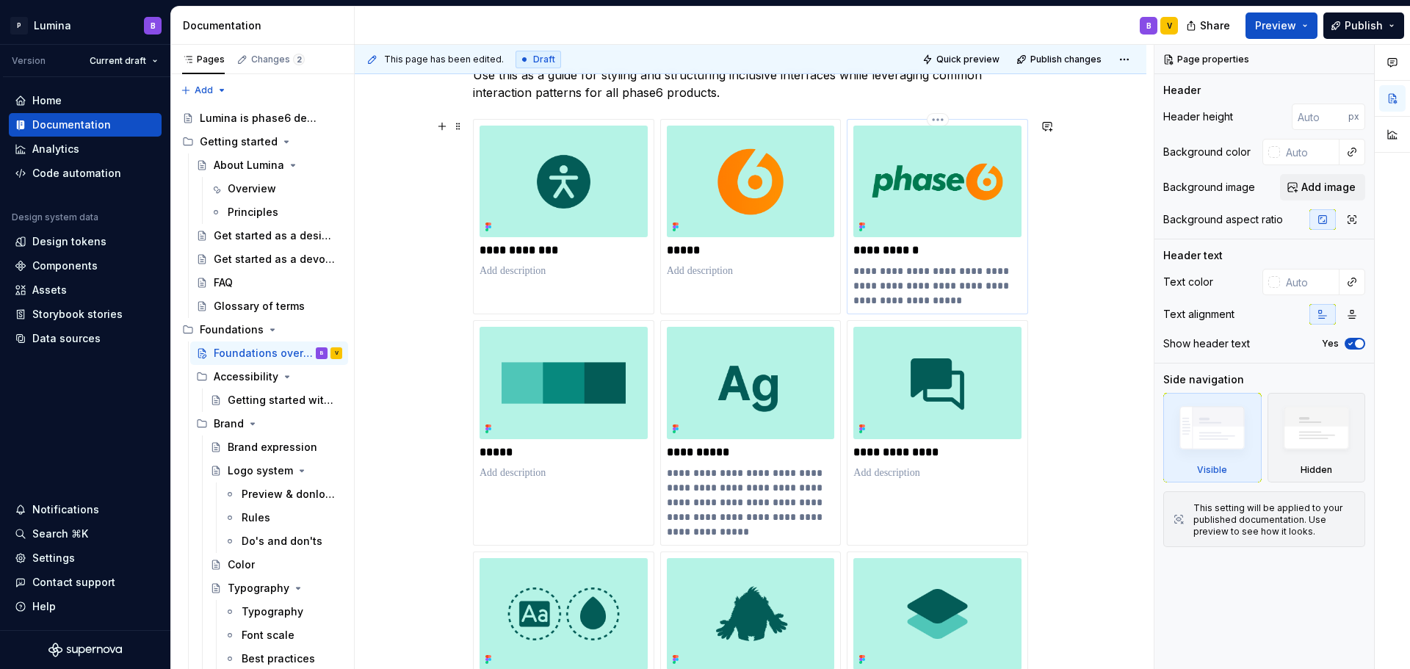
click at [921, 225] on img at bounding box center [937, 182] width 168 height 112
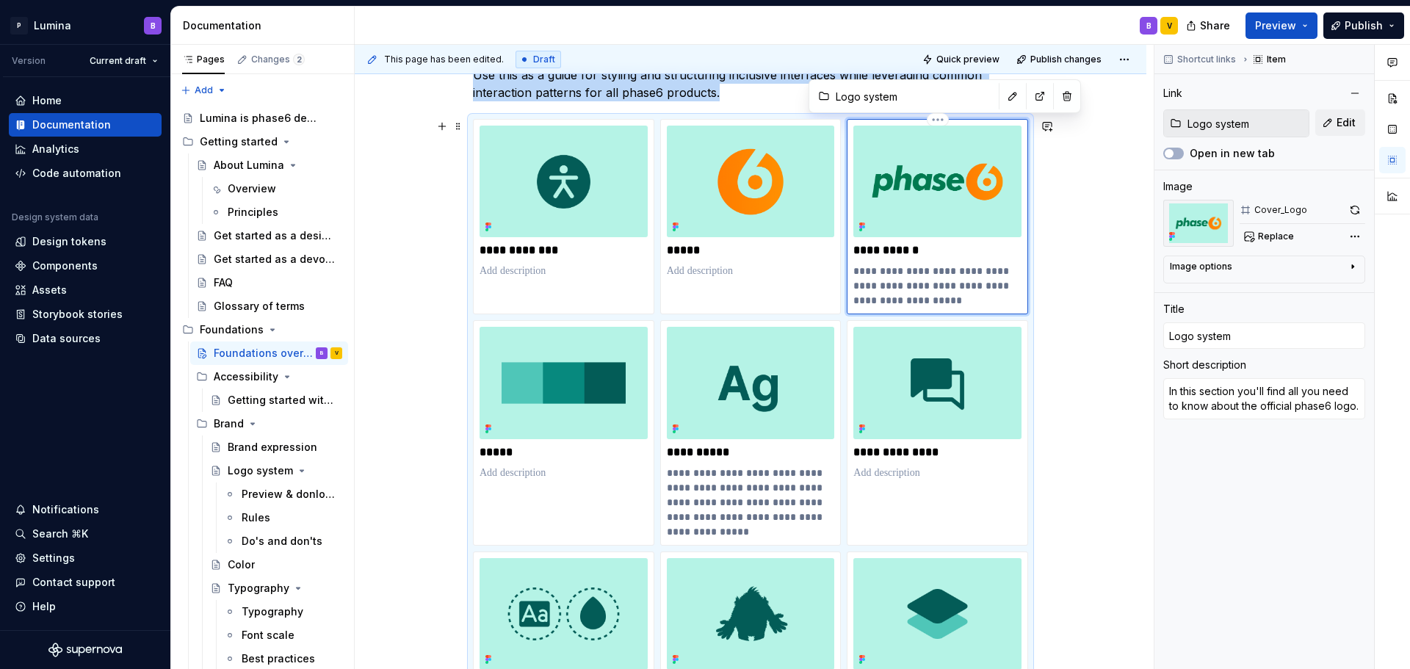
click at [863, 220] on div "**********" at bounding box center [750, 649] width 555 height 1060
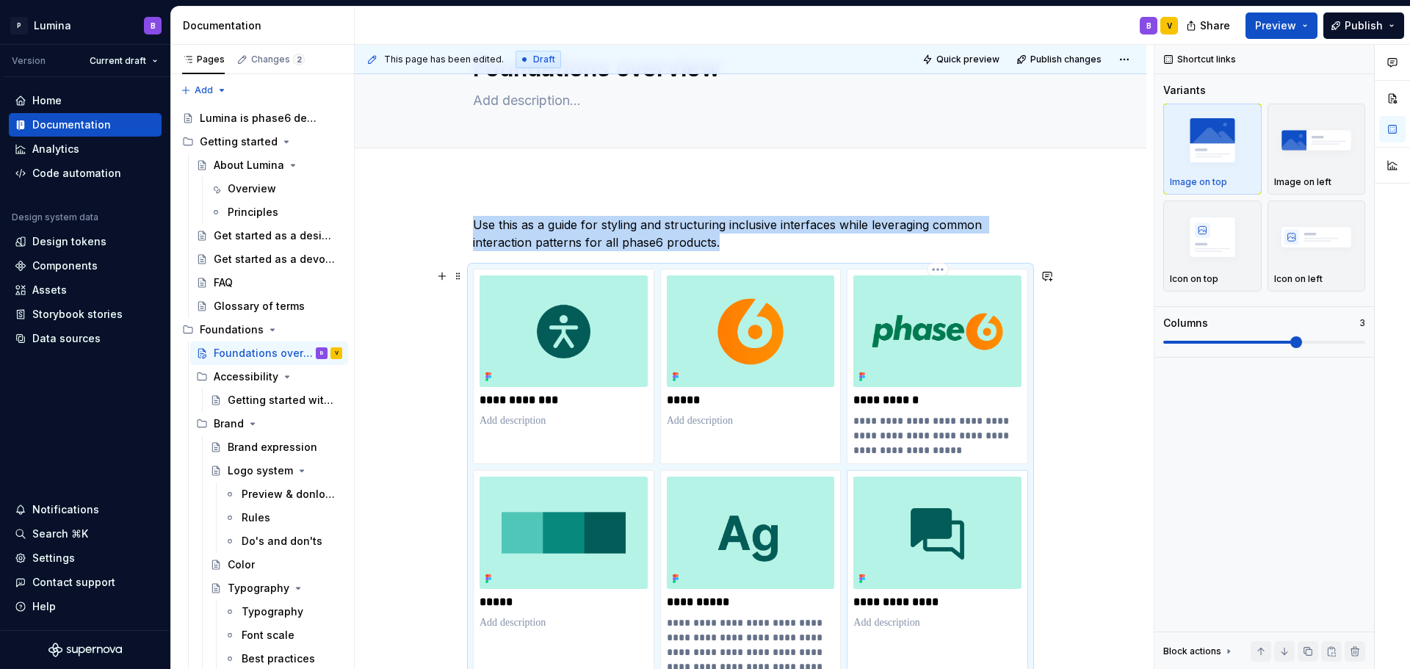
scroll to position [294, 0]
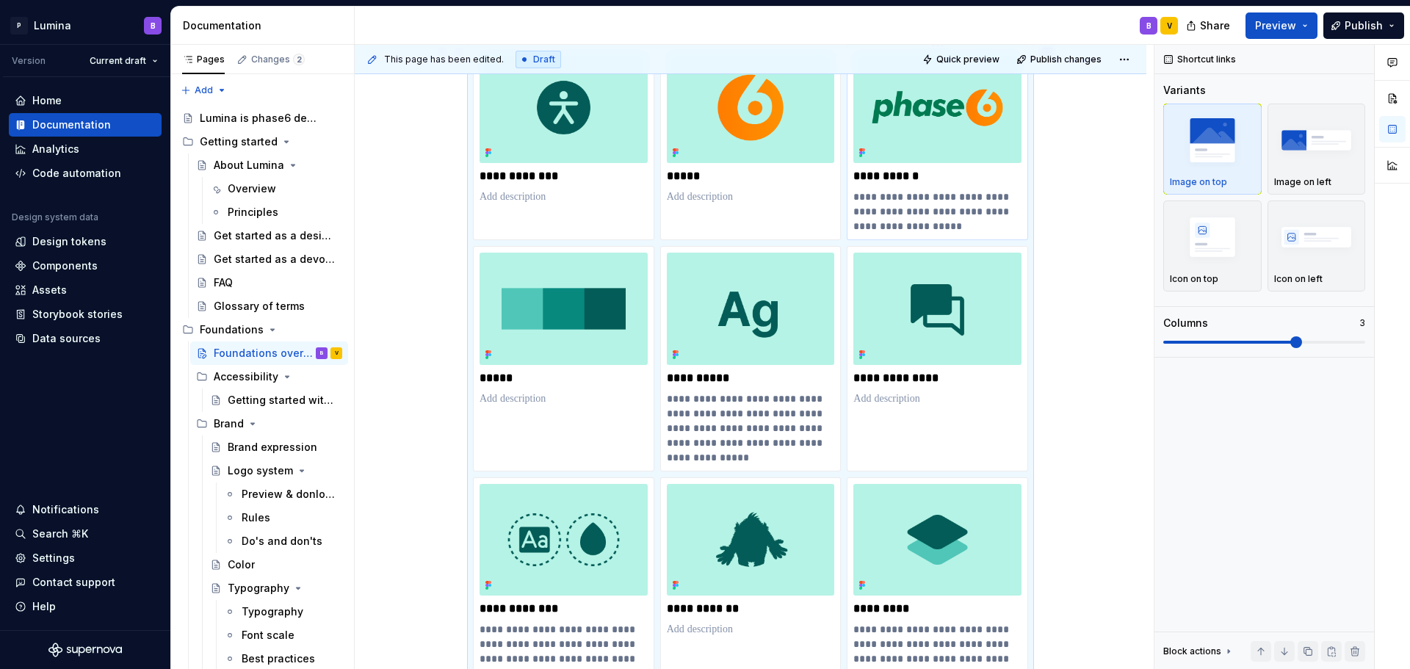
click at [868, 176] on p "**********" at bounding box center [937, 176] width 168 height 15
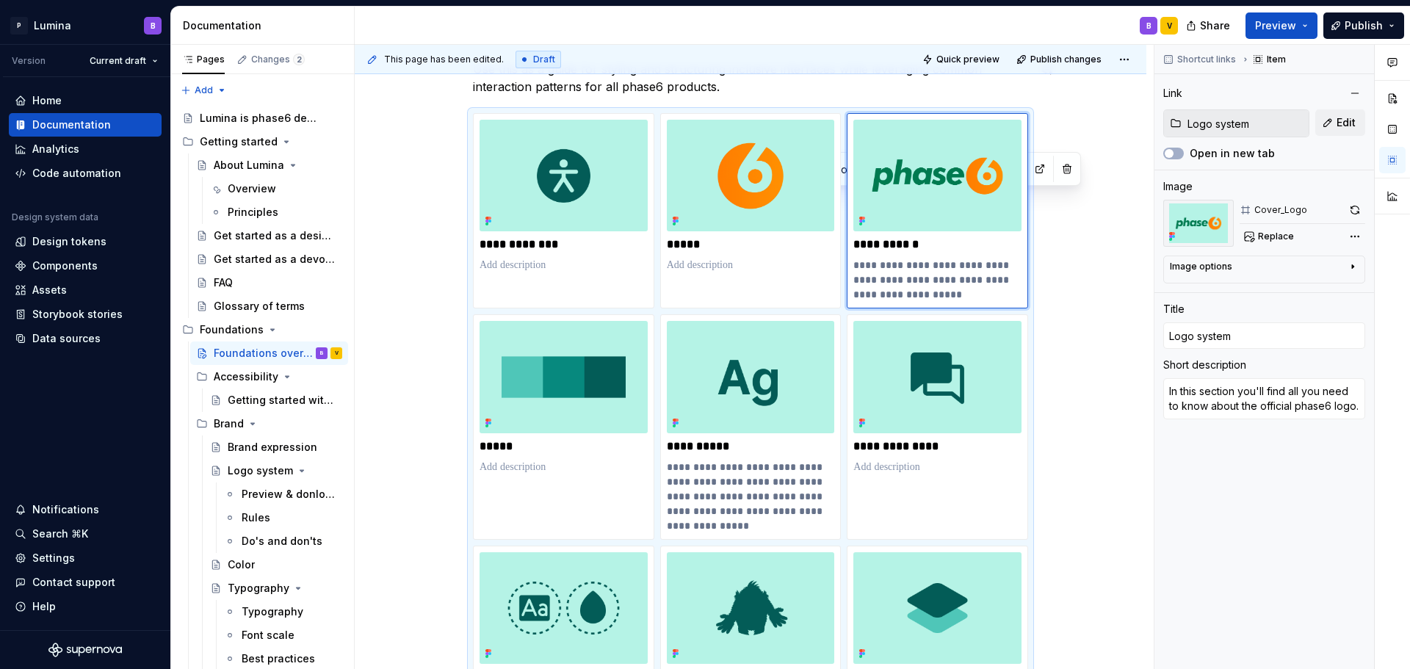
scroll to position [148, 0]
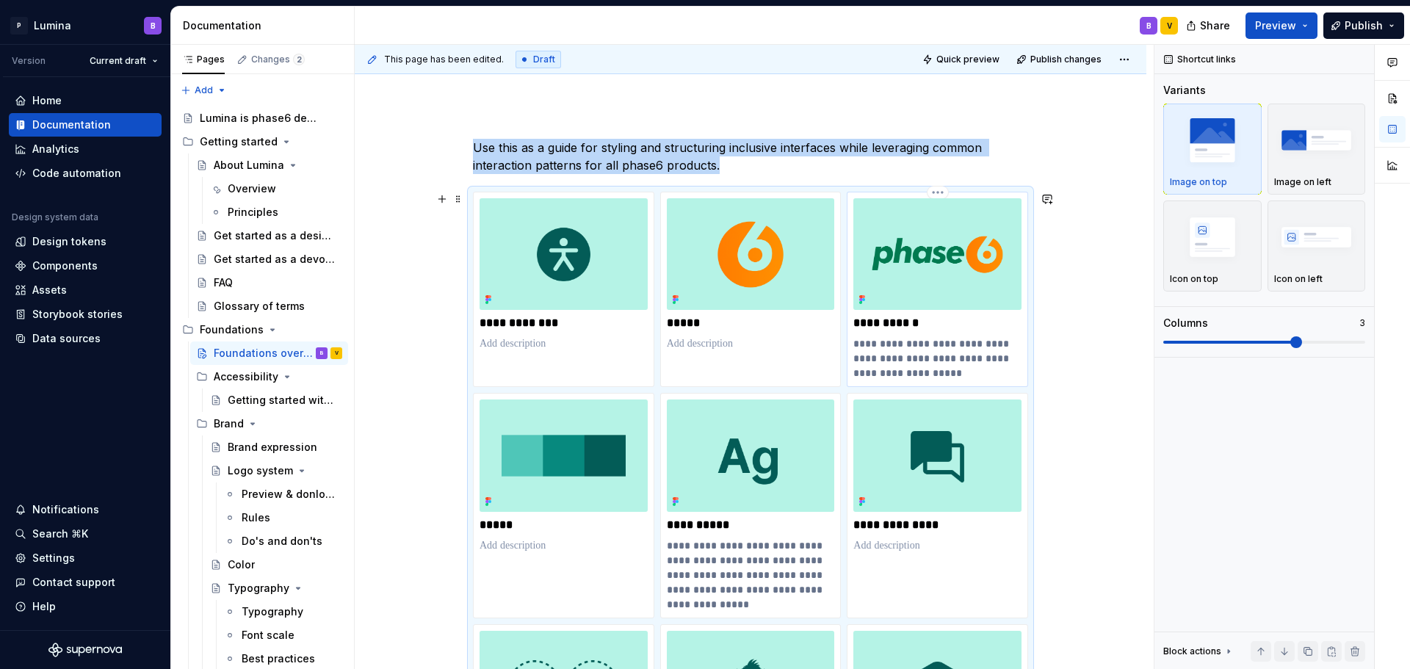
click at [944, 347] on p "**********" at bounding box center [937, 358] width 168 height 44
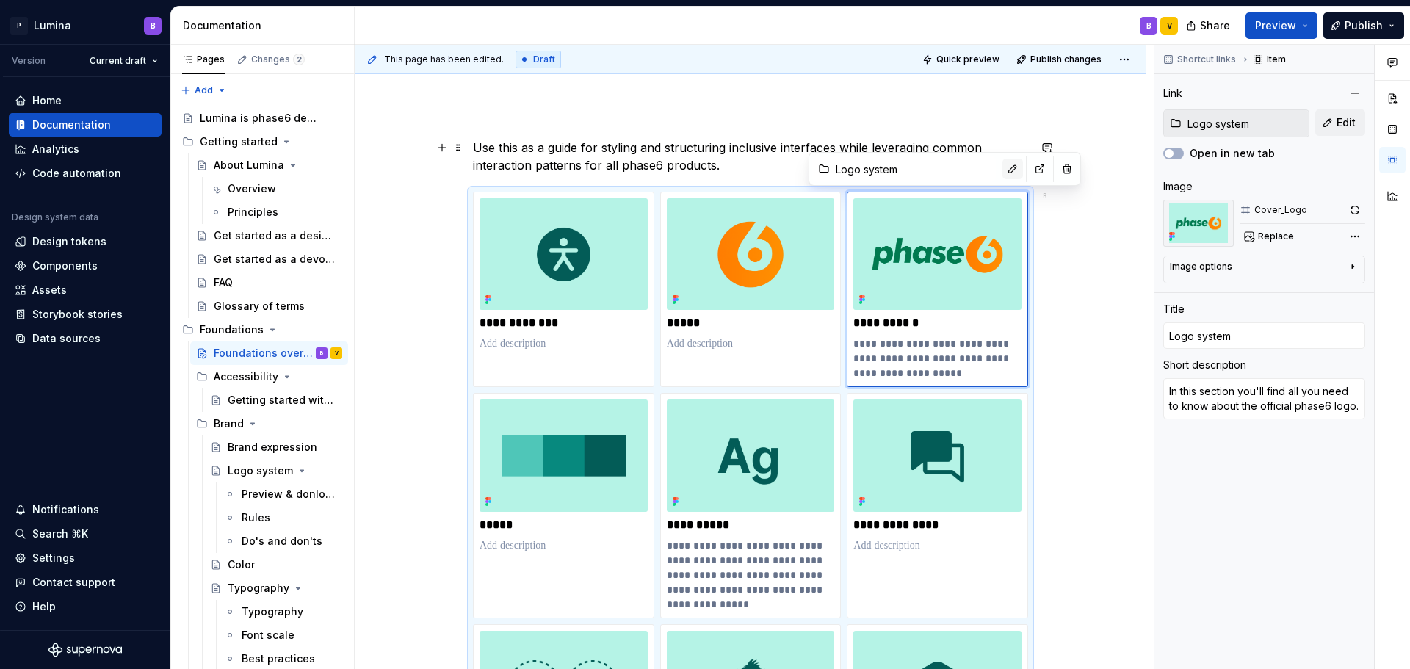
click at [1002, 171] on button "button" at bounding box center [1012, 169] width 21 height 21
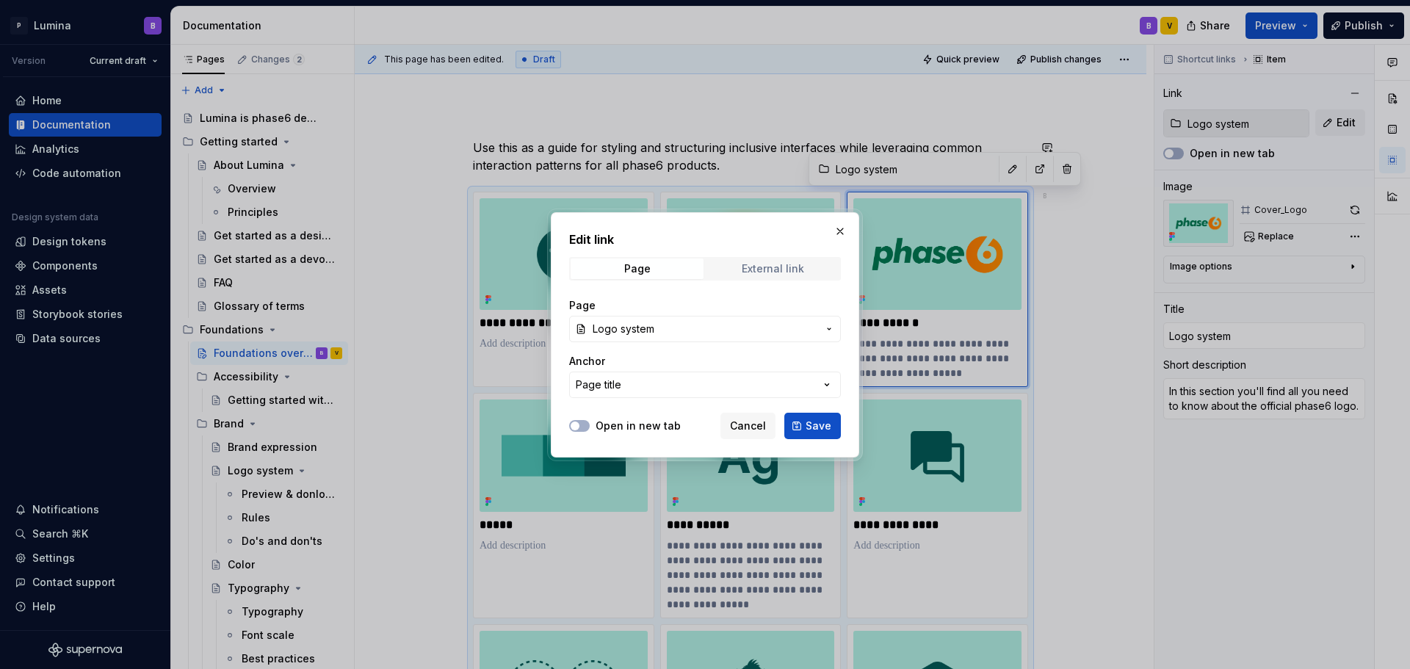
click at [750, 263] on div "External link" at bounding box center [773, 269] width 62 height 12
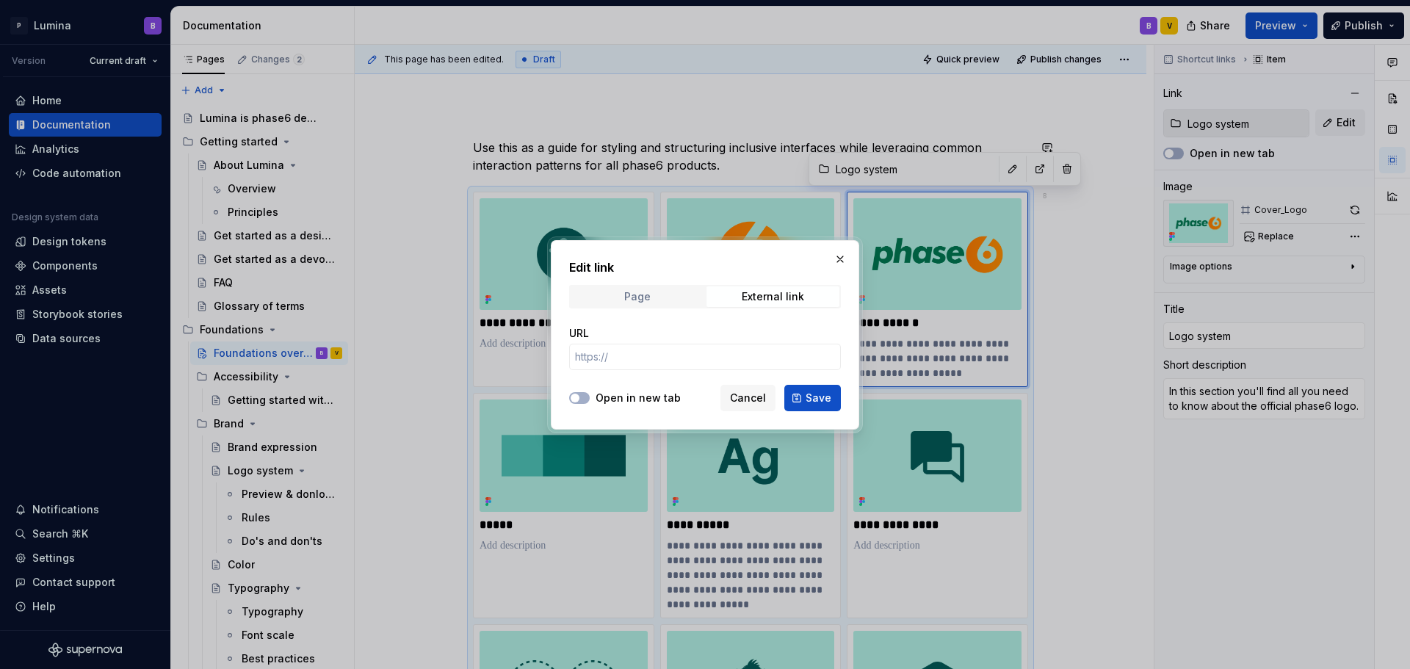
click at [620, 294] on span "Page" at bounding box center [636, 296] width 133 height 21
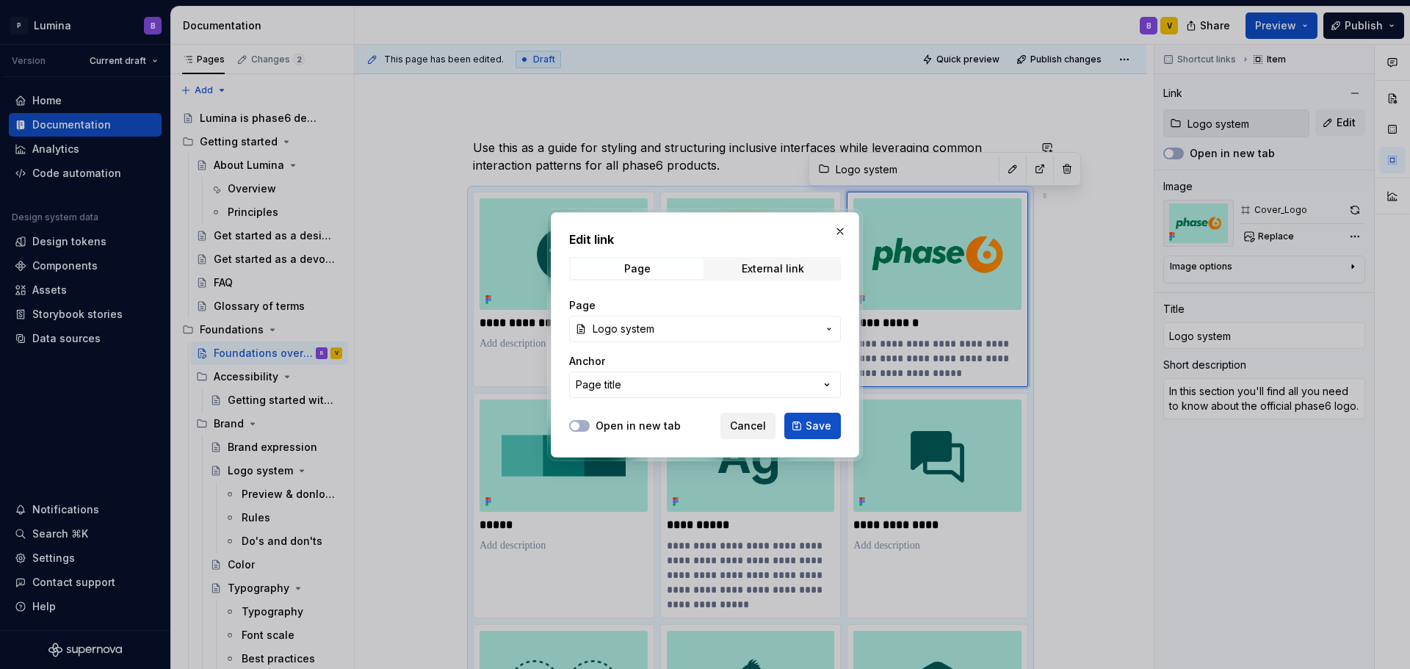
click at [757, 431] on span "Cancel" at bounding box center [748, 426] width 36 height 15
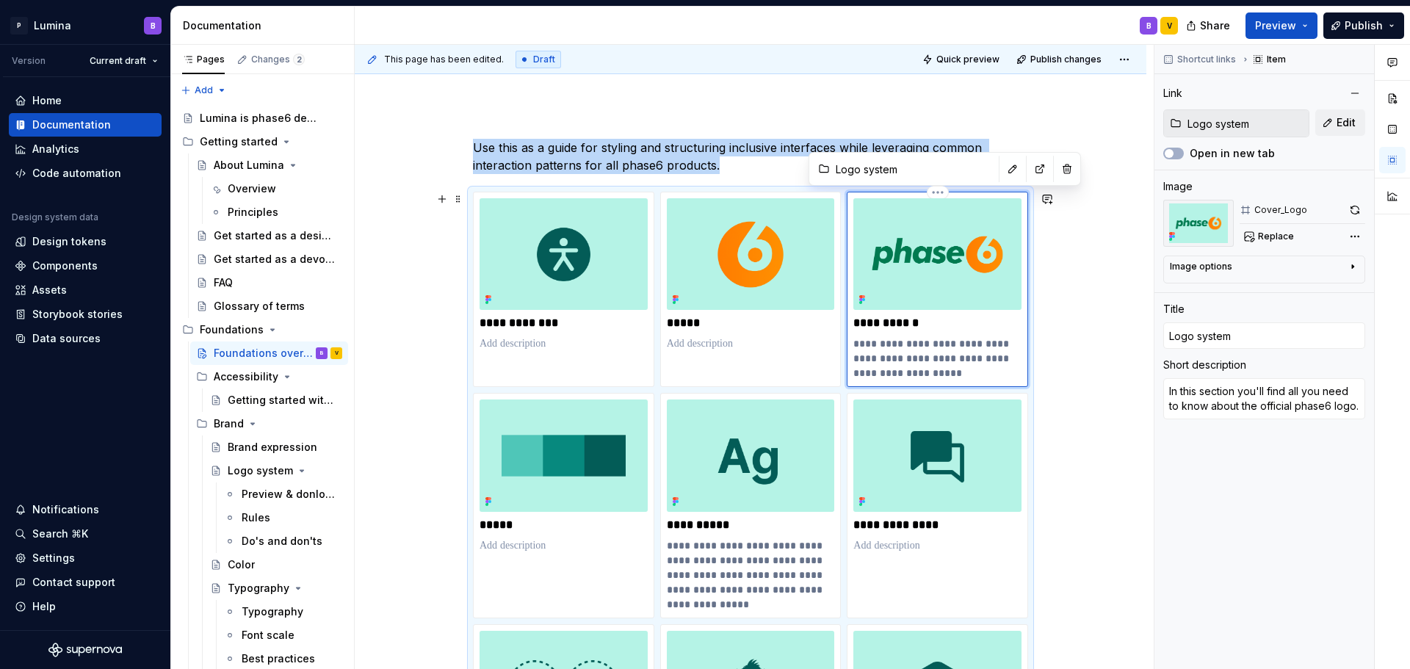
click at [916, 261] on img at bounding box center [937, 254] width 168 height 112
drag, startPoint x: 943, startPoint y: 230, endPoint x: 870, endPoint y: 258, distance: 77.9
click at [870, 258] on img at bounding box center [937, 254] width 168 height 112
click at [1073, 413] on div "**********" at bounding box center [754, 357] width 799 height 625
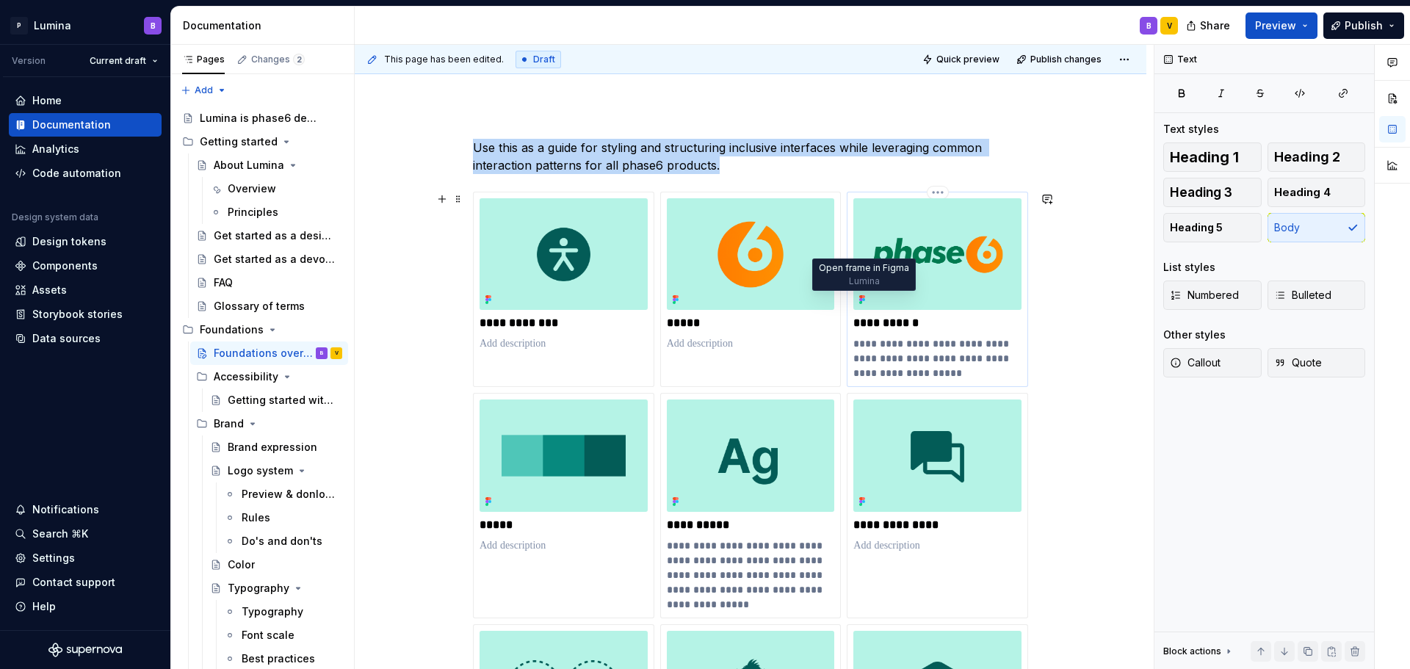
click at [861, 298] on icon at bounding box center [860, 296] width 3 height 3
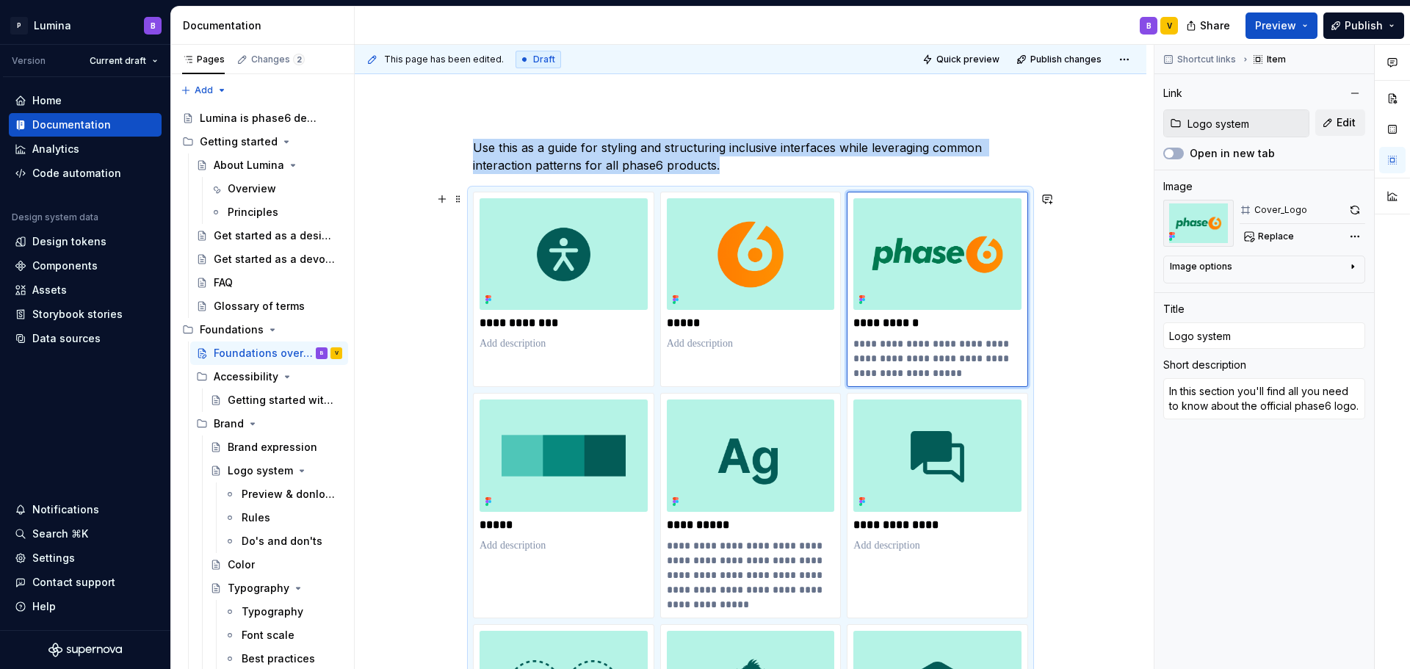
scroll to position [751, 0]
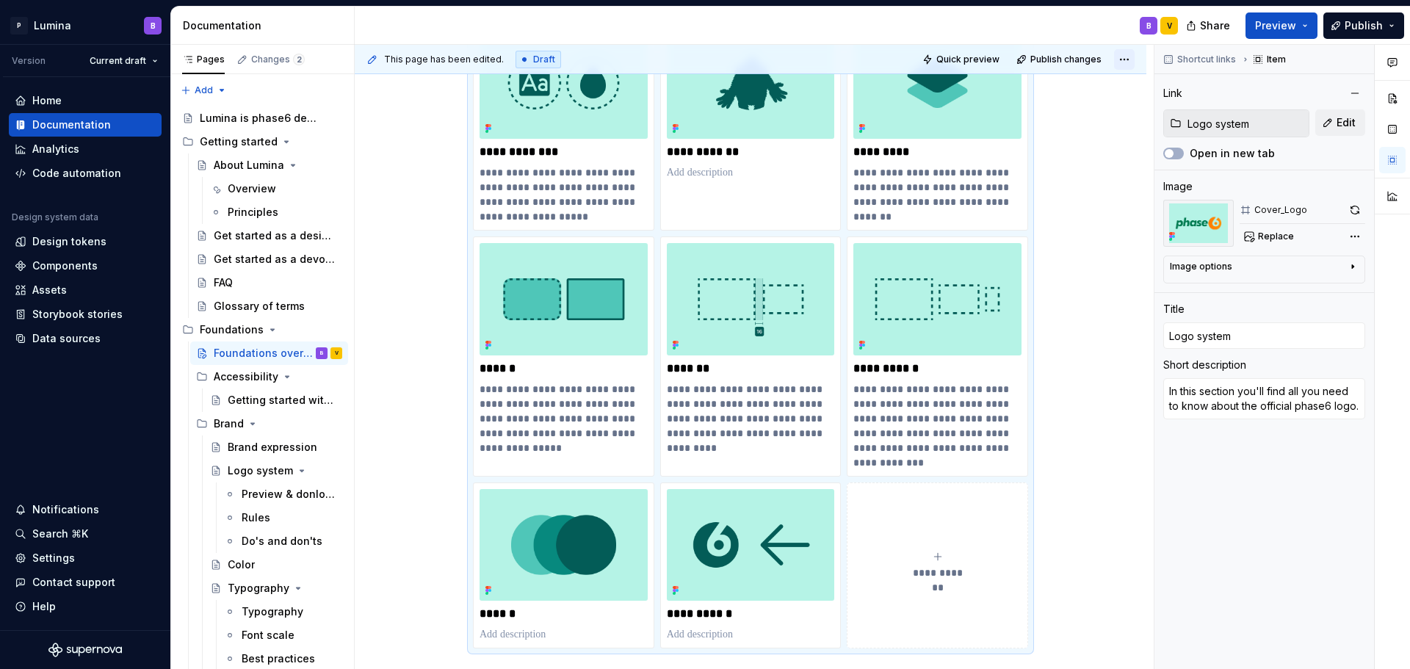
click at [1122, 57] on html "P Lumina B Version Current draft Home Documentation Analytics Code automation D…" at bounding box center [705, 334] width 1410 height 669
click at [1079, 63] on html "P Lumina B Version Current draft Home Documentation Analytics Code automation D…" at bounding box center [705, 334] width 1410 height 669
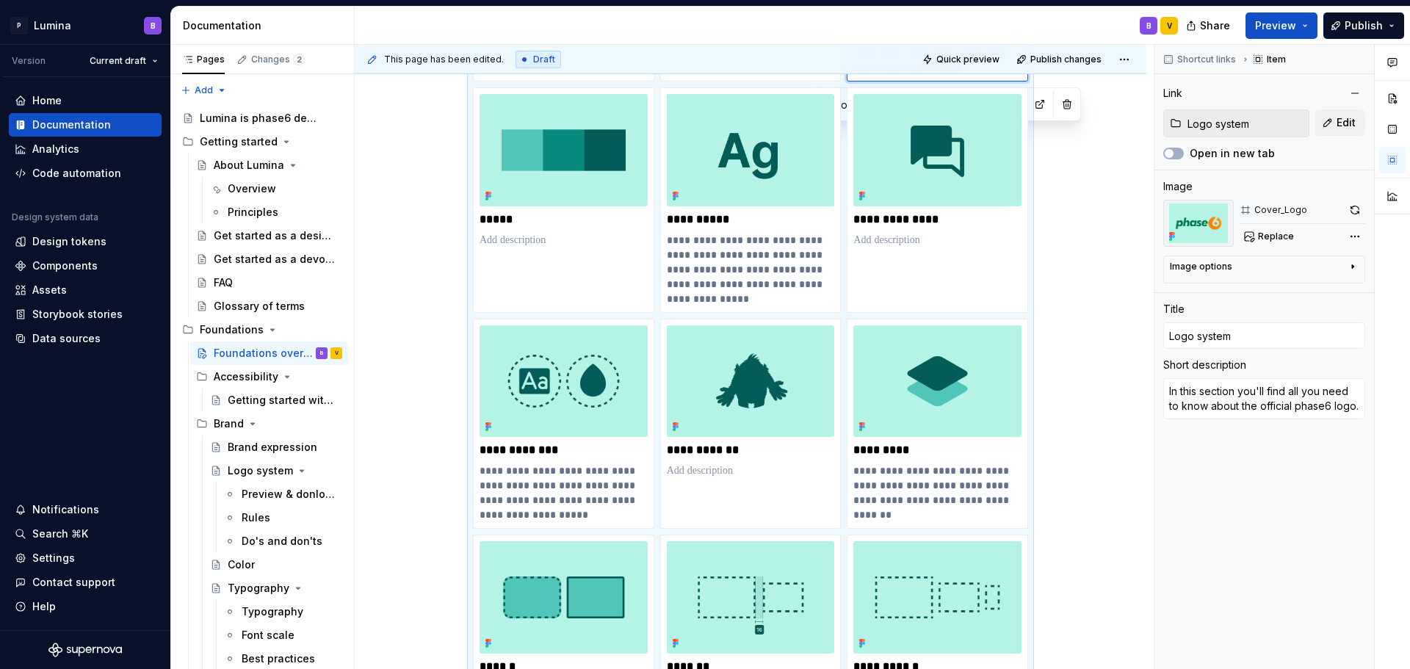
click at [1079, 63] on span "Publish changes" at bounding box center [1065, 60] width 71 height 12
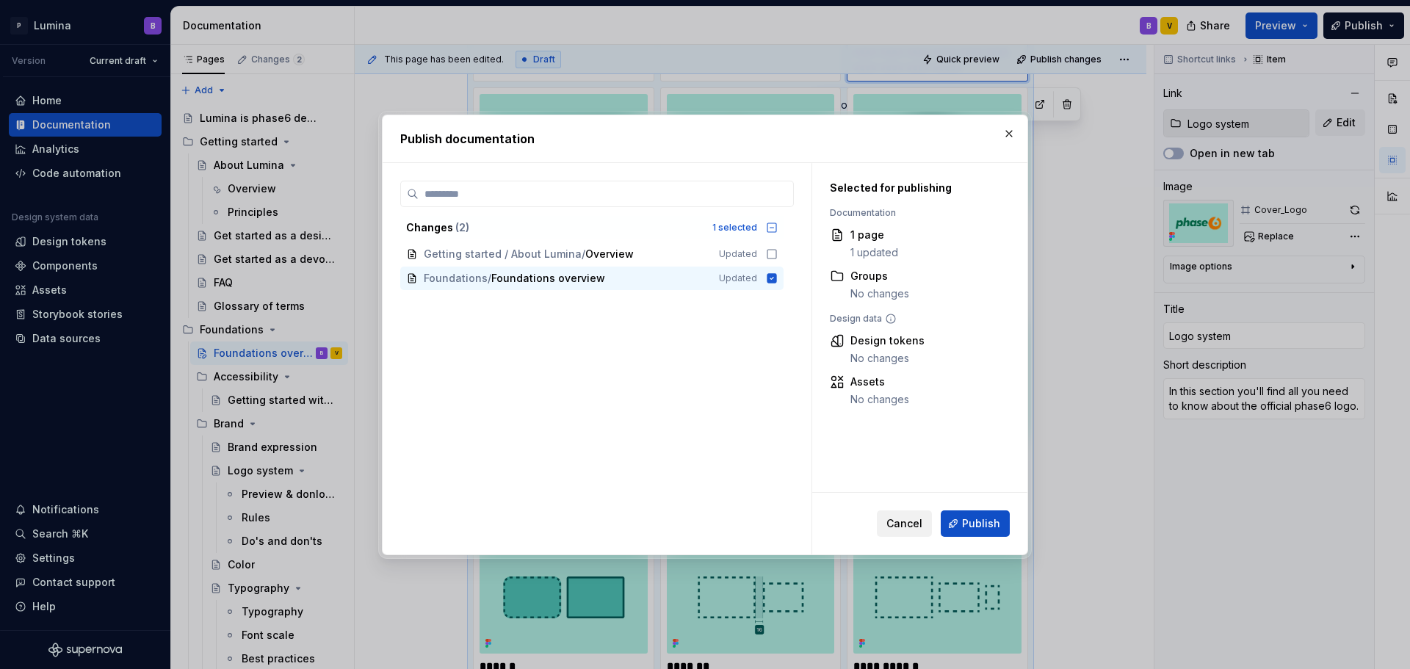
click at [911, 518] on span "Cancel" at bounding box center [904, 523] width 36 height 15
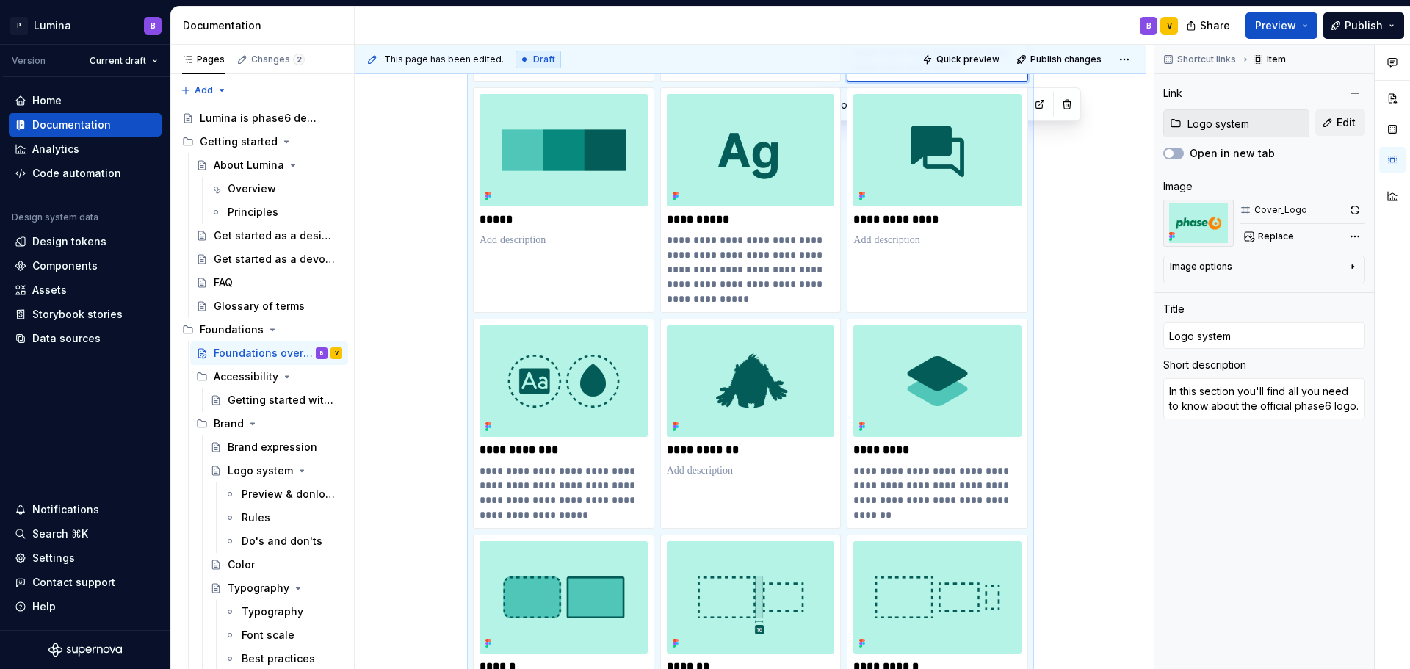
click at [1101, 383] on div "**********" at bounding box center [750, 499] width 791 height 1402
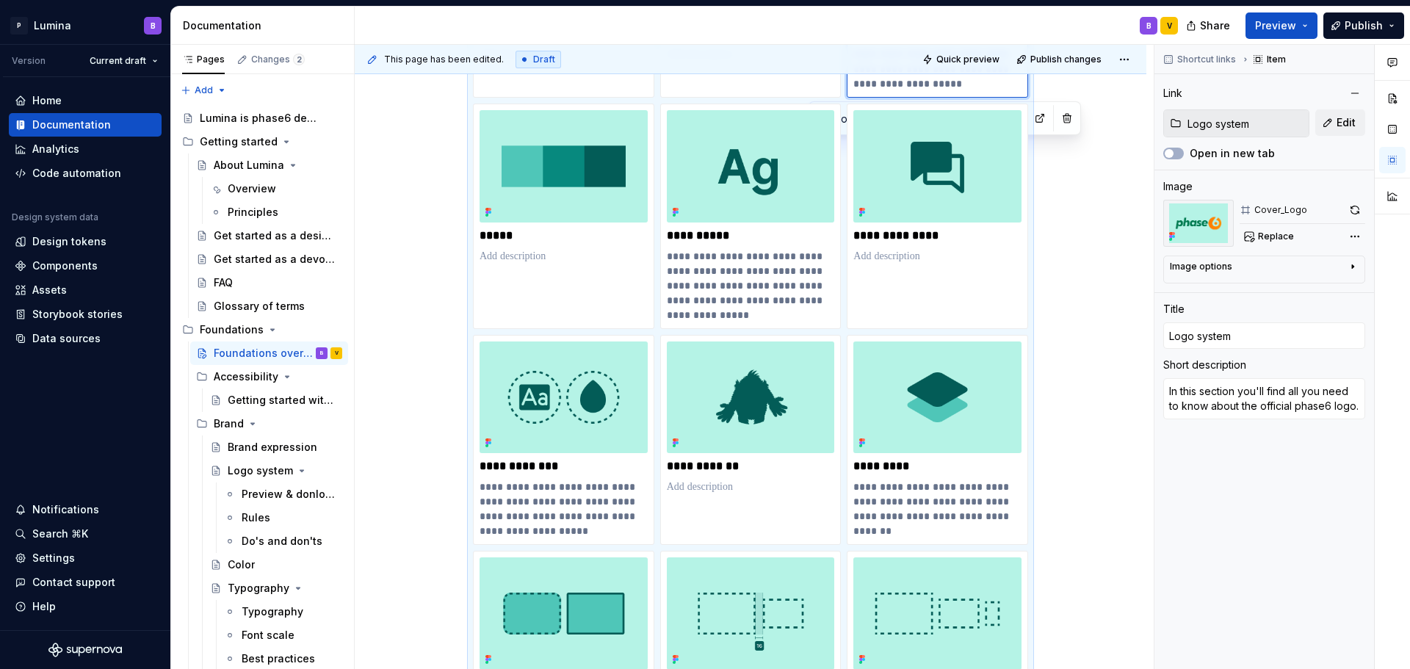
scroll to position [441, 0]
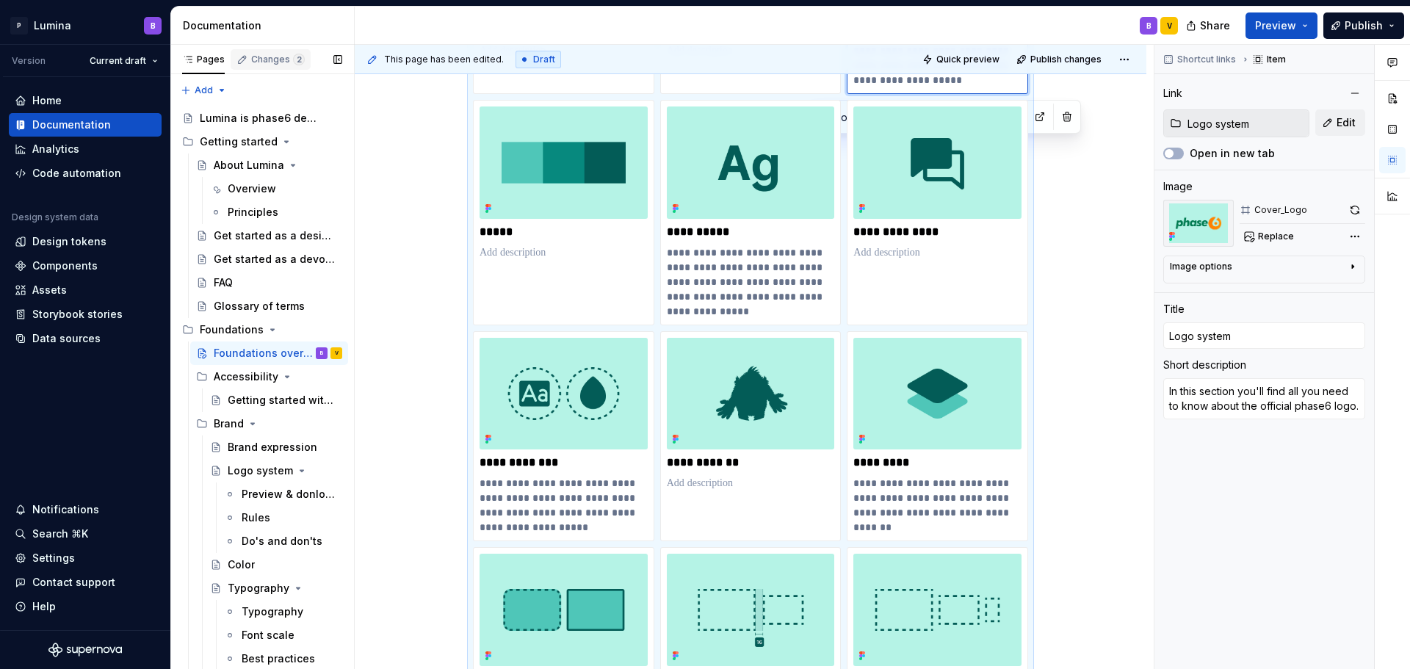
click at [263, 65] on div "Changes 2" at bounding box center [278, 60] width 54 height 12
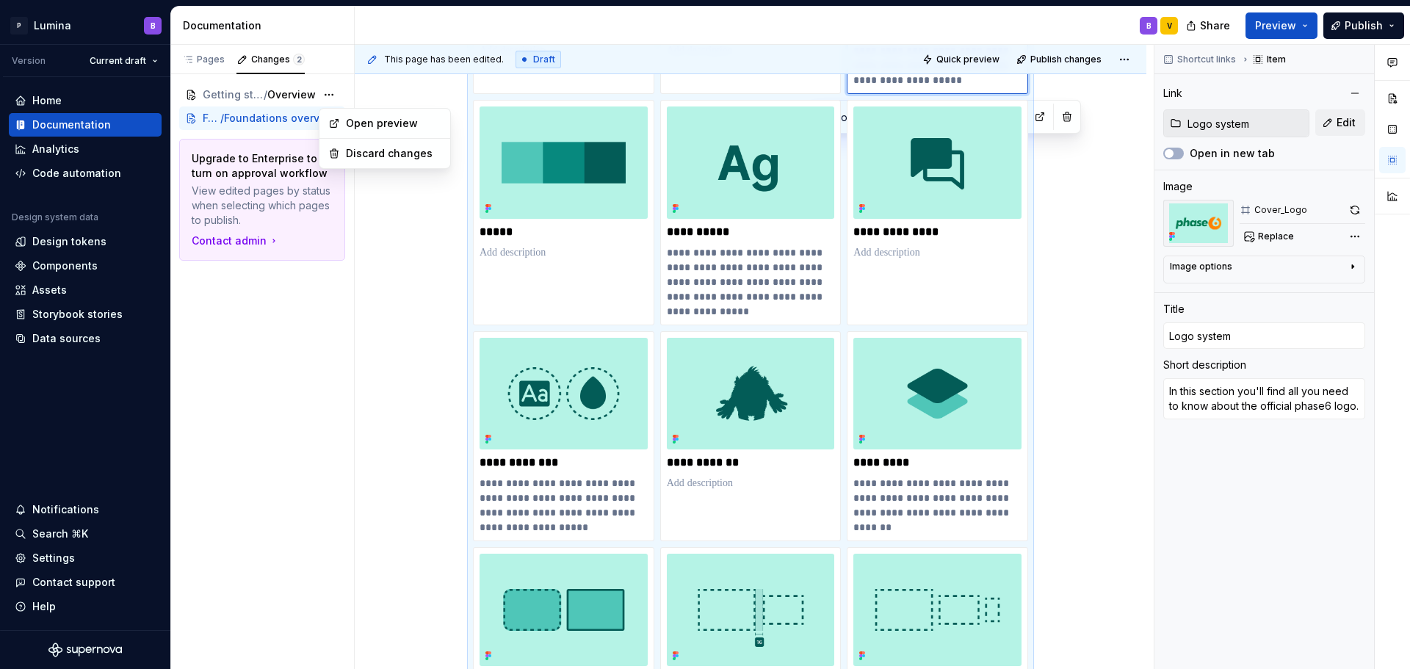
click at [430, 103] on html "P Lumina B Version Current draft Home Documentation Analytics Code automation D…" at bounding box center [705, 334] width 1410 height 669
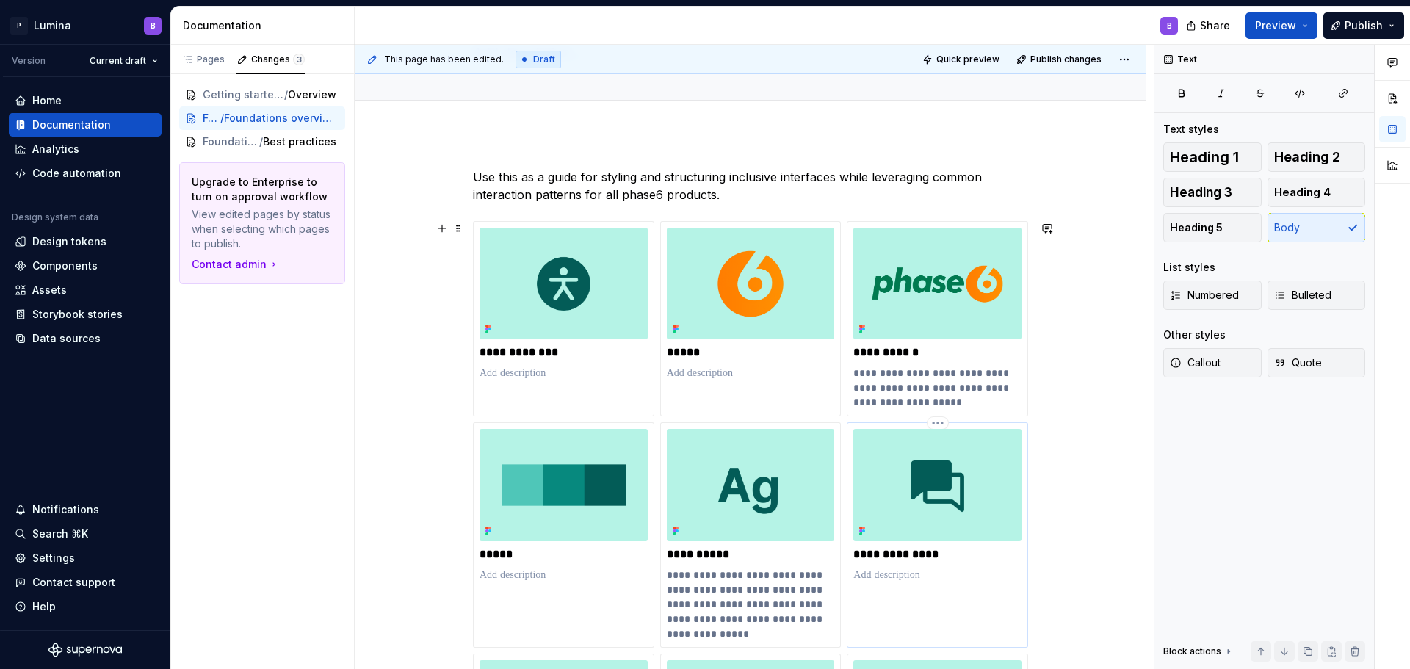
scroll to position [0, 0]
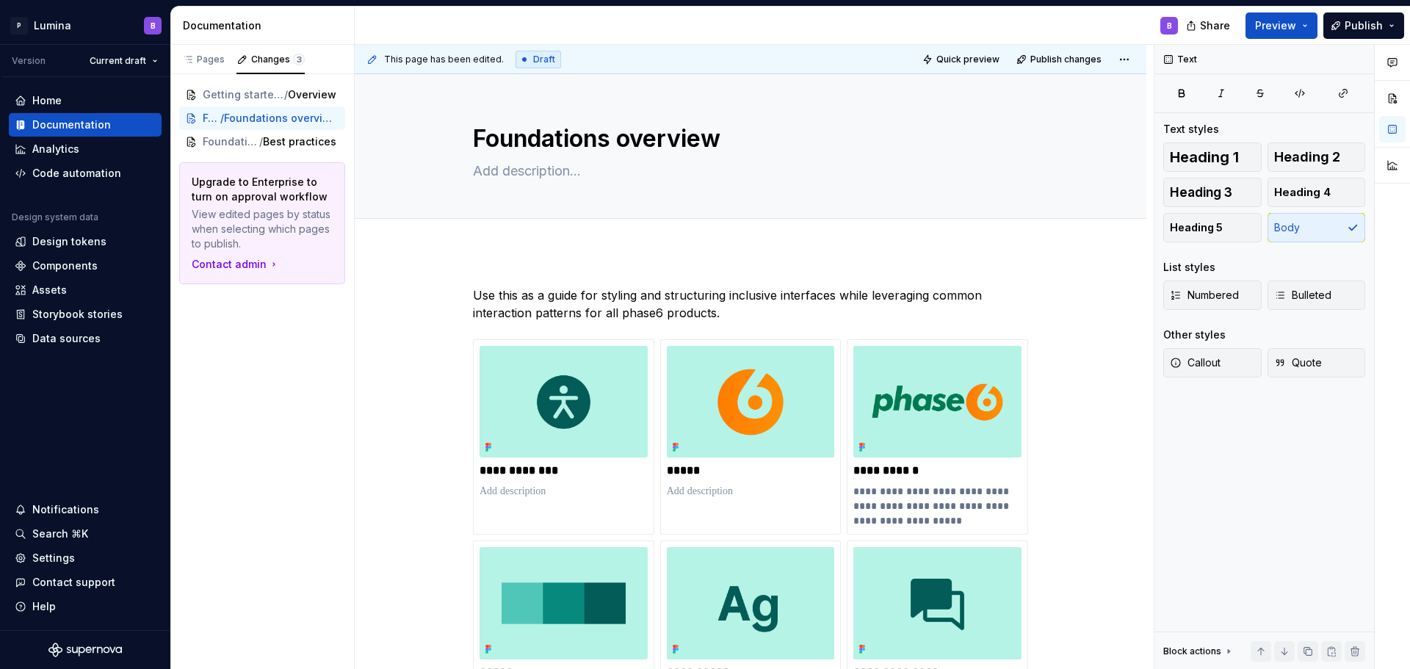
click at [1094, 18] on div "B" at bounding box center [772, 26] width 835 height 38
type textarea "*"
click at [49, 552] on div "Settings" at bounding box center [53, 558] width 43 height 15
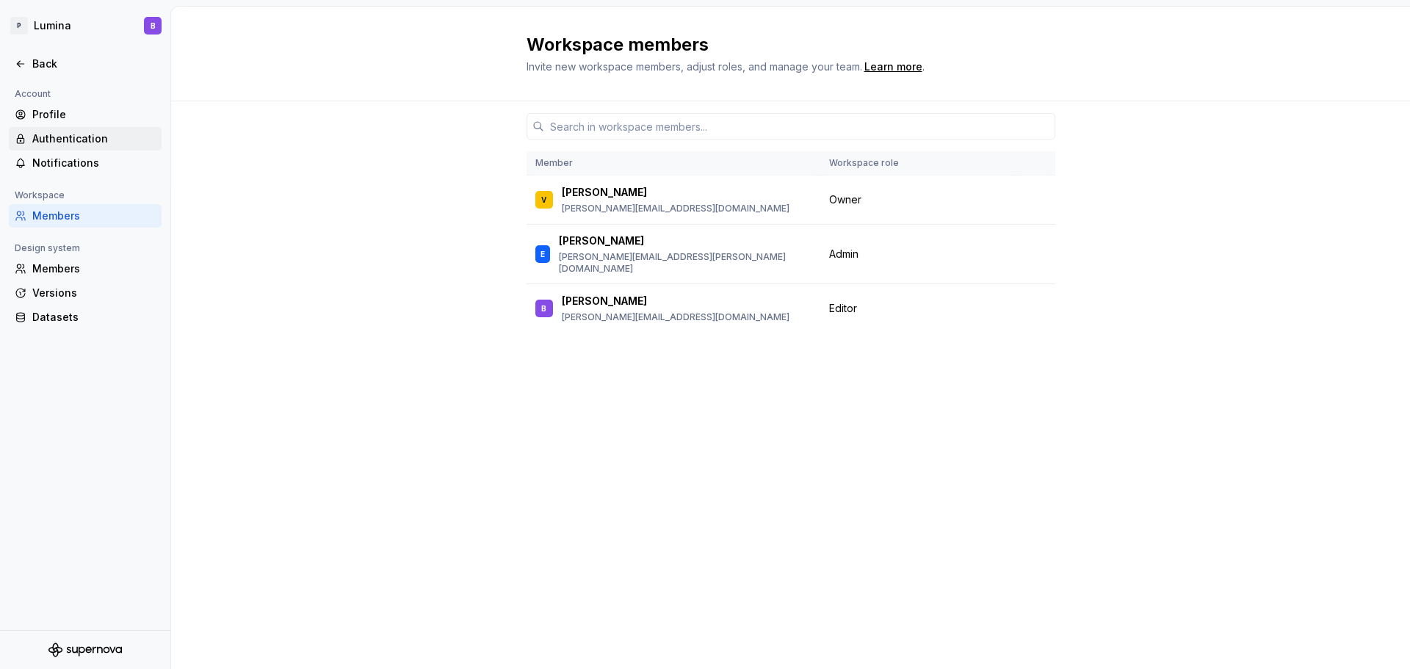
click at [85, 139] on div "Authentication" at bounding box center [93, 138] width 123 height 15
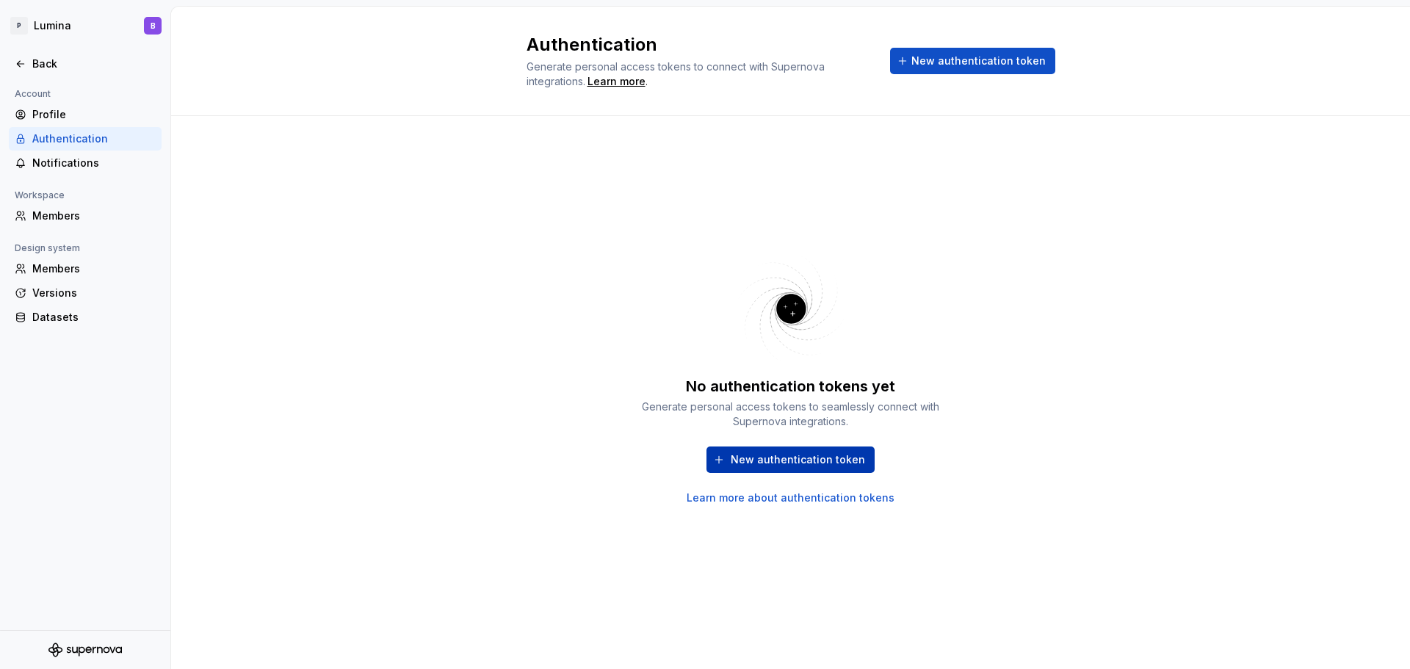
click at [787, 464] on span "New authentication token" at bounding box center [798, 459] width 134 height 15
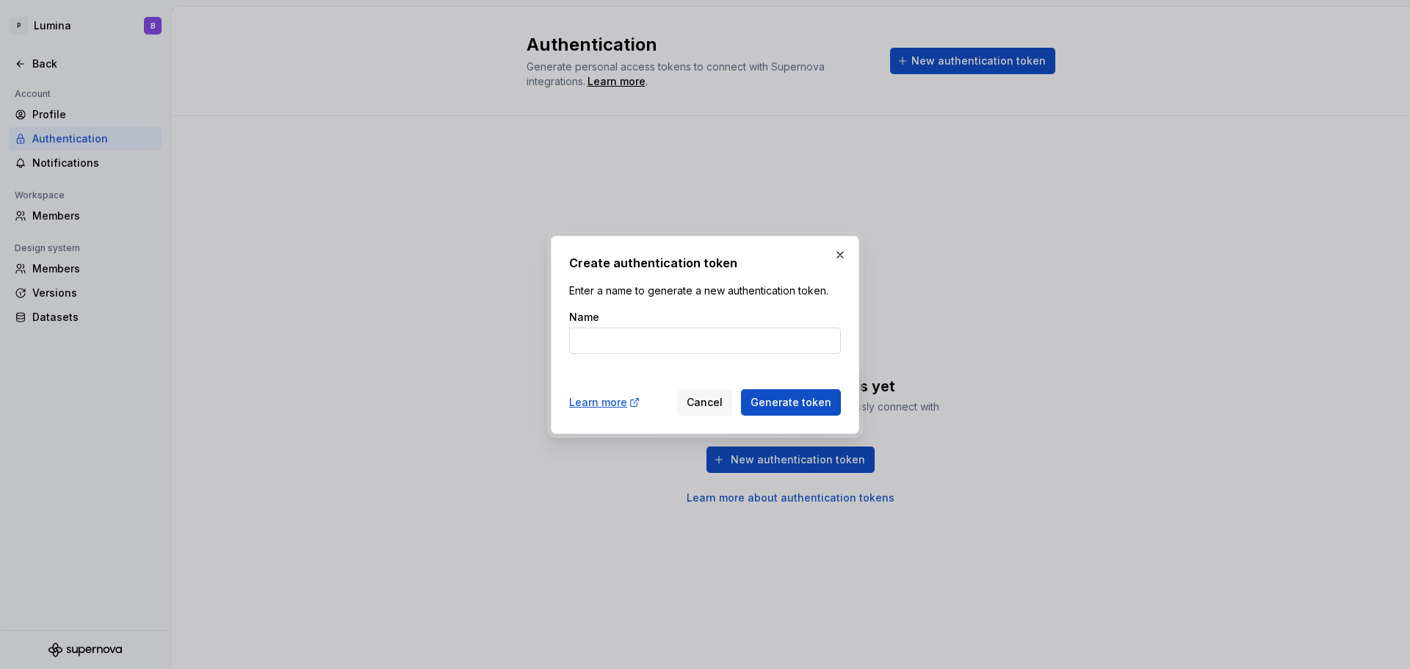
click at [716, 347] on input "Name" at bounding box center [705, 340] width 272 height 26
type input "Figma"
click at [805, 406] on span "Generate token" at bounding box center [790, 402] width 81 height 15
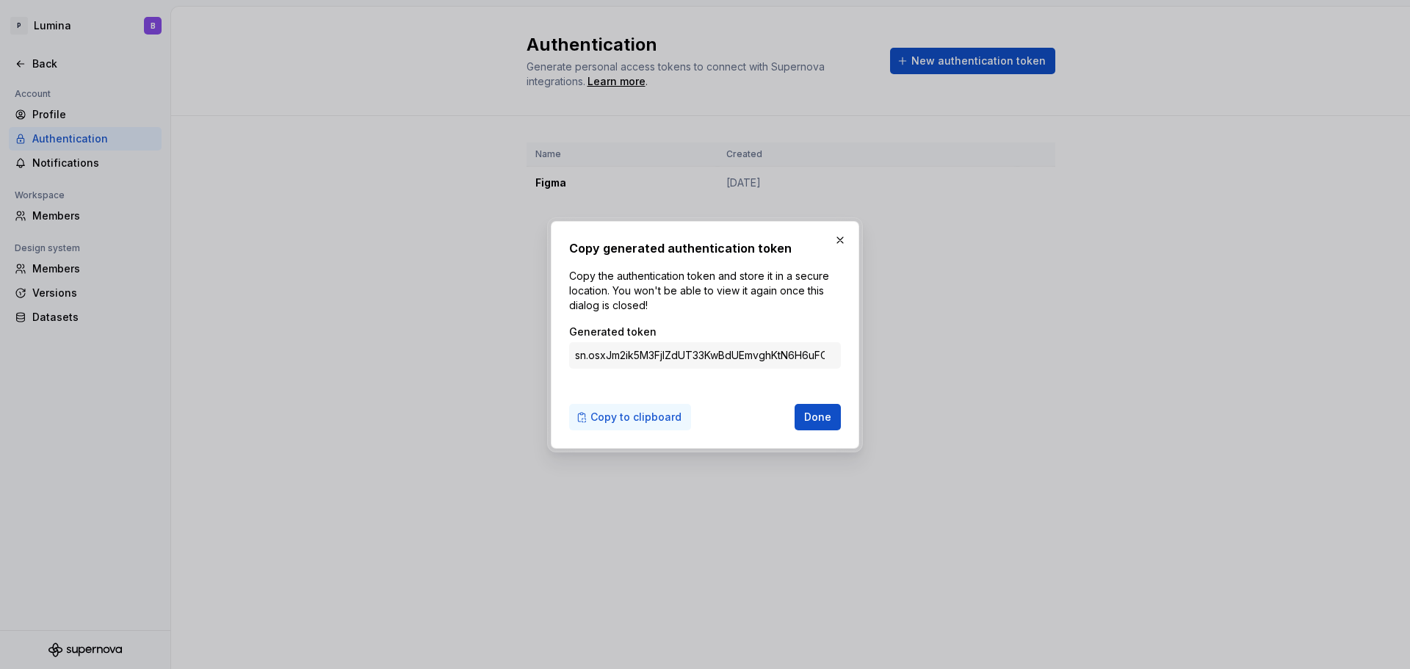
click at [611, 419] on span "Copy to clipboard" at bounding box center [635, 417] width 91 height 15
click at [841, 238] on button "button" at bounding box center [840, 240] width 21 height 21
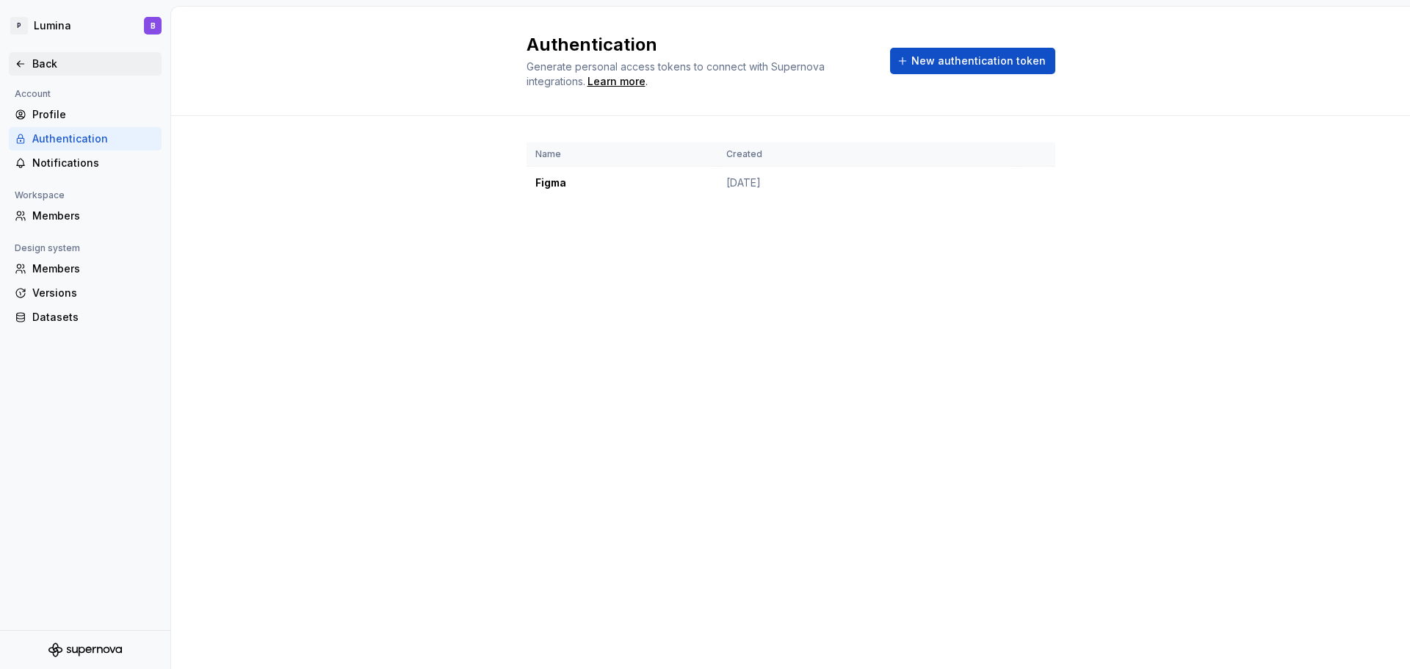
click at [26, 57] on div "Back" at bounding box center [85, 64] width 141 height 15
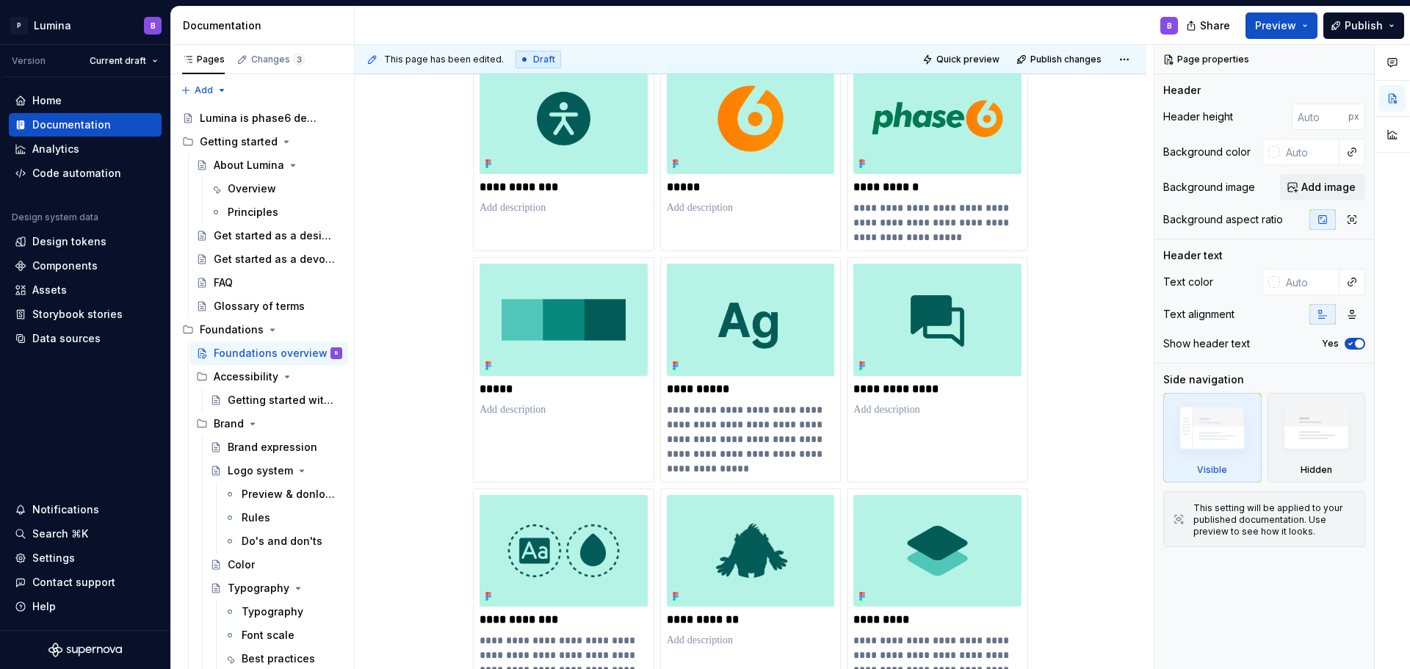
scroll to position [294, 0]
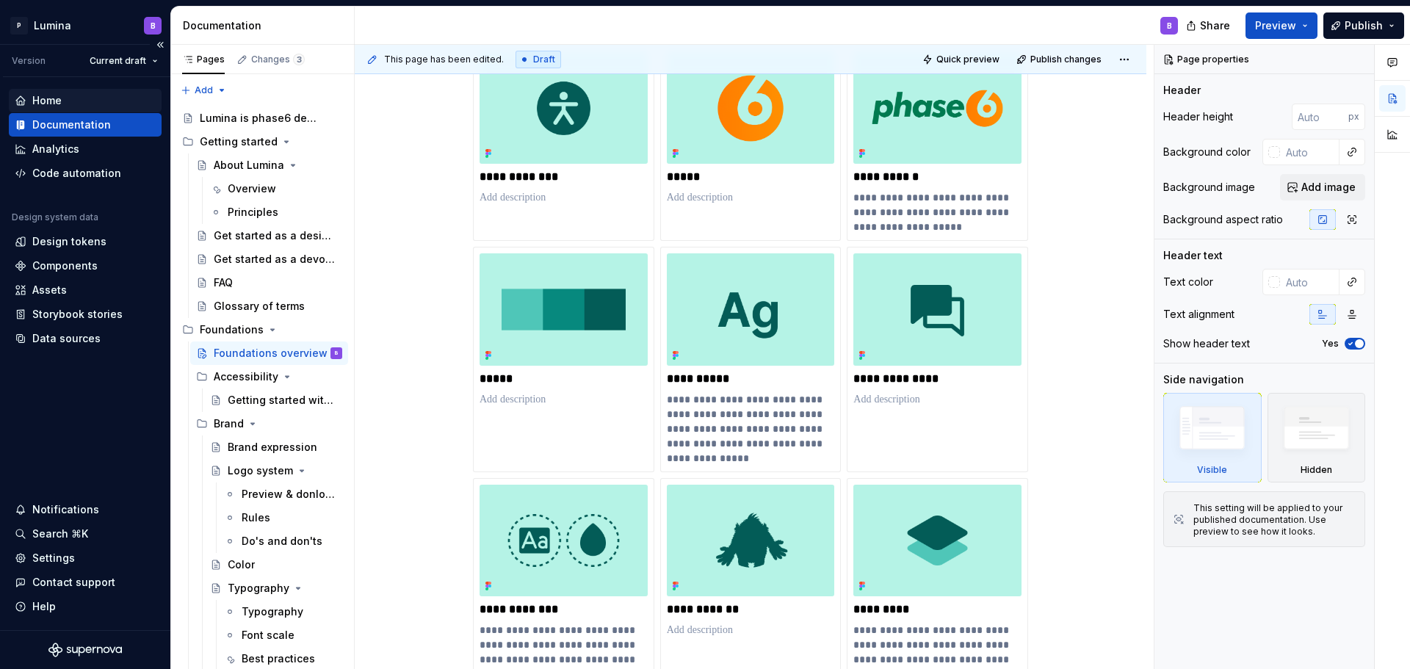
click at [49, 103] on div "Home" at bounding box center [46, 100] width 29 height 15
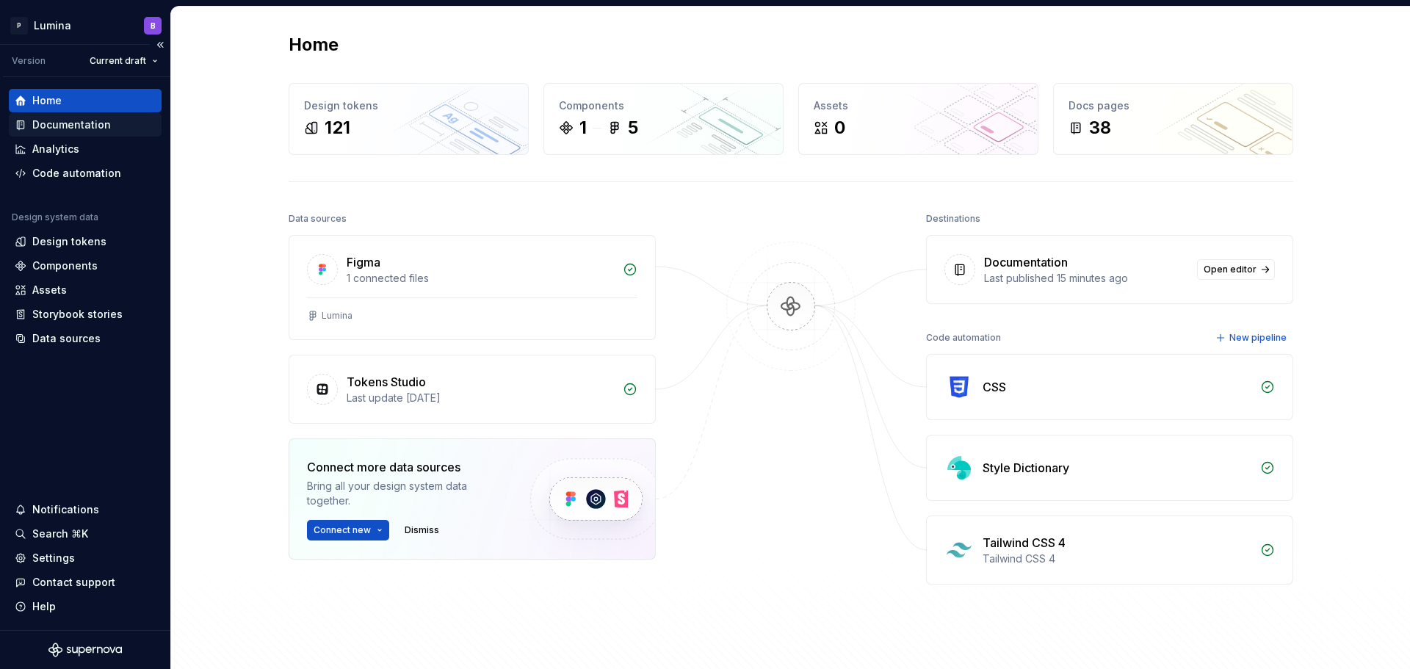
click at [75, 124] on div "Documentation" at bounding box center [71, 124] width 79 height 15
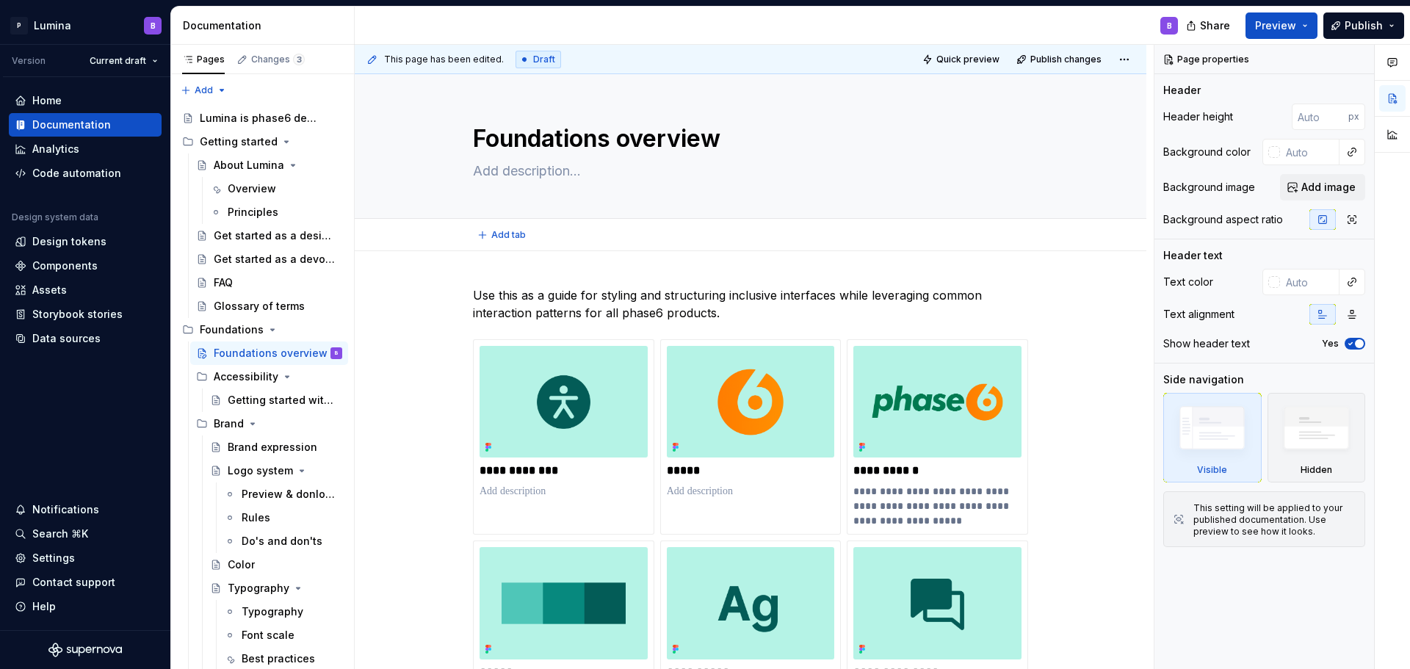
type textarea "*"
click at [54, 147] on div "Analytics" at bounding box center [55, 149] width 47 height 15
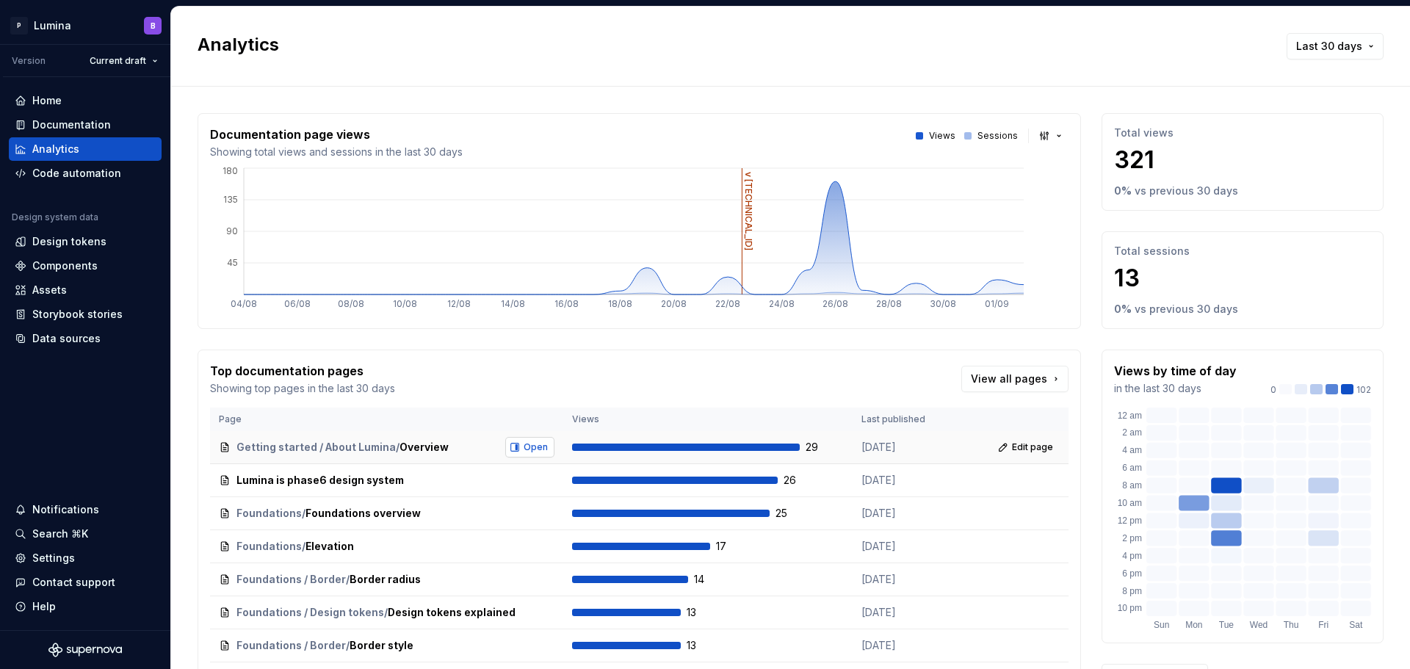
click at [523, 444] on span "Open" at bounding box center [535, 447] width 24 height 12
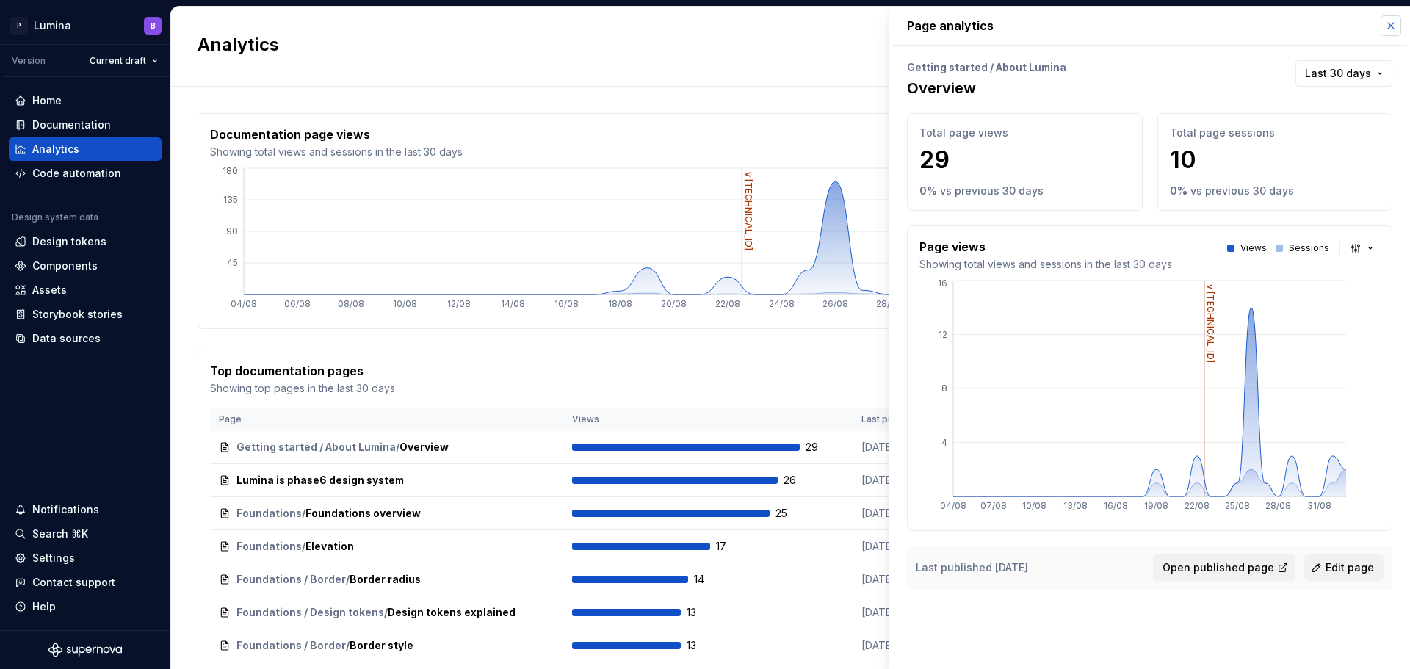
click at [1392, 28] on button "button" at bounding box center [1390, 25] width 21 height 21
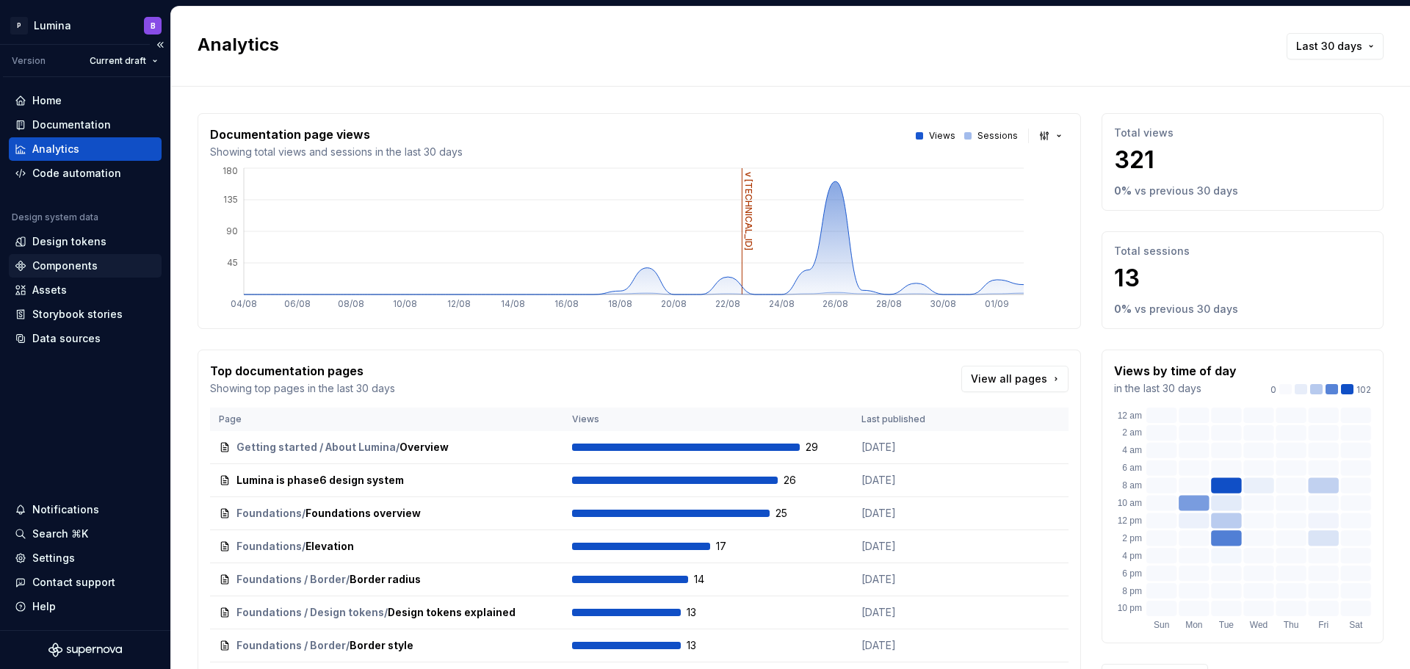
click at [70, 266] on div "Components" at bounding box center [64, 265] width 65 height 15
